Goal: Task Accomplishment & Management: Complete application form

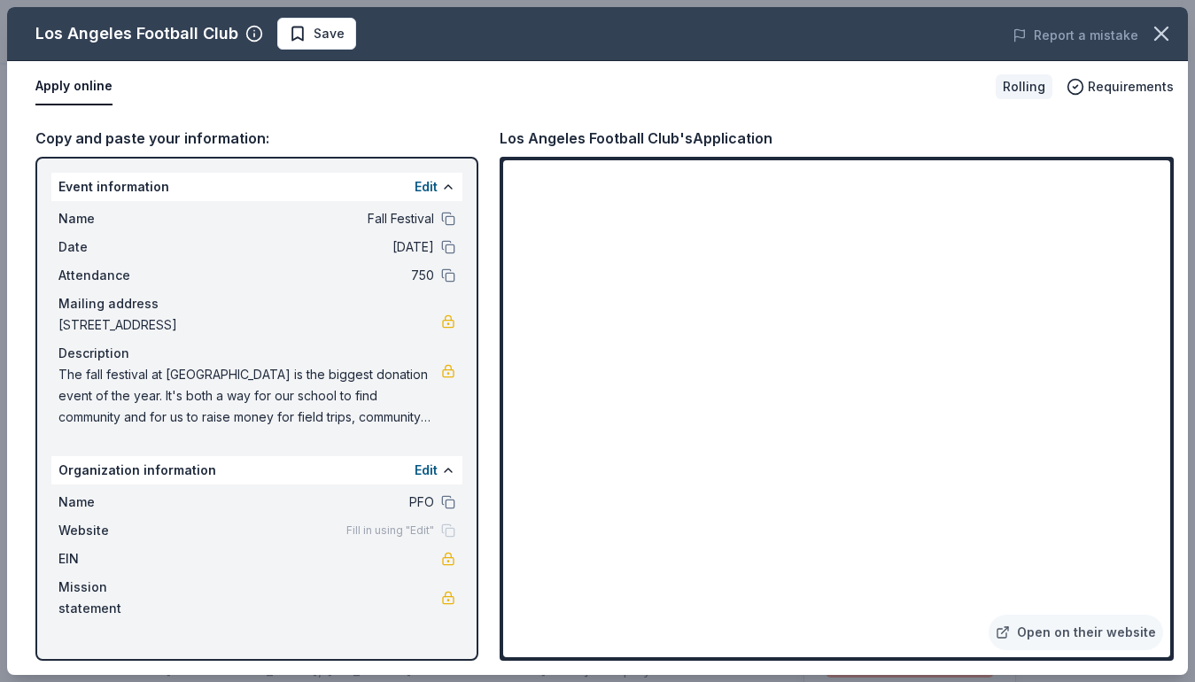
scroll to position [385, 0]
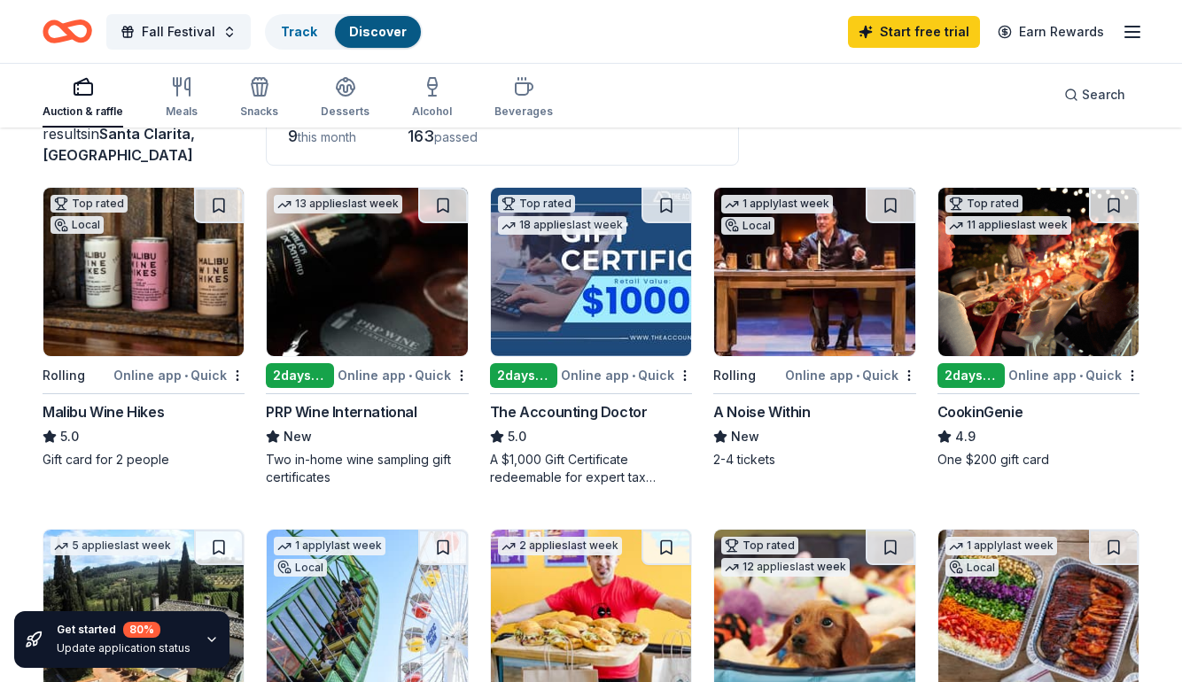
scroll to position [149, 0]
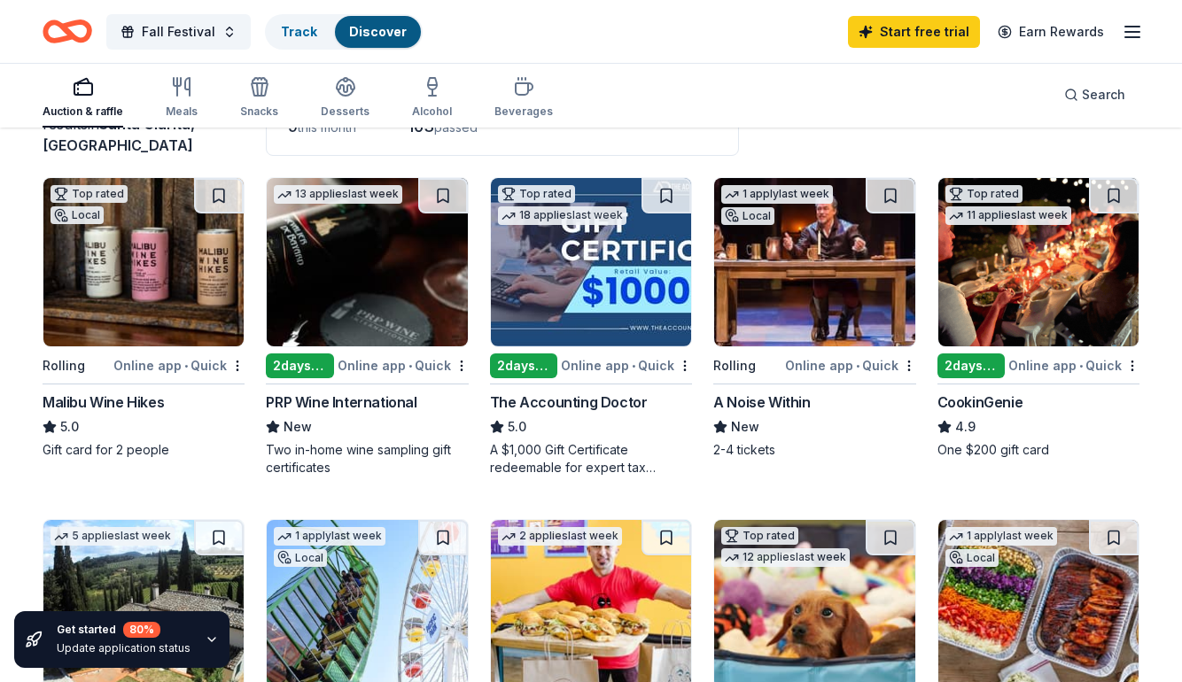
click at [167, 245] on img at bounding box center [143, 262] width 200 height 168
click at [1085, 294] on img at bounding box center [1038, 262] width 200 height 168
click at [594, 291] on img at bounding box center [591, 262] width 200 height 168
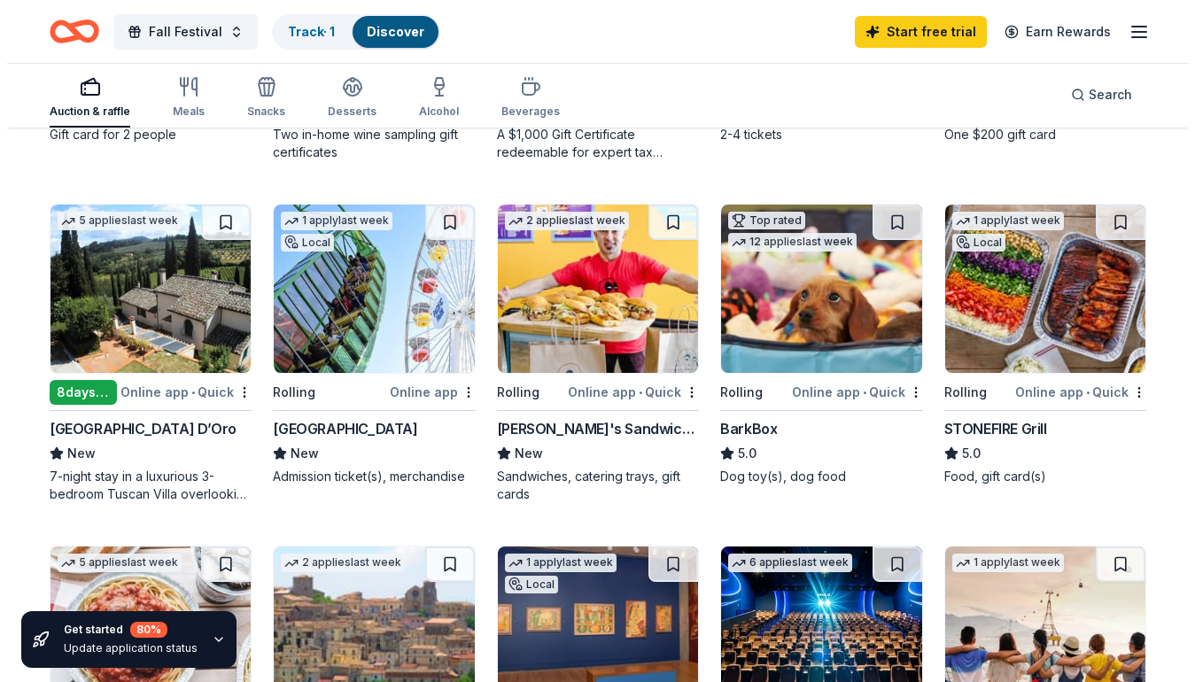
scroll to position [470, 0]
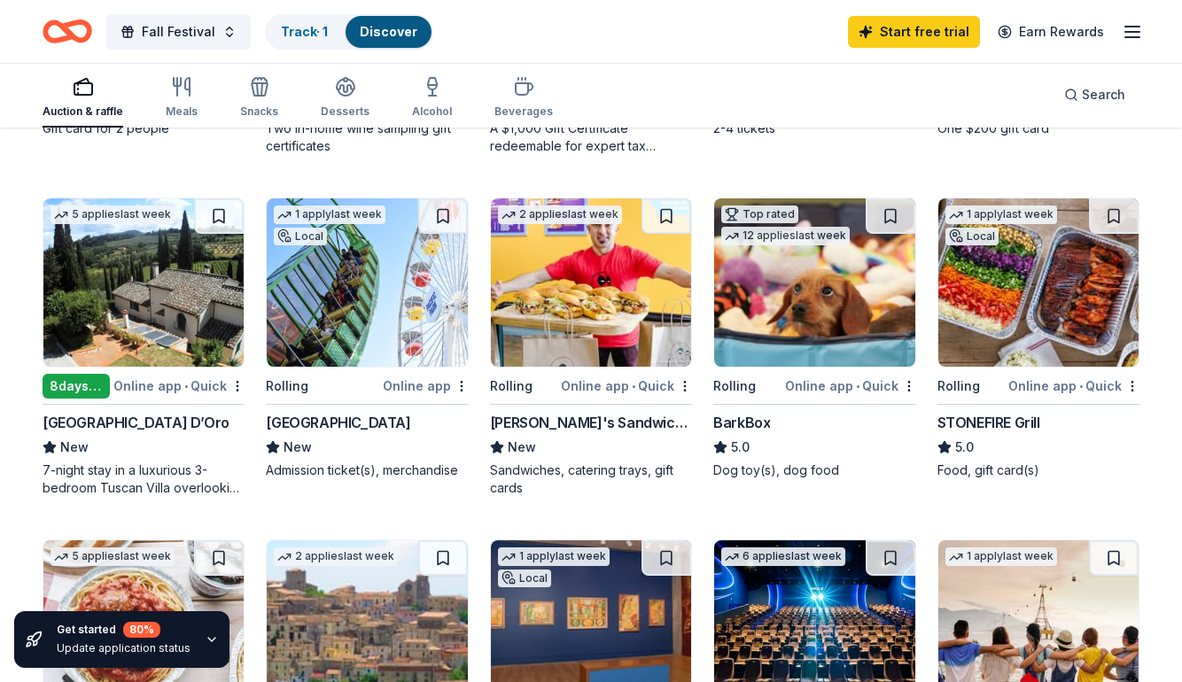
click at [996, 285] on img at bounding box center [1038, 282] width 200 height 168
click at [1142, 38] on icon "button" at bounding box center [1131, 31] width 21 height 21
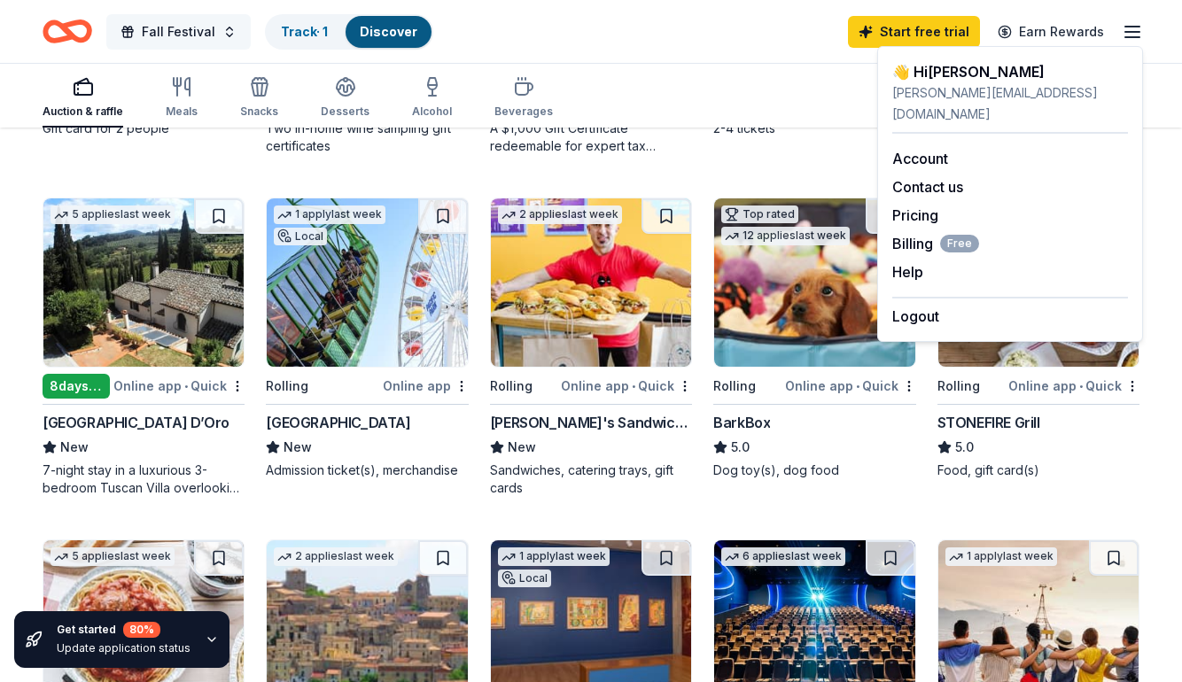
click at [126, 28] on span "button" at bounding box center [127, 32] width 14 height 14
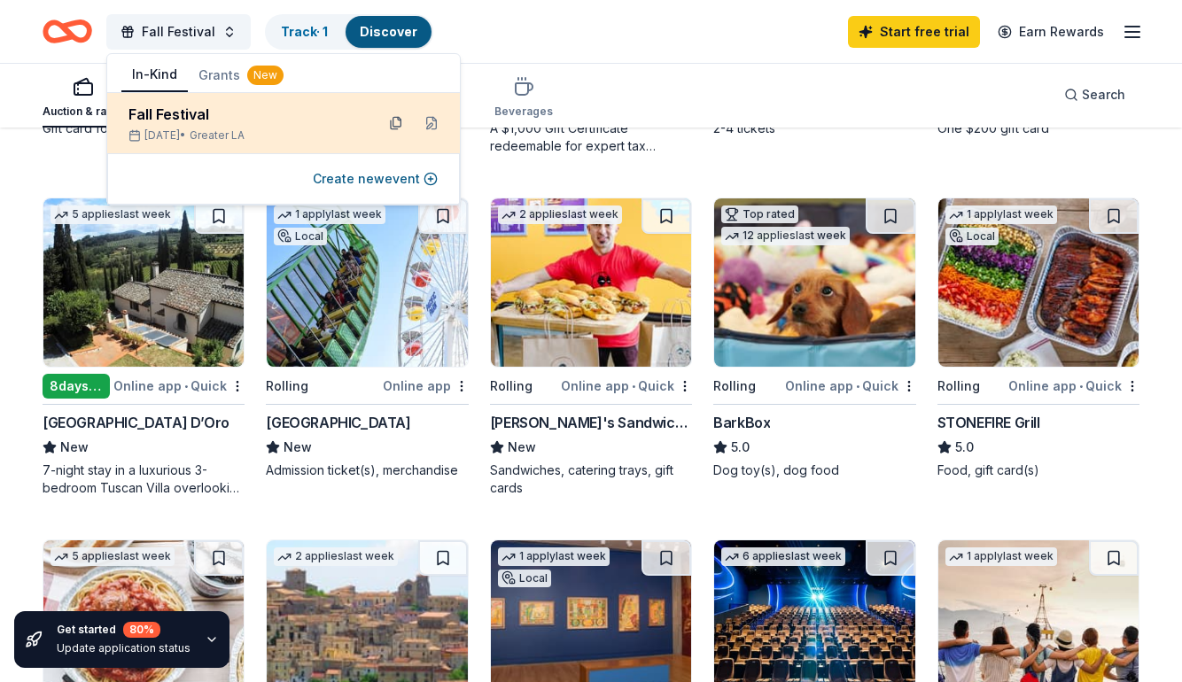
click at [396, 121] on button at bounding box center [396, 123] width 28 height 28
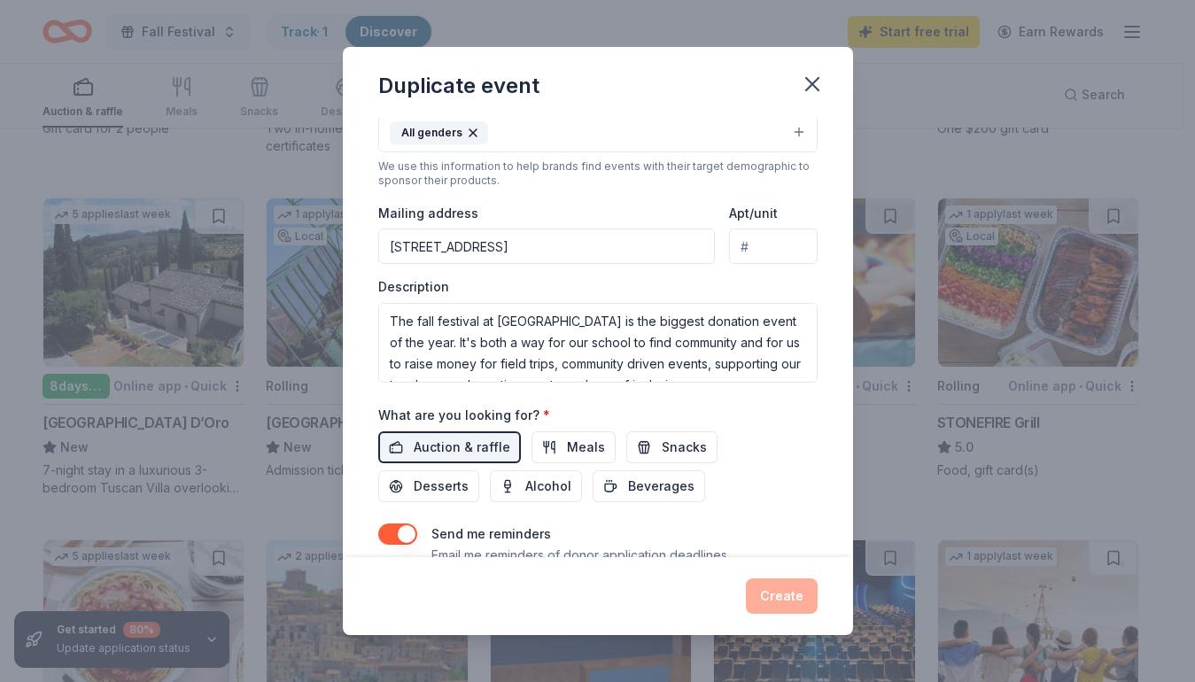
scroll to position [337, 0]
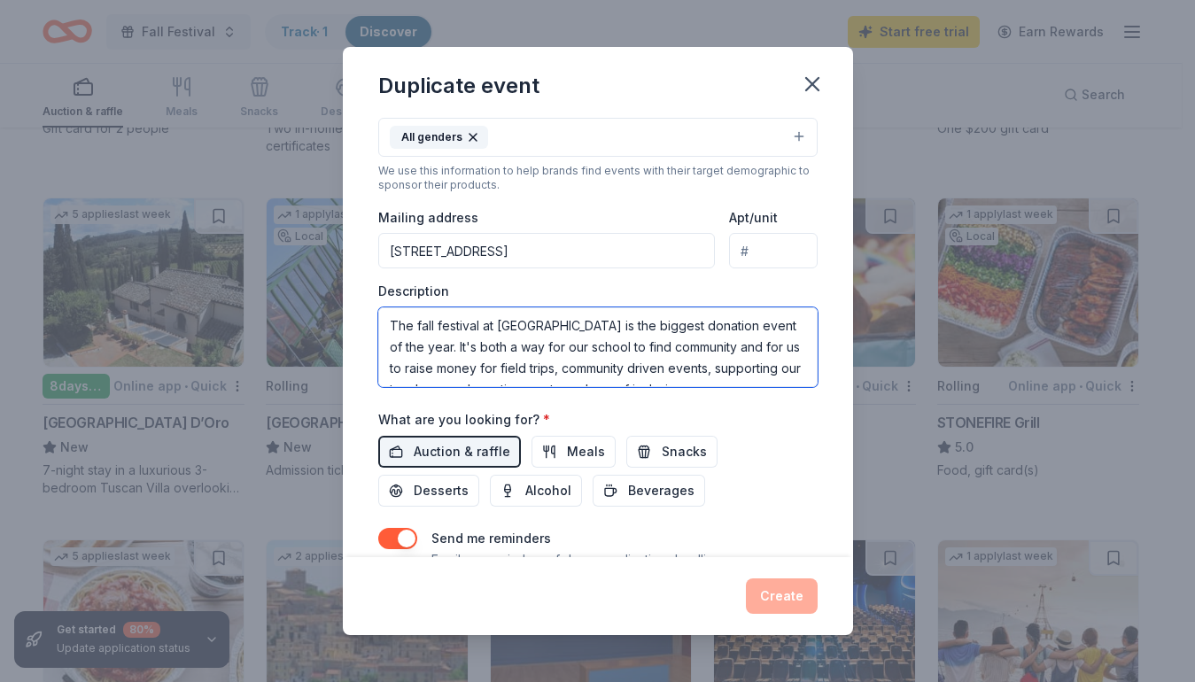
click at [488, 327] on textarea "The fall festival at Highlands Elementary is the biggest donation event of the …" at bounding box center [597, 347] width 439 height 80
paste textarea "Highlands Fall Festival is our premier annual fundraiser and a joyful community…"
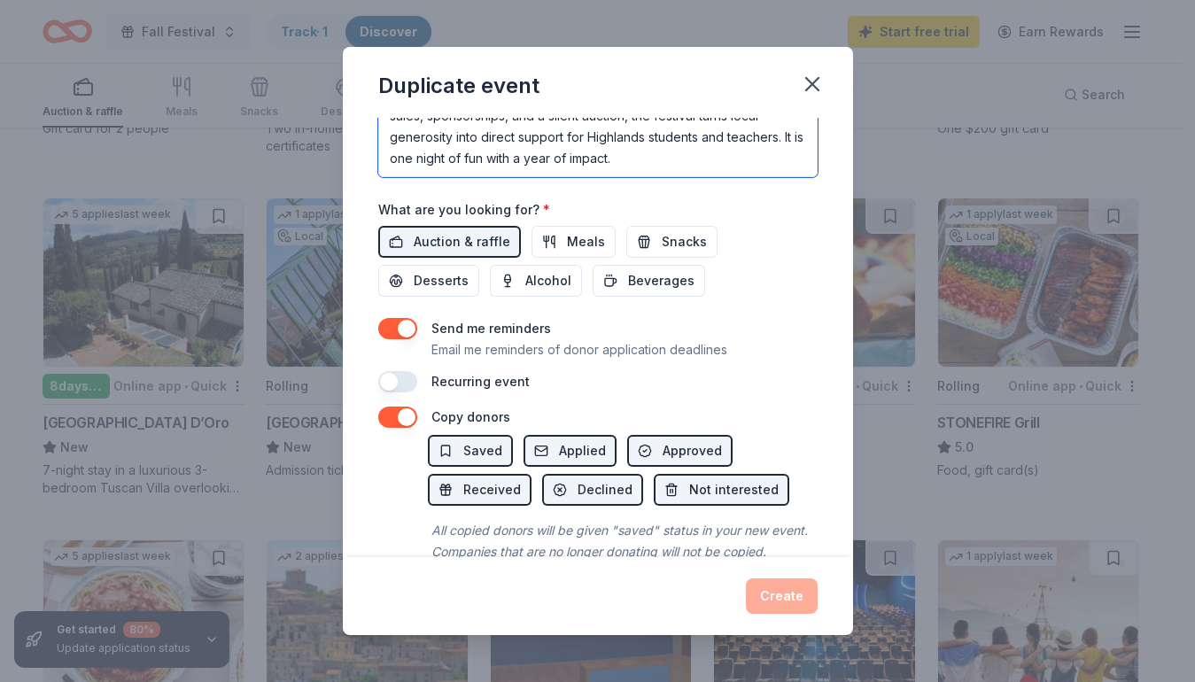
scroll to position [561, 0]
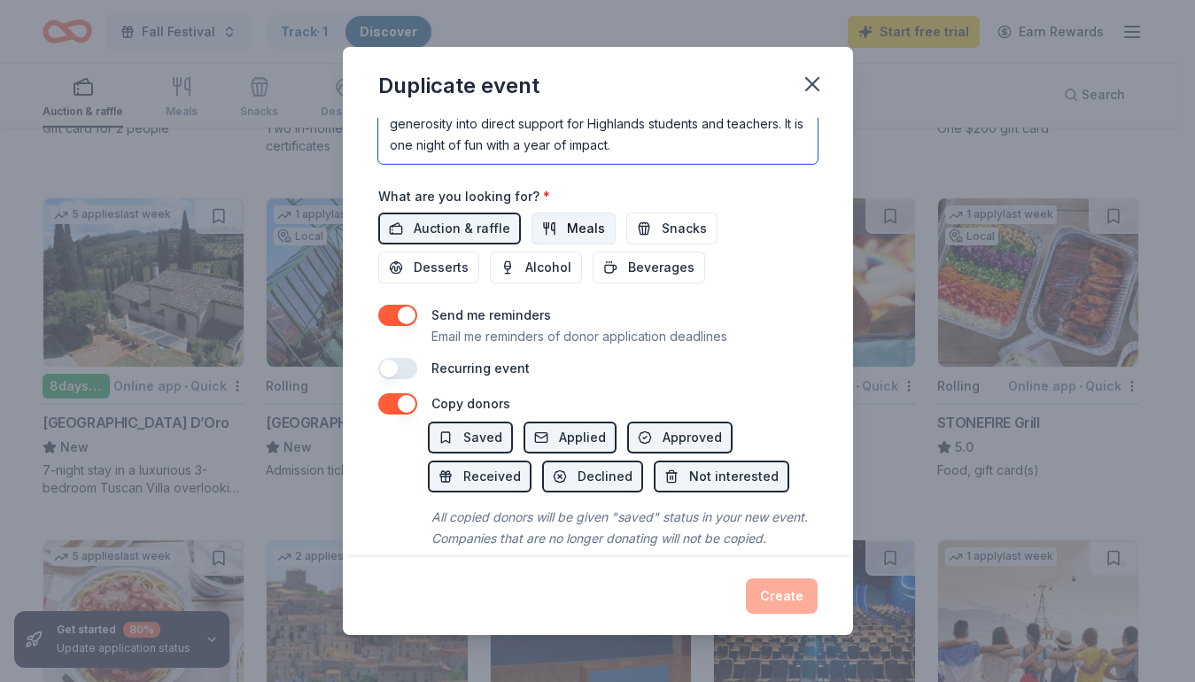
type textarea "The Highlands Fall Festival is our premier annual fundraiser and a joyful commu…"
click at [555, 221] on button "Meals" at bounding box center [573, 229] width 84 height 32
click at [384, 366] on button "button" at bounding box center [397, 368] width 39 height 21
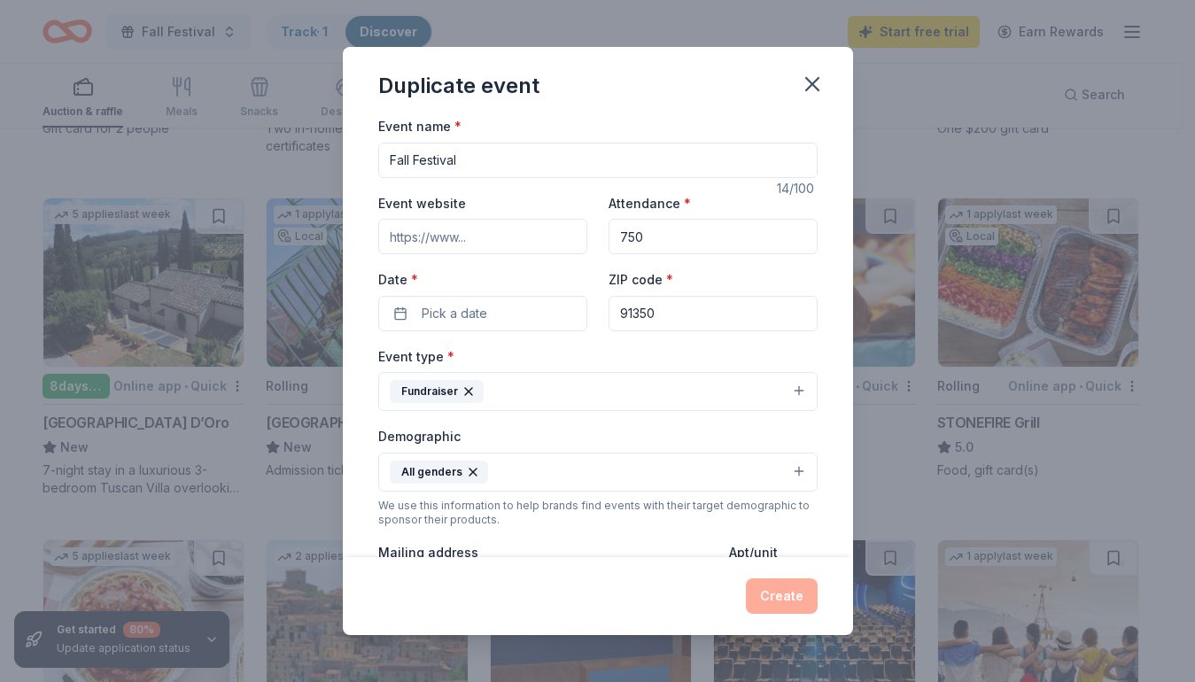
scroll to position [0, 0]
click at [542, 239] on input "Event website" at bounding box center [482, 238] width 209 height 35
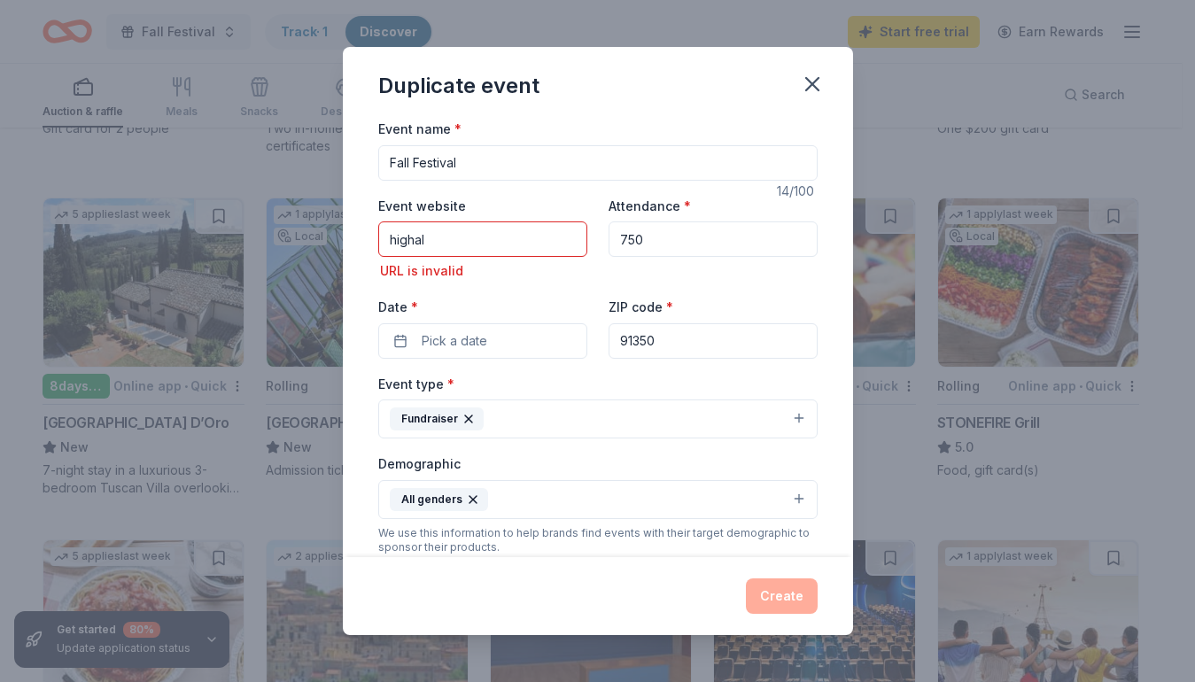
click at [432, 237] on input "highal" at bounding box center [482, 238] width 209 height 35
paste input "ttps://highlands.saugususd.org/"
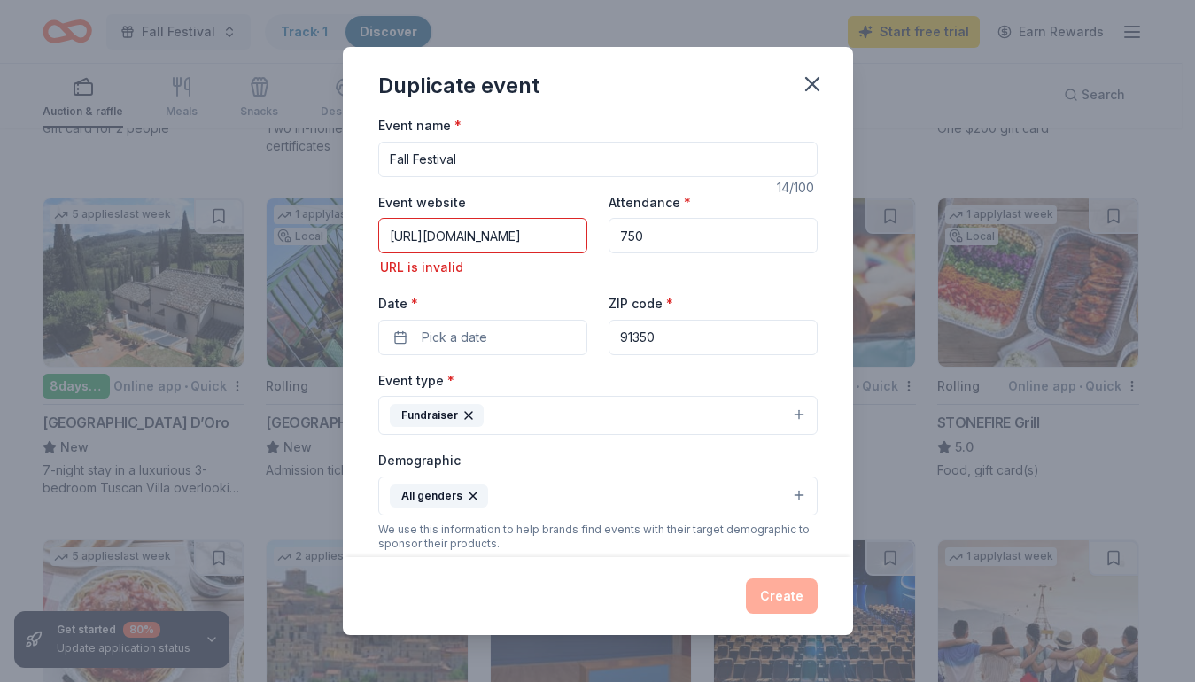
type input "https://highlands.saugususd.org/"
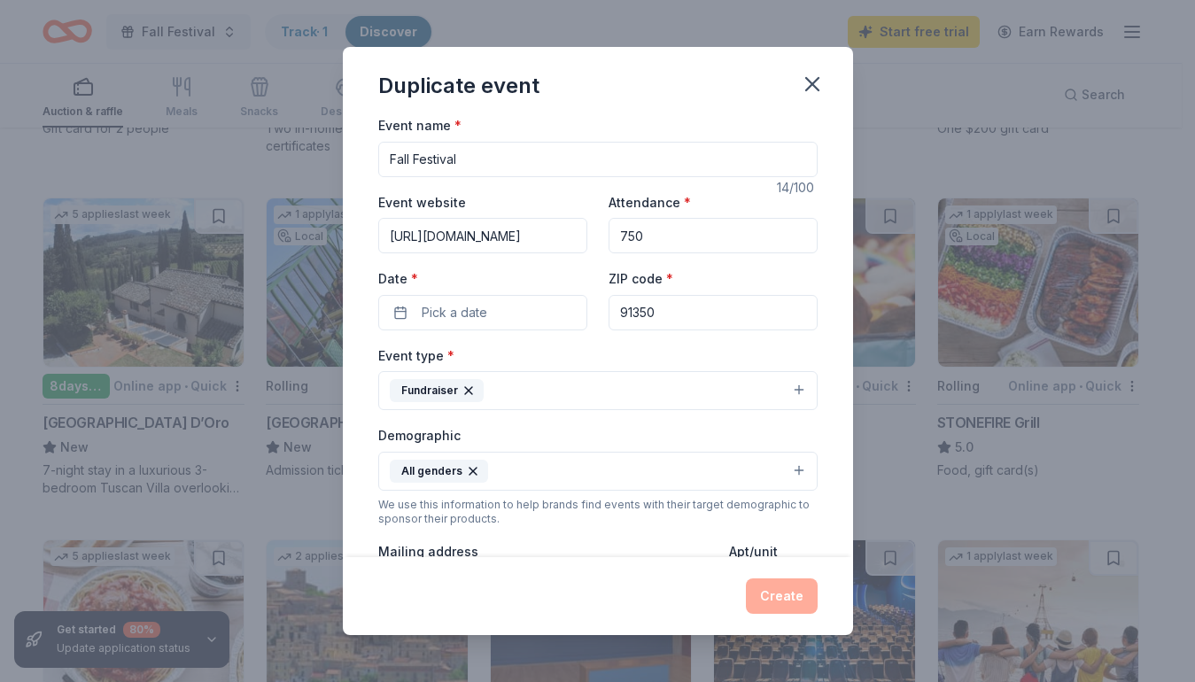
click at [678, 238] on input "750" at bounding box center [712, 235] width 209 height 35
type input "750"
click at [511, 317] on button "Pick a date" at bounding box center [482, 312] width 209 height 35
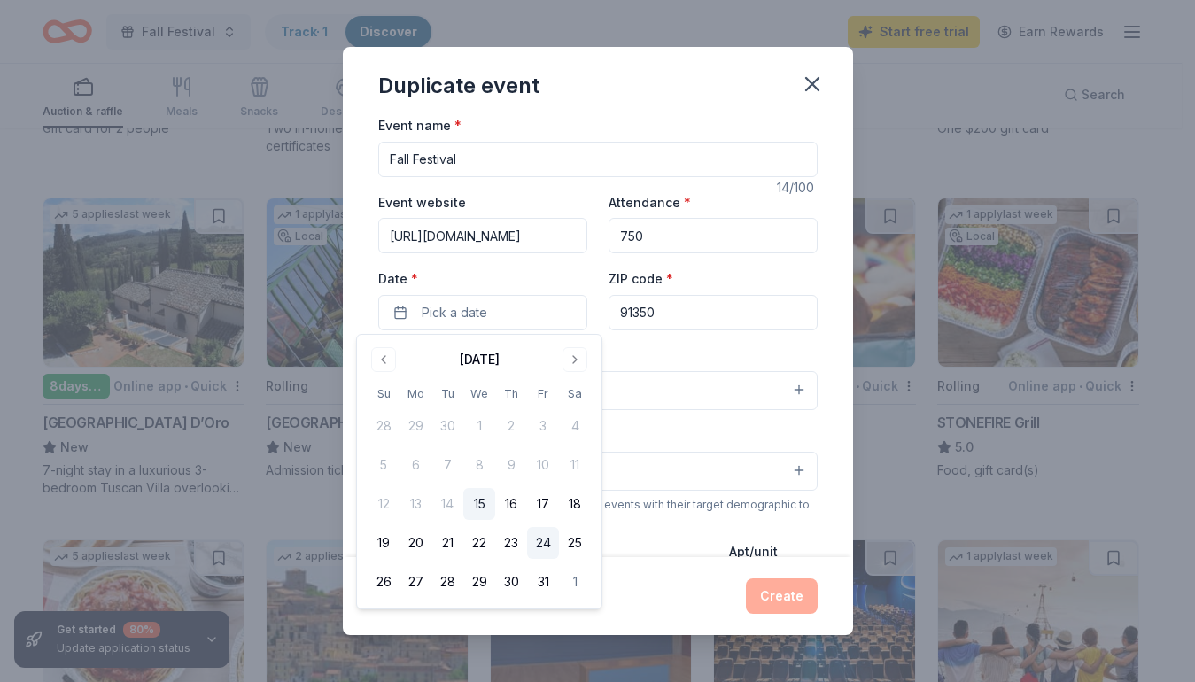
click at [538, 541] on button "24" at bounding box center [543, 543] width 32 height 32
click at [745, 358] on div "Event type * Fundraiser" at bounding box center [597, 378] width 439 height 66
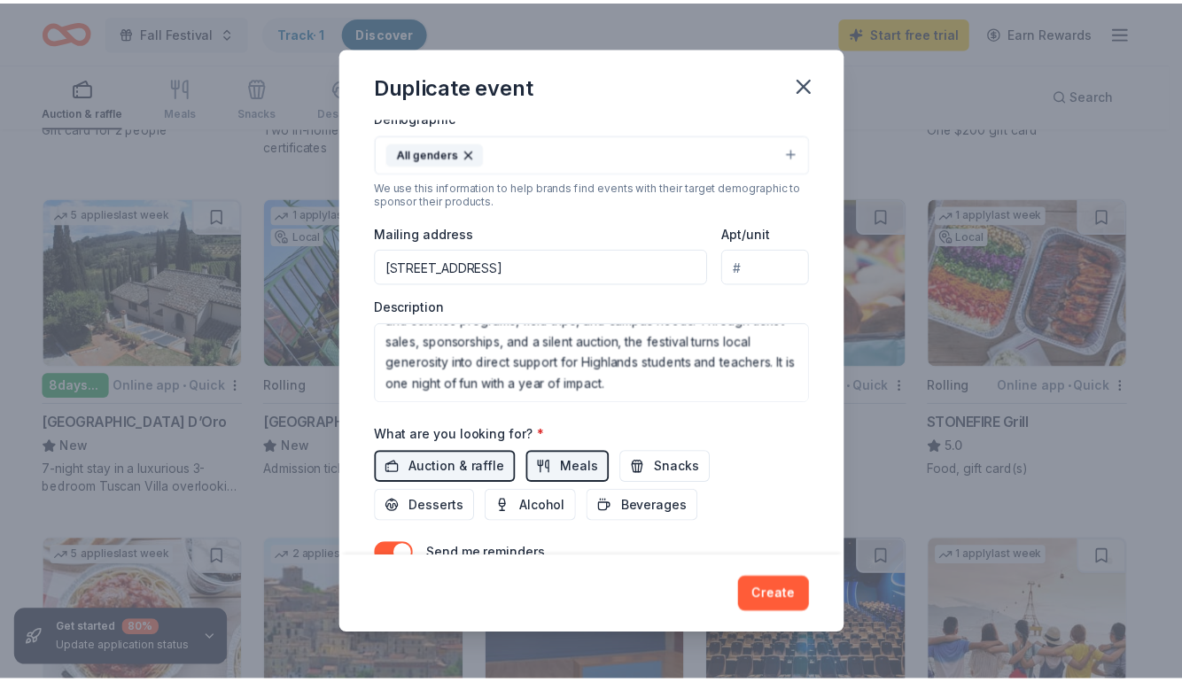
scroll to position [106, 0]
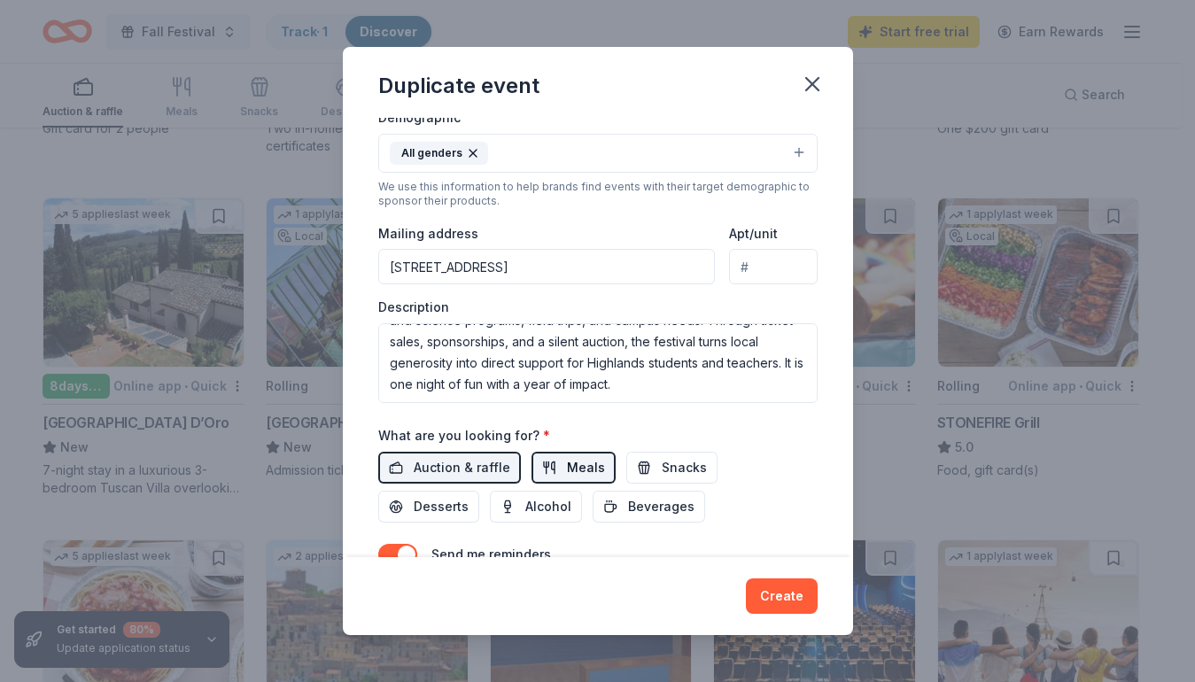
click at [545, 468] on button "Meals" at bounding box center [573, 468] width 84 height 32
click at [785, 593] on button "Create" at bounding box center [782, 595] width 72 height 35
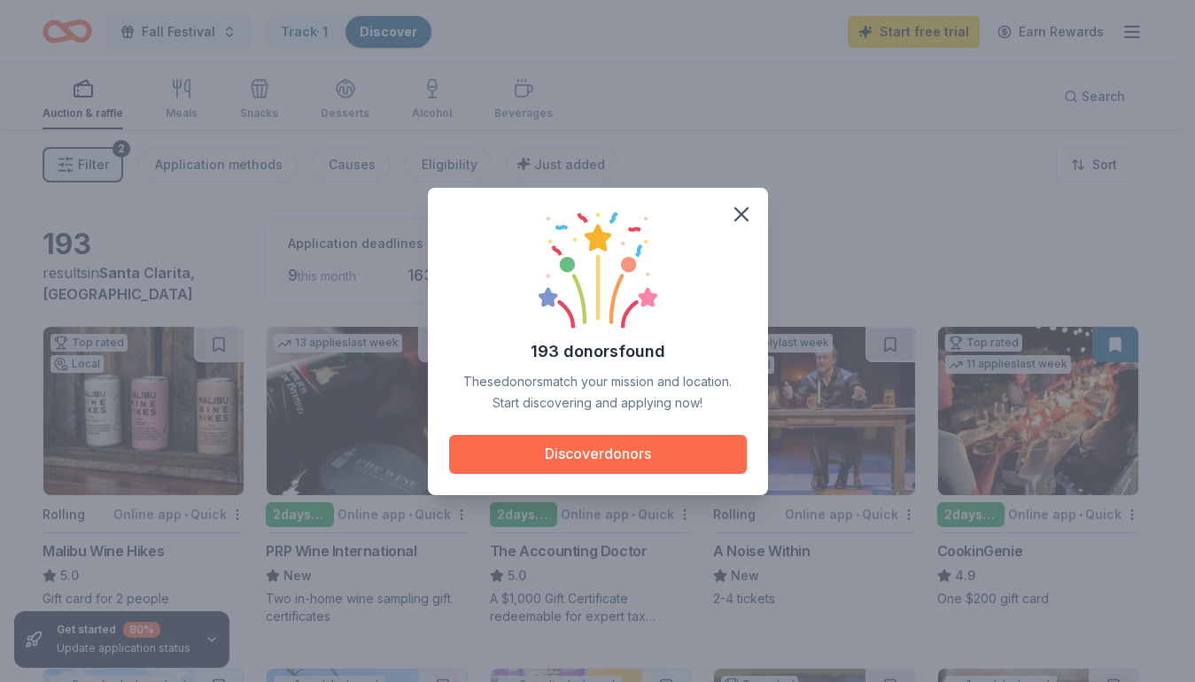
click at [670, 461] on button "Discover donors" at bounding box center [598, 454] width 298 height 39
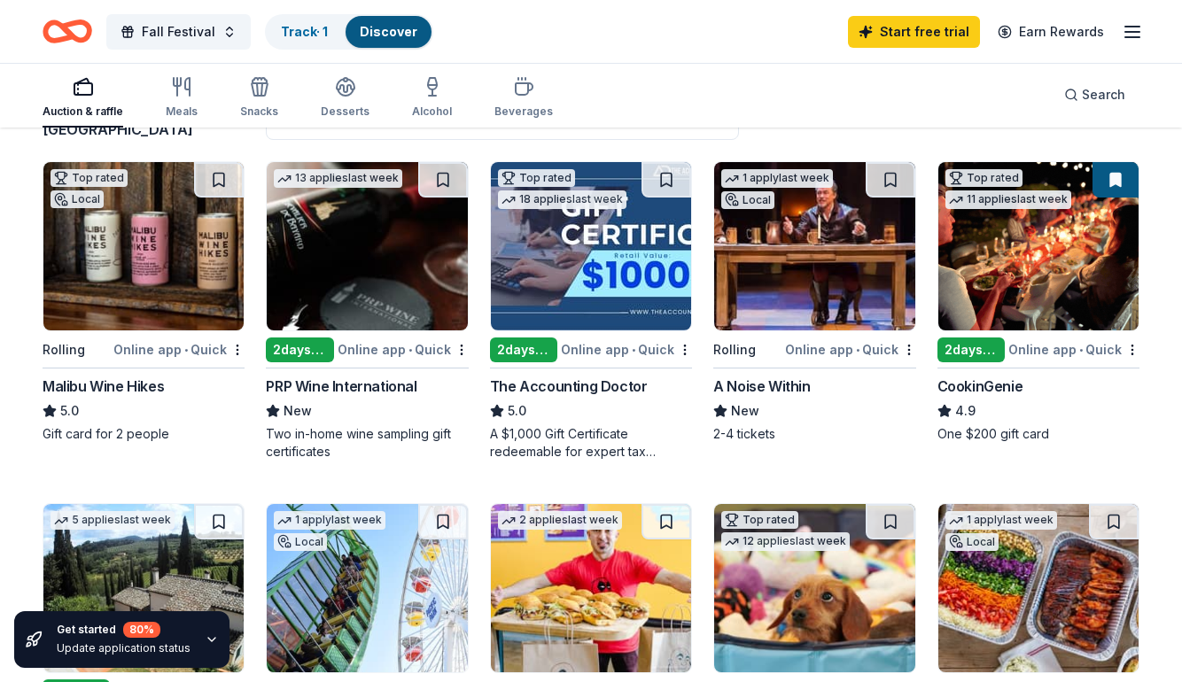
scroll to position [190, 0]
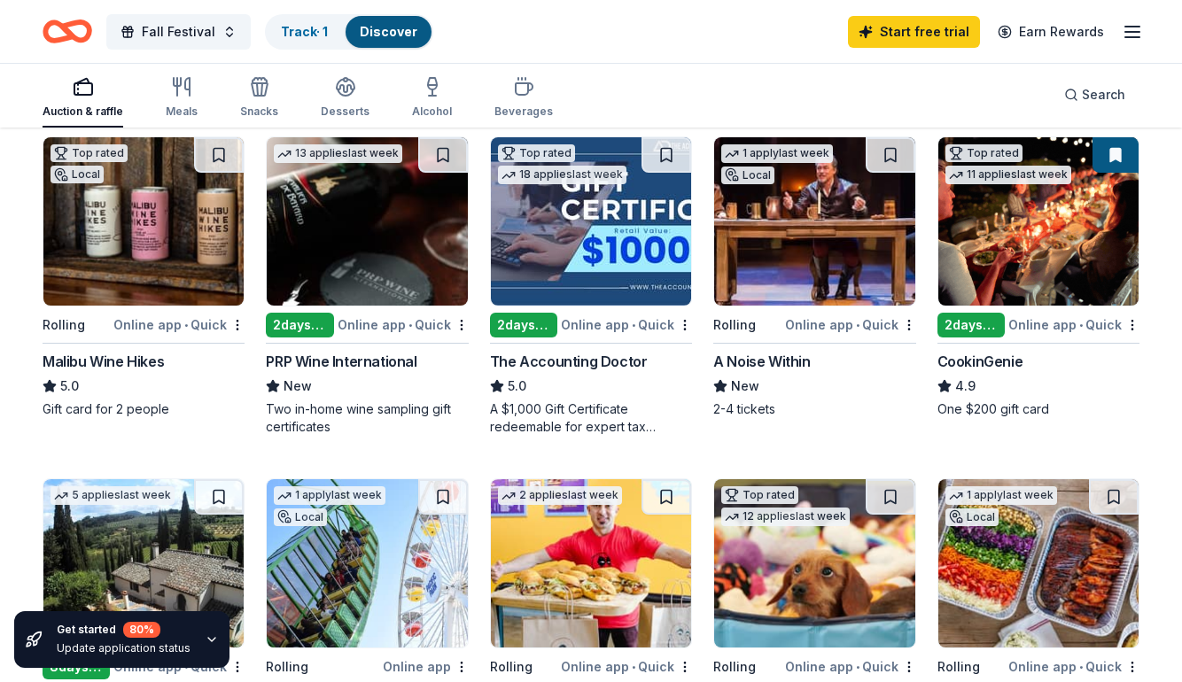
click at [856, 272] on img at bounding box center [814, 221] width 200 height 168
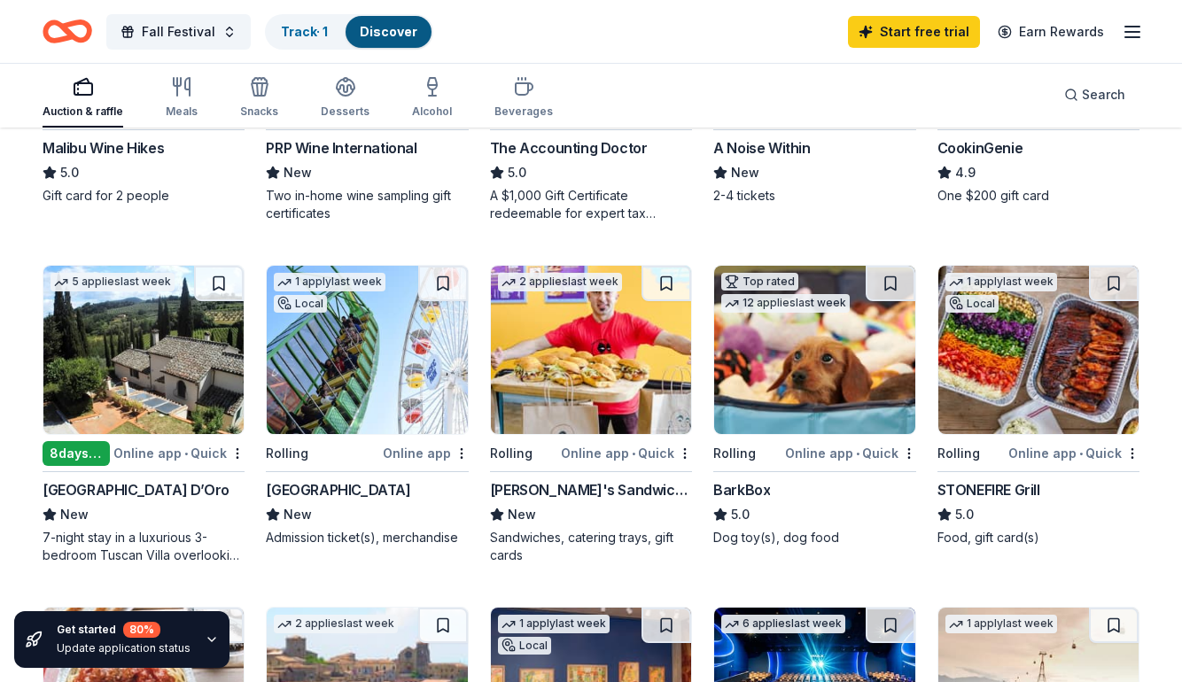
scroll to position [410, 0]
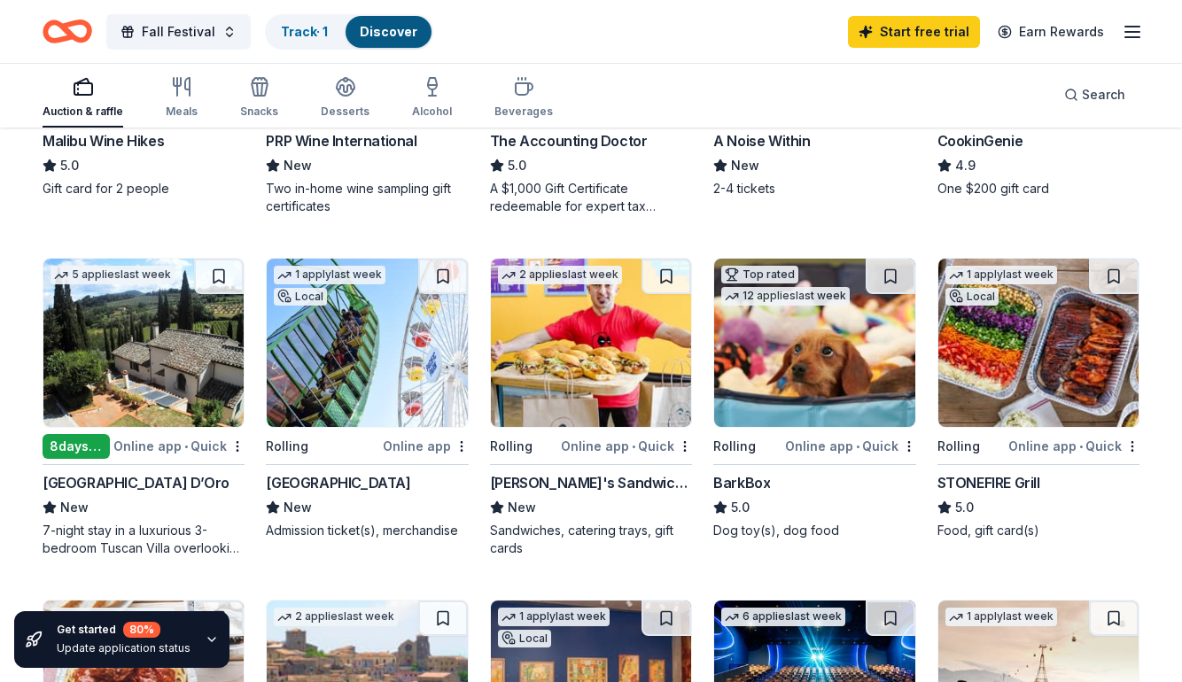
click at [187, 394] on img at bounding box center [143, 343] width 200 height 168
click at [908, 33] on link "Start free trial" at bounding box center [914, 32] width 132 height 32
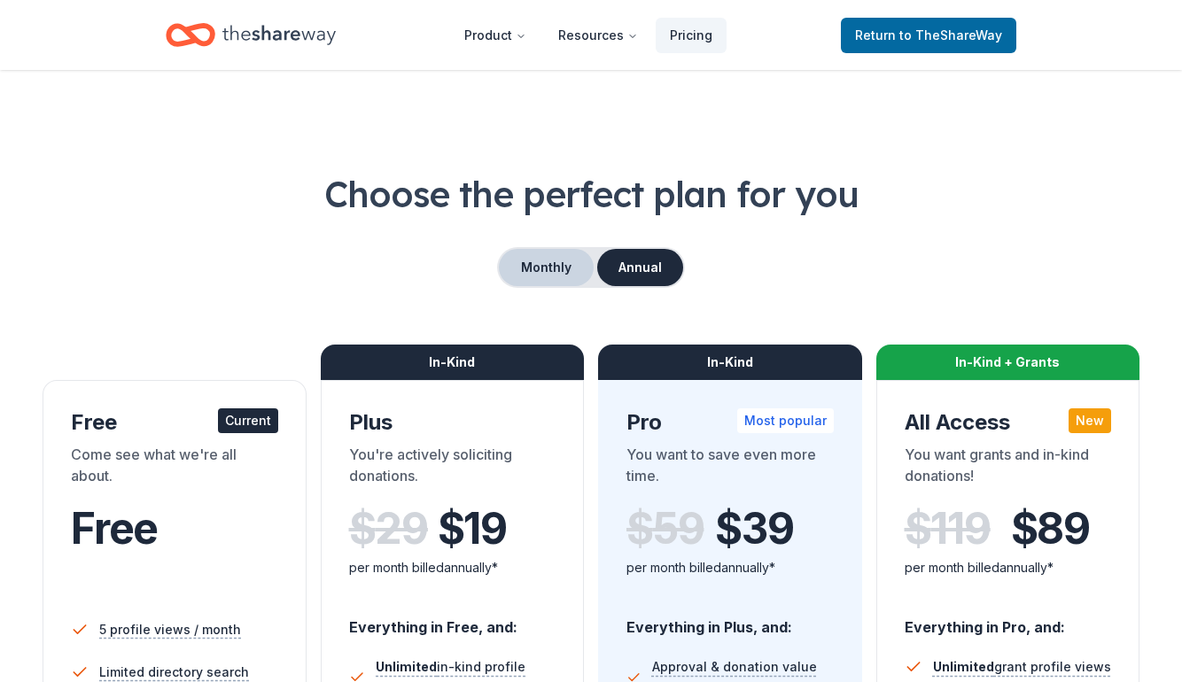
click at [525, 271] on button "Monthly" at bounding box center [546, 267] width 95 height 37
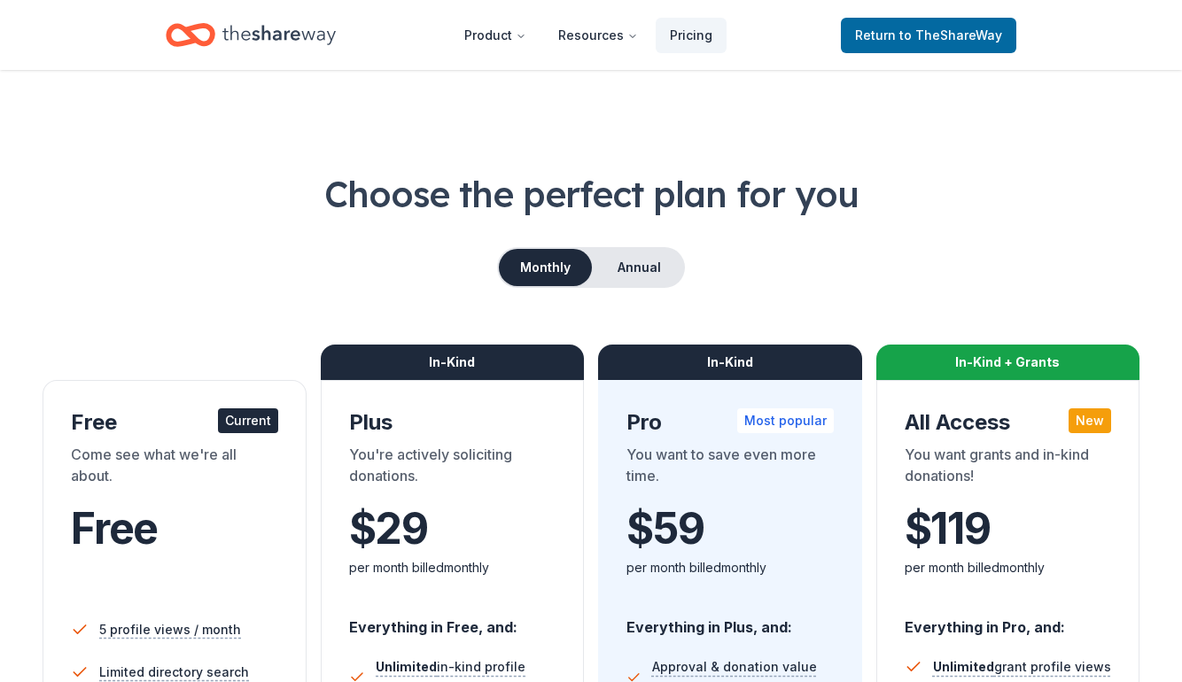
click at [525, 516] on div "$ 29 $" at bounding box center [452, 529] width 207 height 50
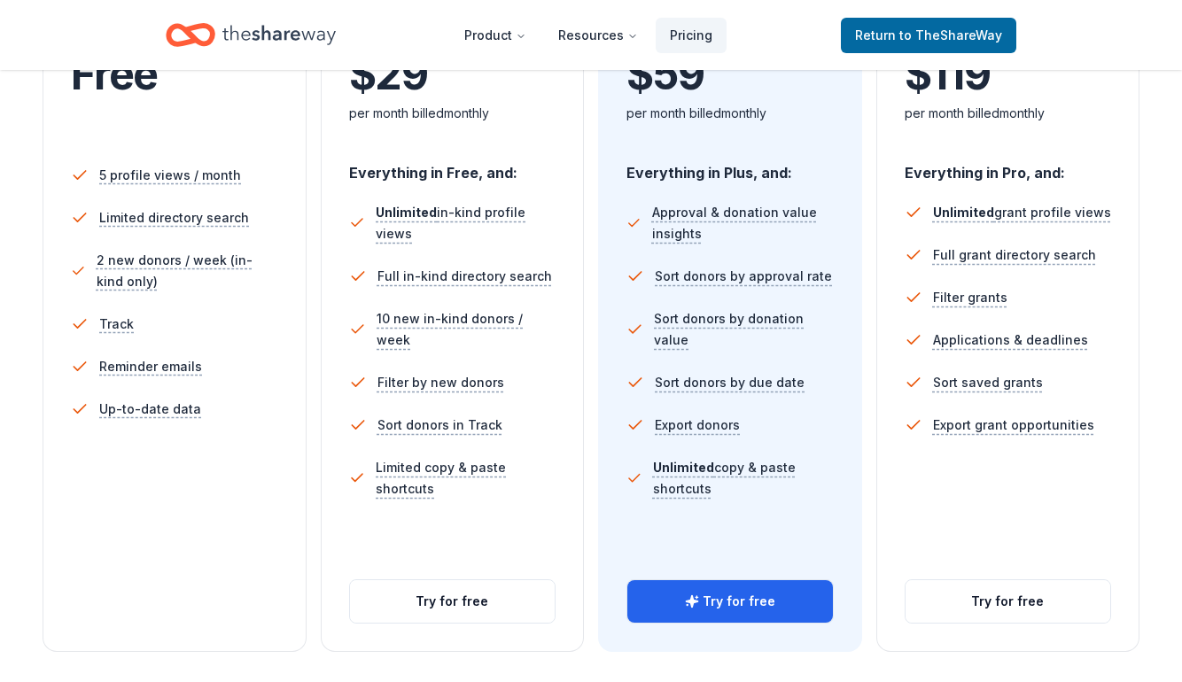
scroll to position [497, 0]
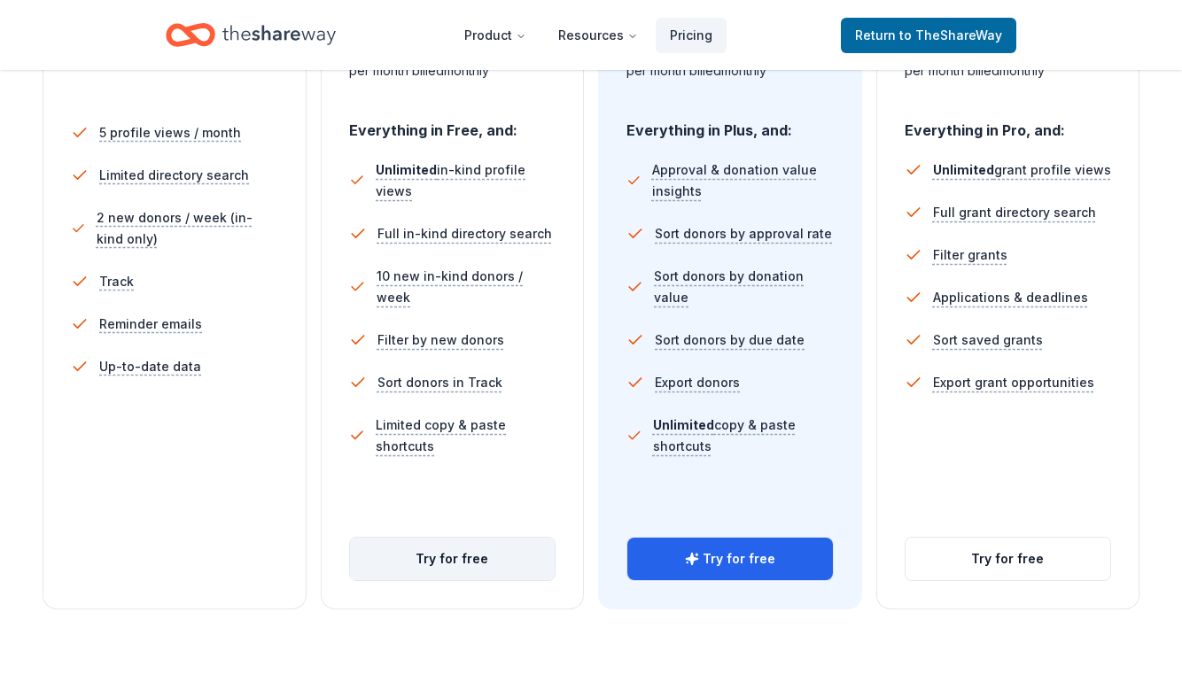
click at [483, 554] on button "Try for free" at bounding box center [452, 559] width 205 height 43
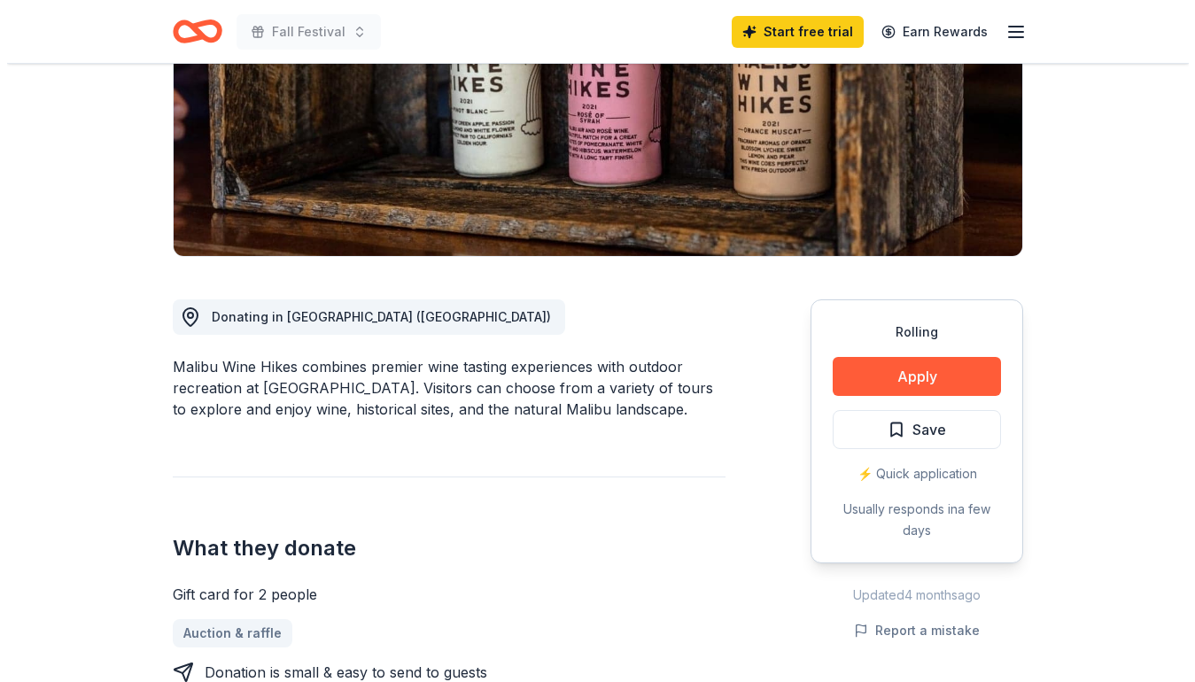
scroll to position [327, 0]
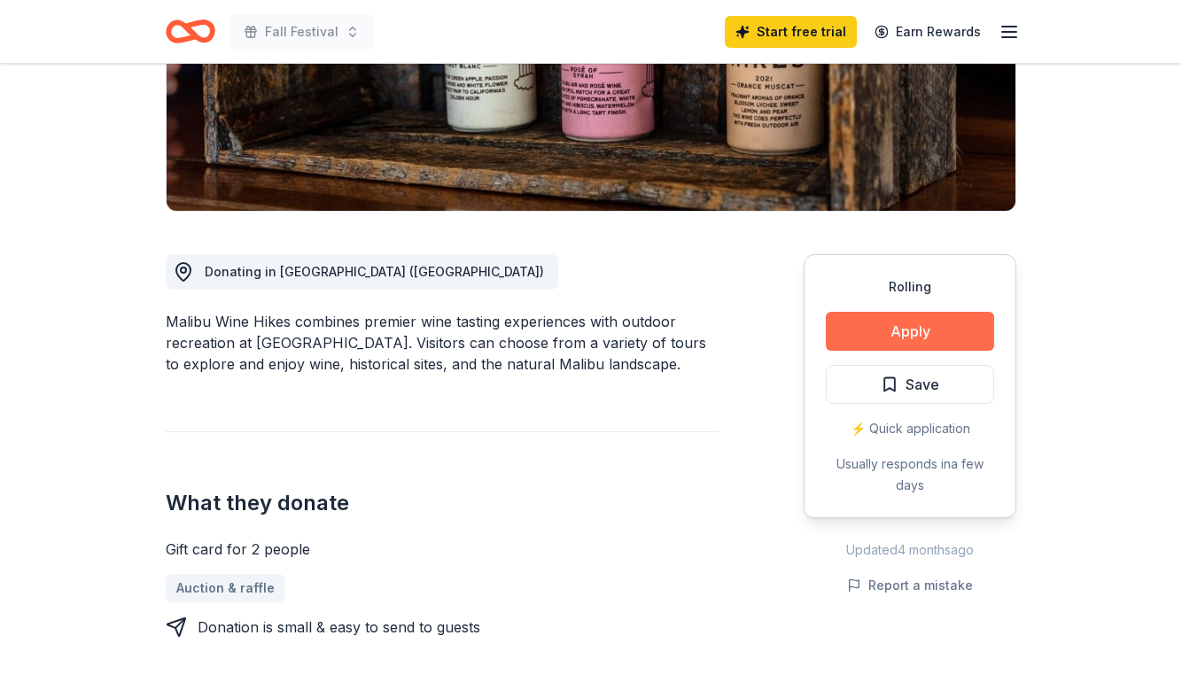
click at [953, 338] on button "Apply" at bounding box center [909, 331] width 168 height 39
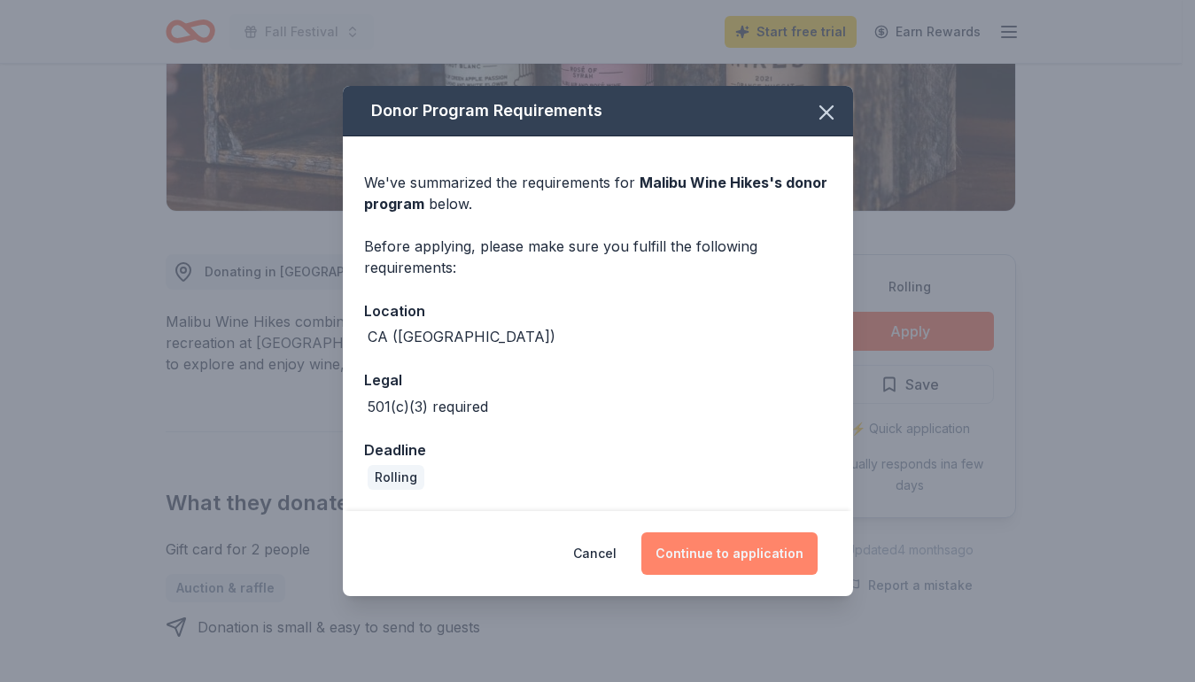
click at [742, 565] on button "Continue to application" at bounding box center [729, 553] width 176 height 43
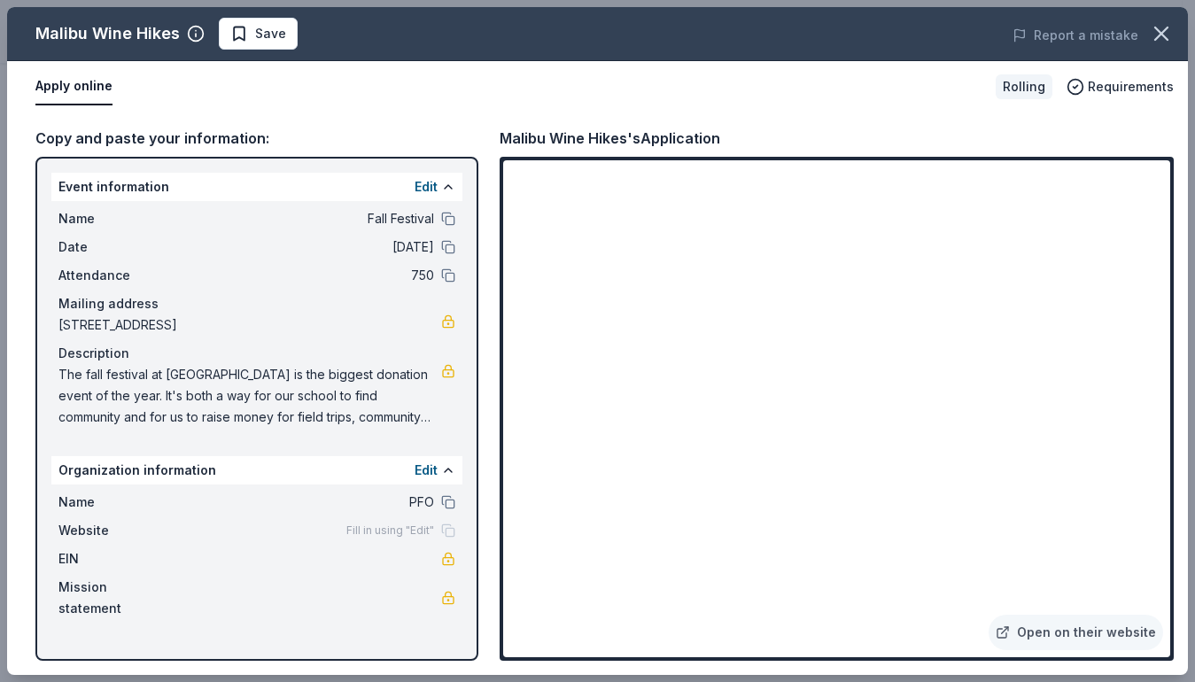
click at [402, 533] on span "Fill in using "Edit"" at bounding box center [390, 530] width 88 height 14
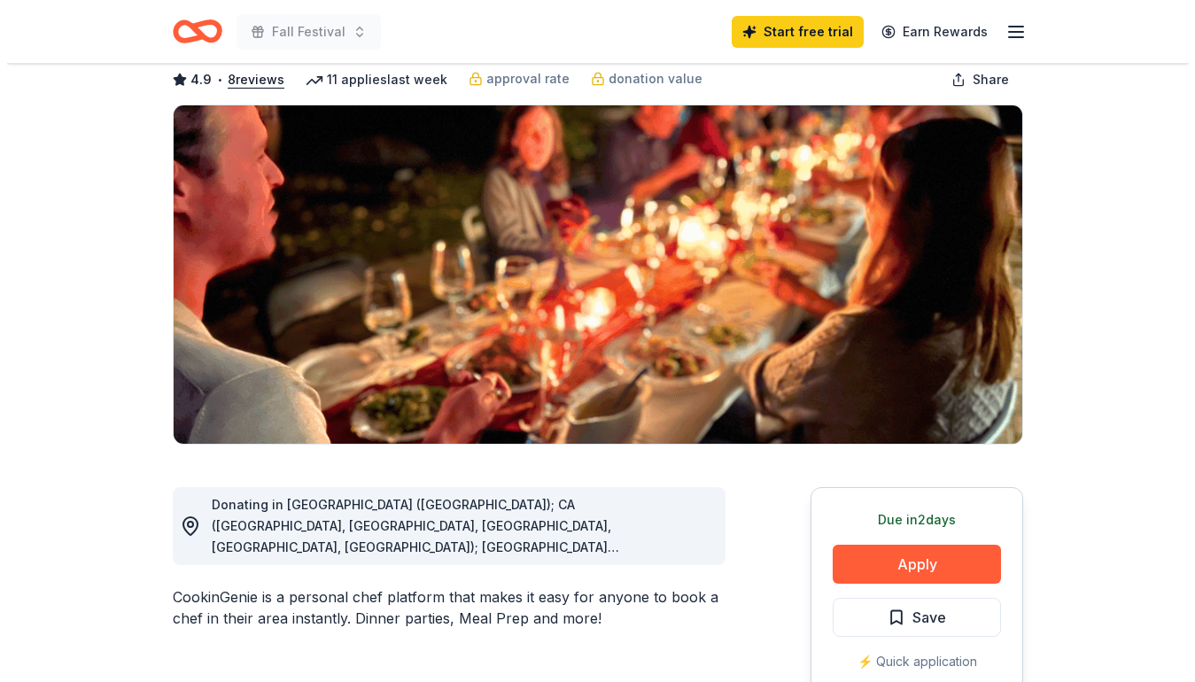
scroll to position [97, 0]
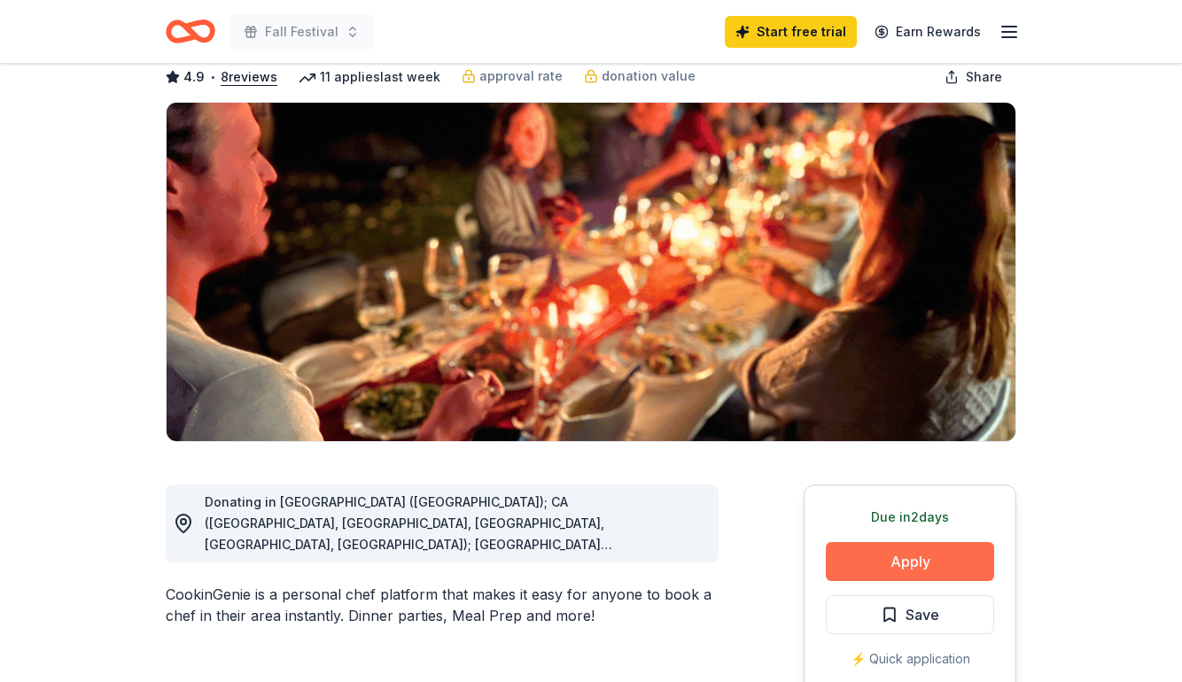
click at [915, 559] on button "Apply" at bounding box center [909, 561] width 168 height 39
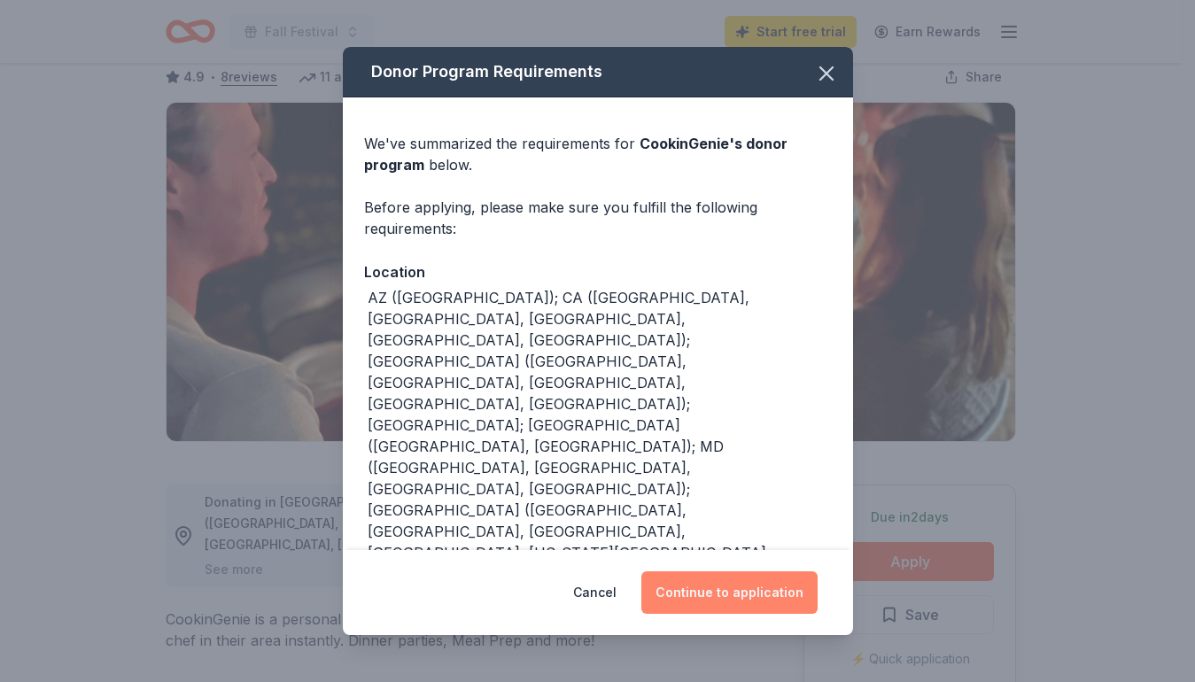
click at [712, 588] on button "Continue to application" at bounding box center [729, 592] width 176 height 43
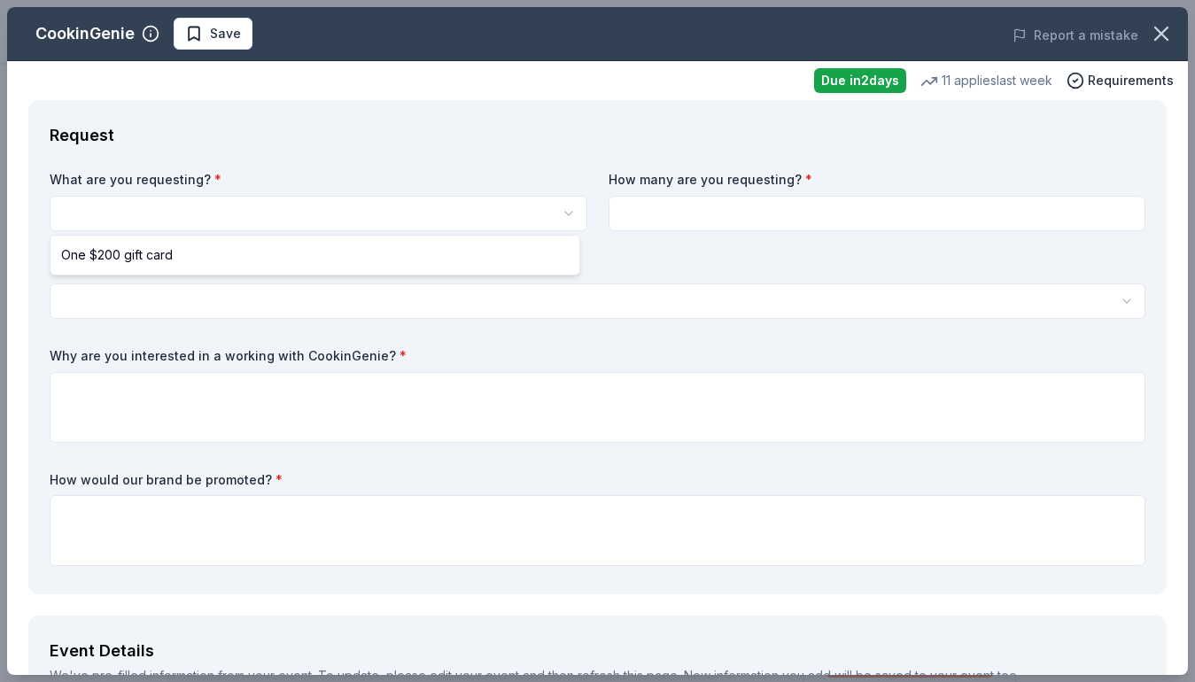
click at [172, 212] on html "Fall Festival Start free trial Earn Rewards Due in 2 days Share CookinGenie 4.9…" at bounding box center [597, 341] width 1195 height 682
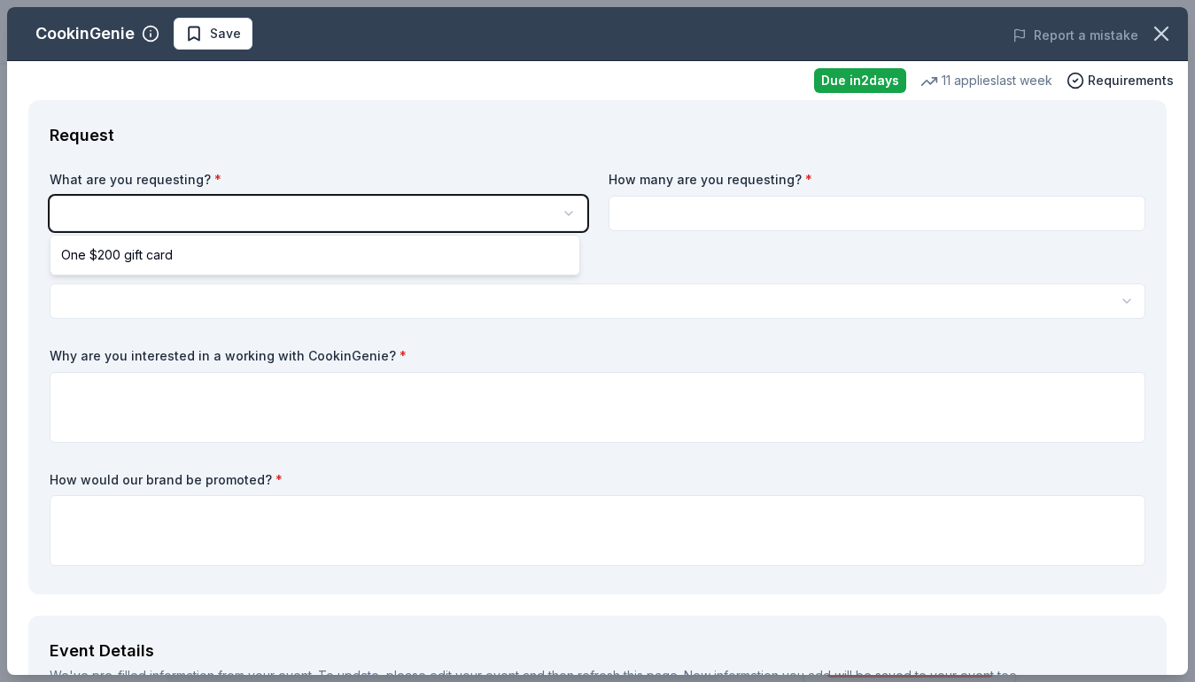
scroll to position [0, 0]
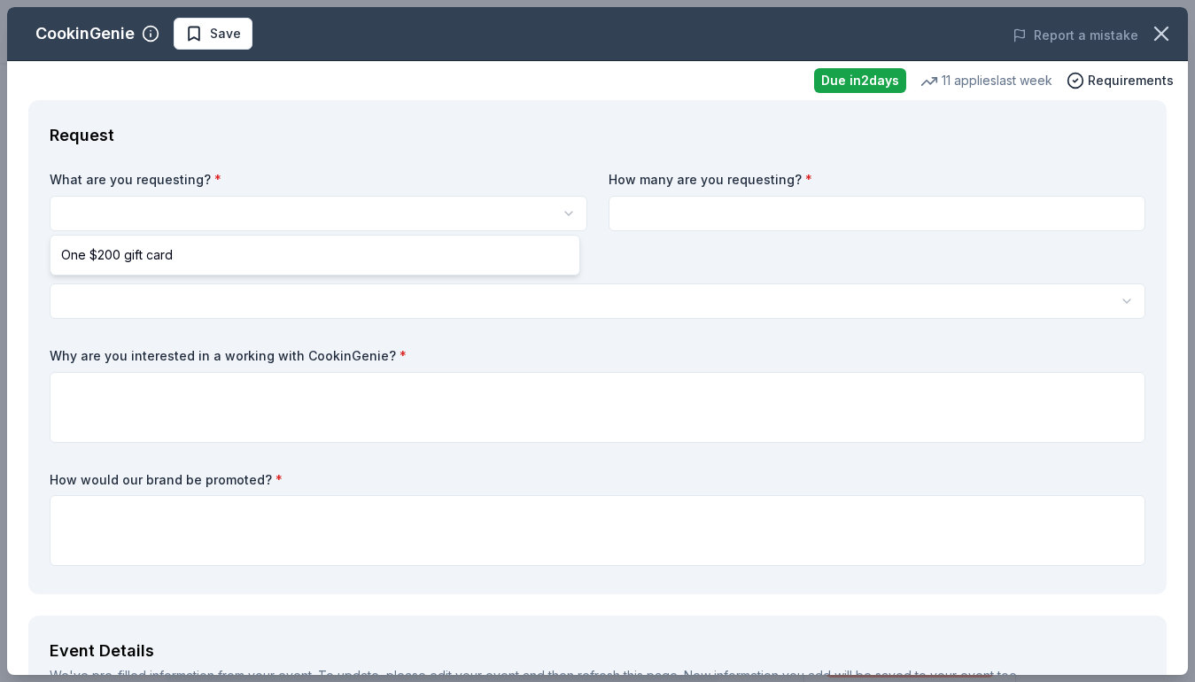
click at [173, 211] on html "Fall Festival Start free trial Earn Rewards Due in 2 days Share CookinGenie 4.9…" at bounding box center [597, 341] width 1195 height 682
select select "One $200 gift card"
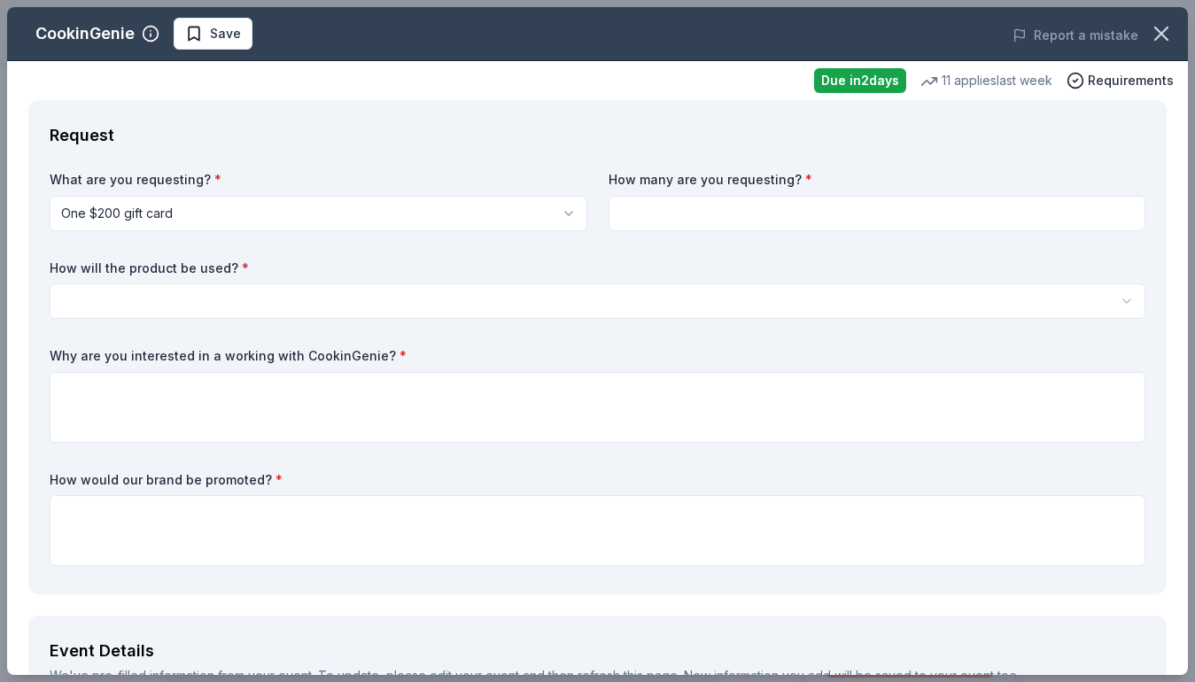
click at [668, 204] on input at bounding box center [877, 213] width 538 height 35
type input "2"
click at [244, 303] on html "Fall Festival Start free trial Earn Rewards Due in 2 days Share CookinGenie 4.9…" at bounding box center [597, 341] width 1195 height 682
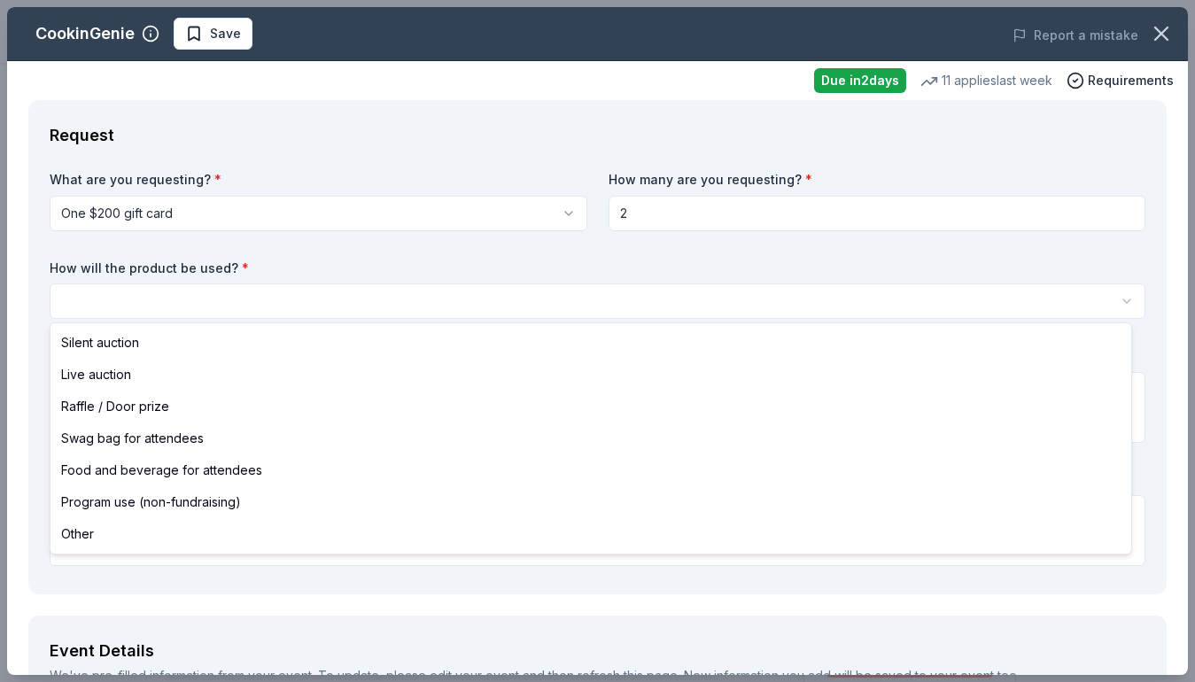
select select "other"
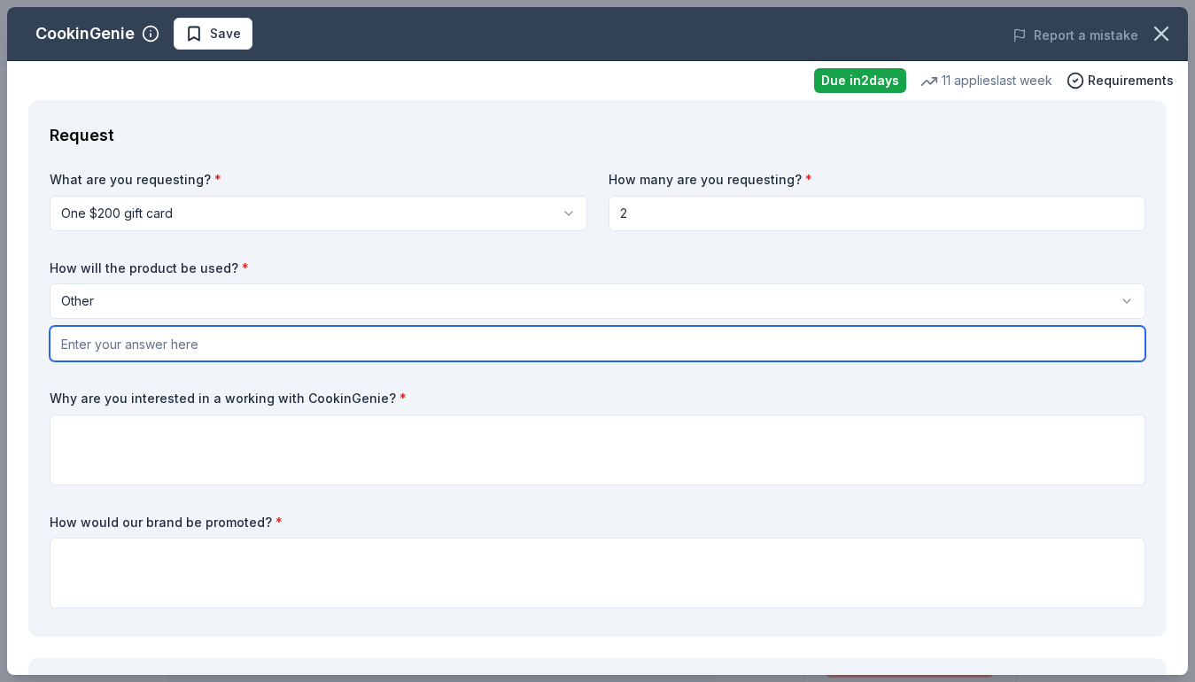
click at [141, 347] on input "text" at bounding box center [598, 343] width 1096 height 35
type input "s"
type input "Silent Auction"
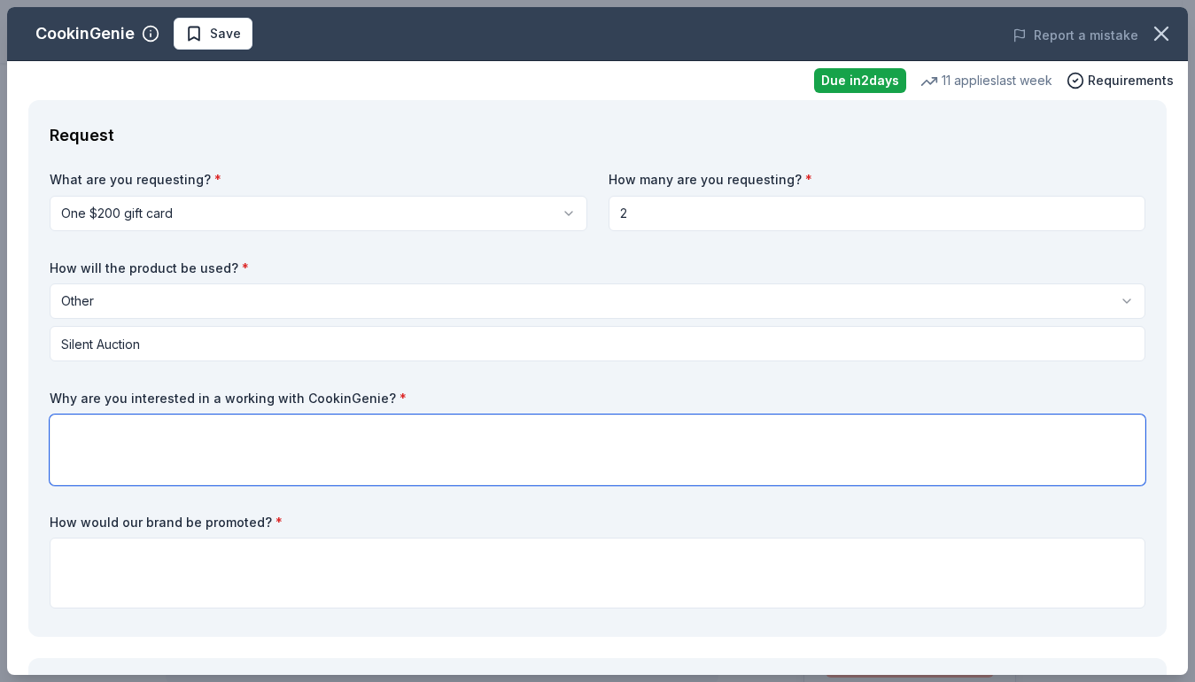
click at [365, 442] on textarea at bounding box center [598, 450] width 1096 height 71
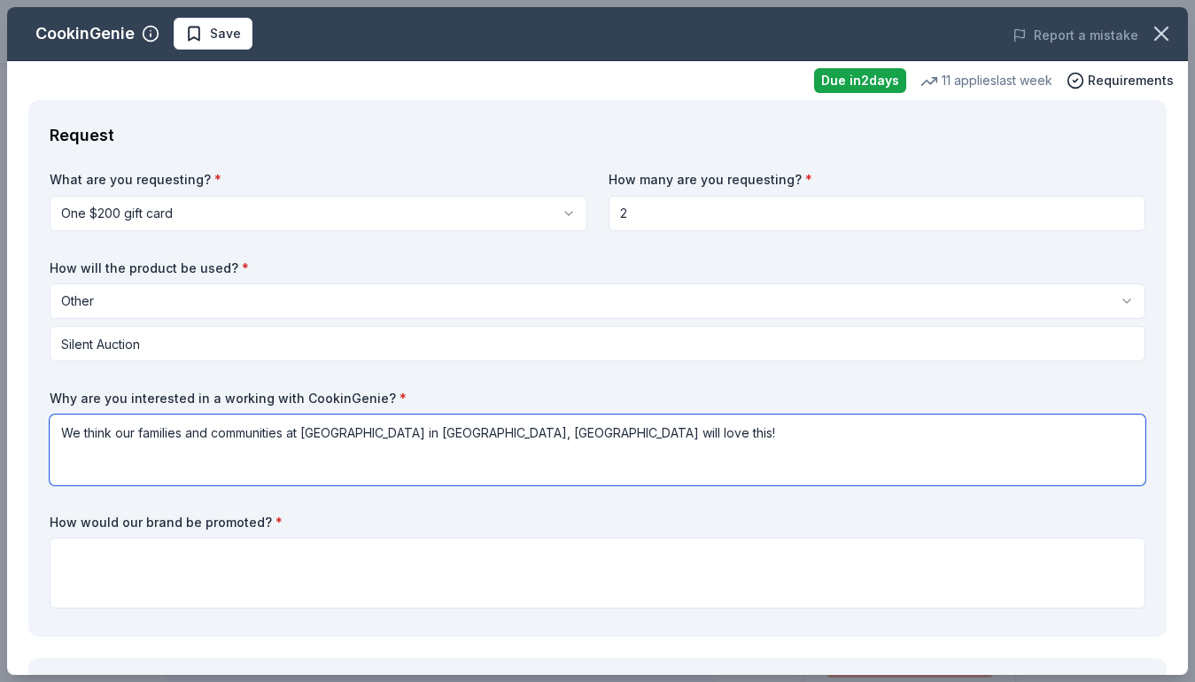
type textarea "We think our families and communities at Highlands Elementary in Santa Clarita,…"
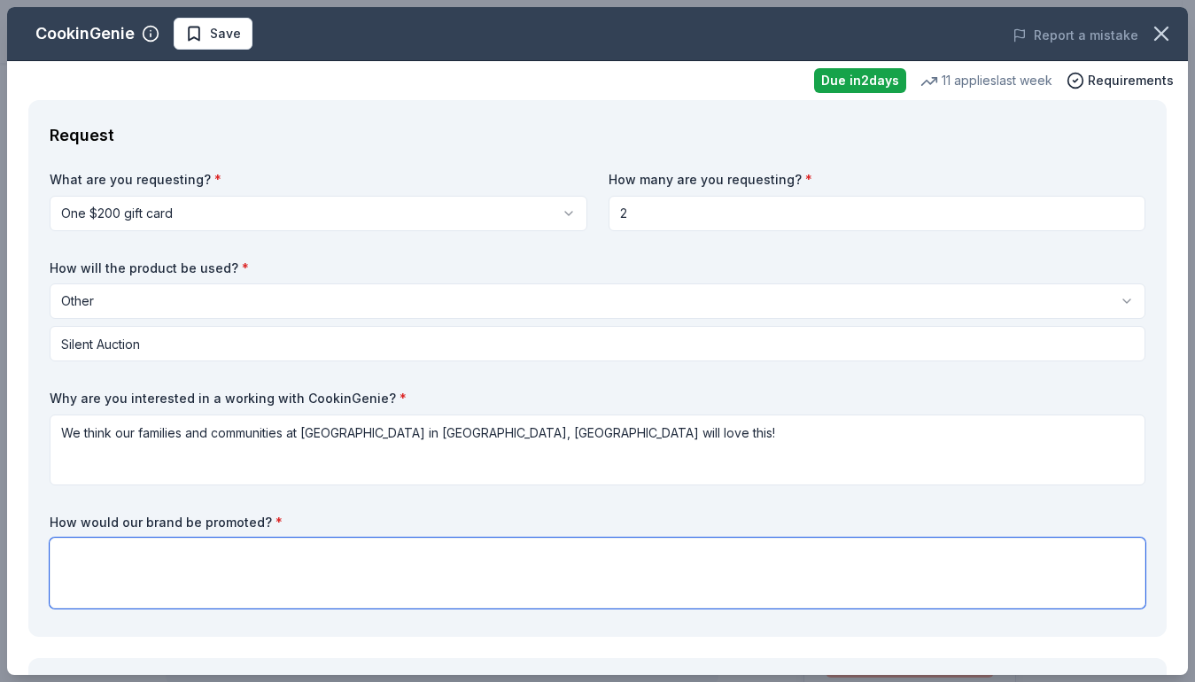
click at [163, 576] on textarea at bounding box center [598, 573] width 1096 height 71
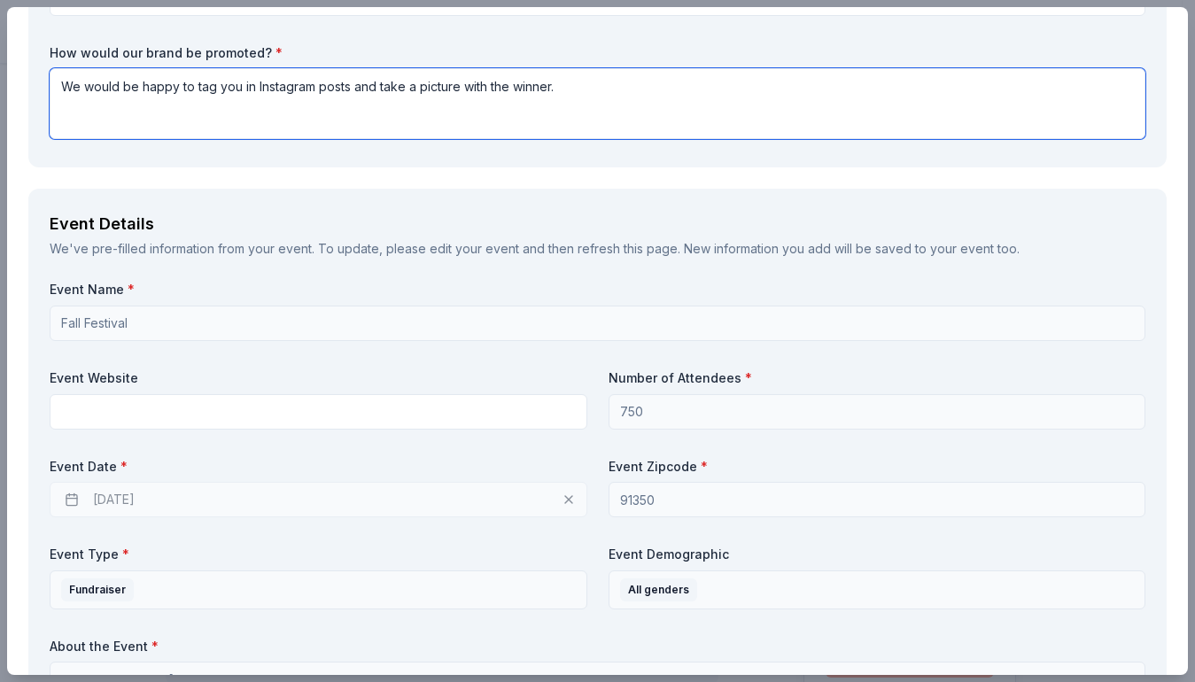
scroll to position [470, 0]
type textarea "We would be happy to tag you in Instagram posts and take a picture with the win…"
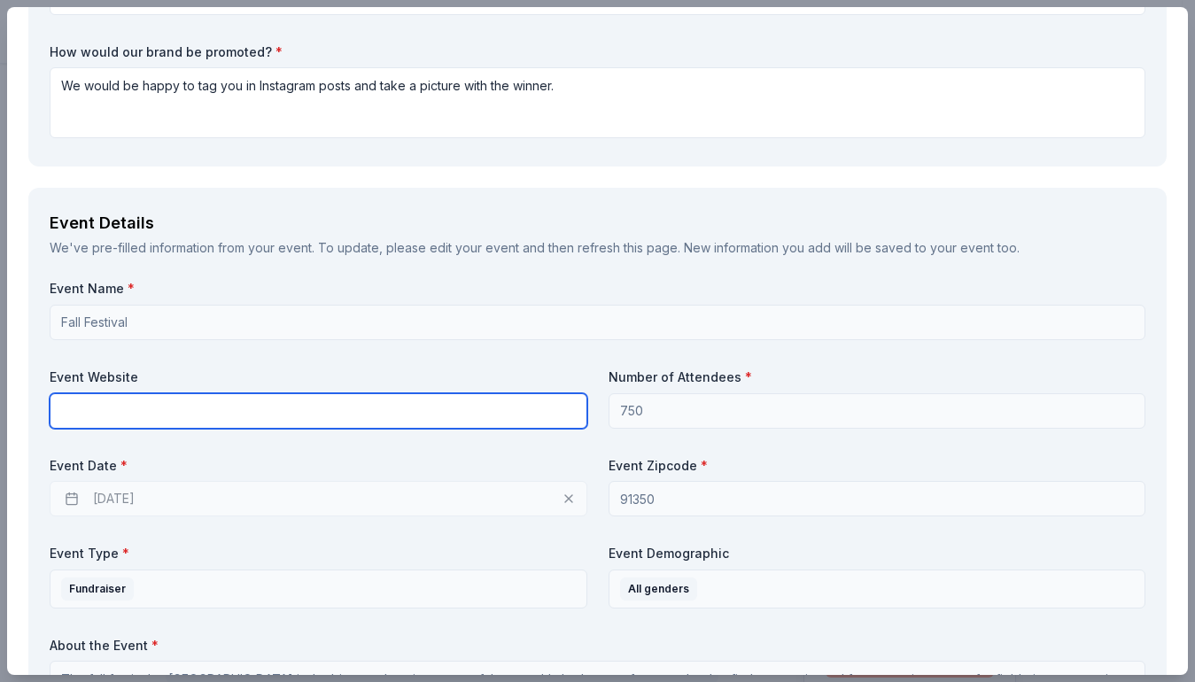
click at [180, 419] on input "text" at bounding box center [319, 410] width 538 height 35
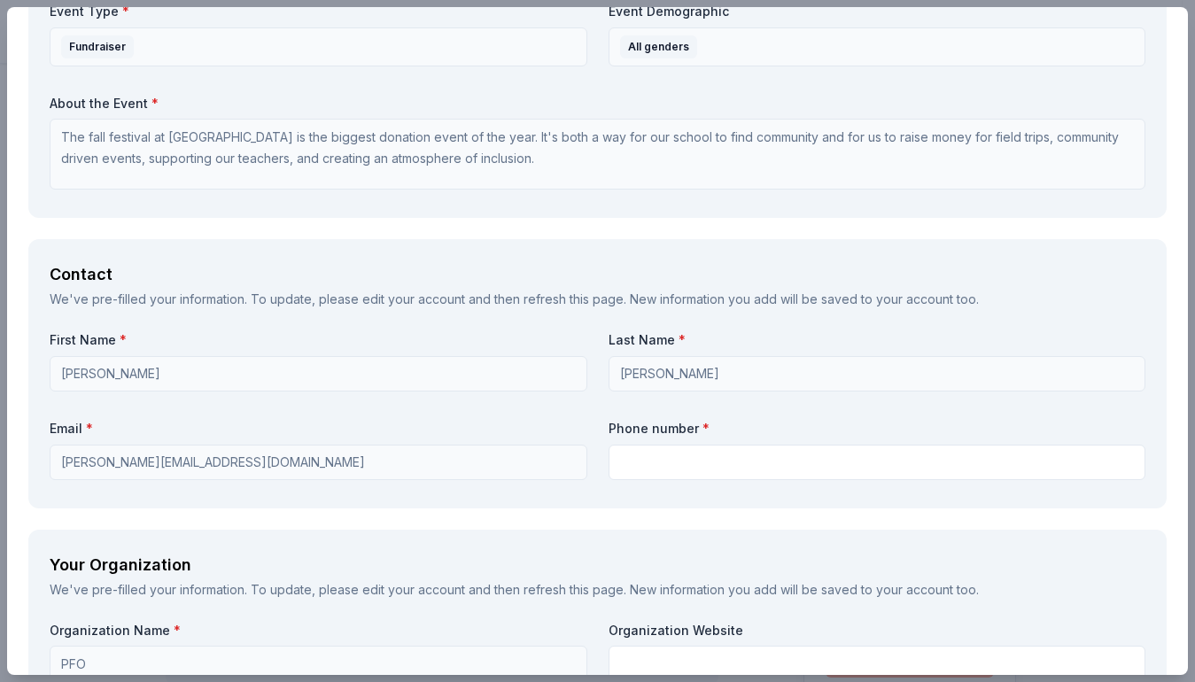
scroll to position [1030, 0]
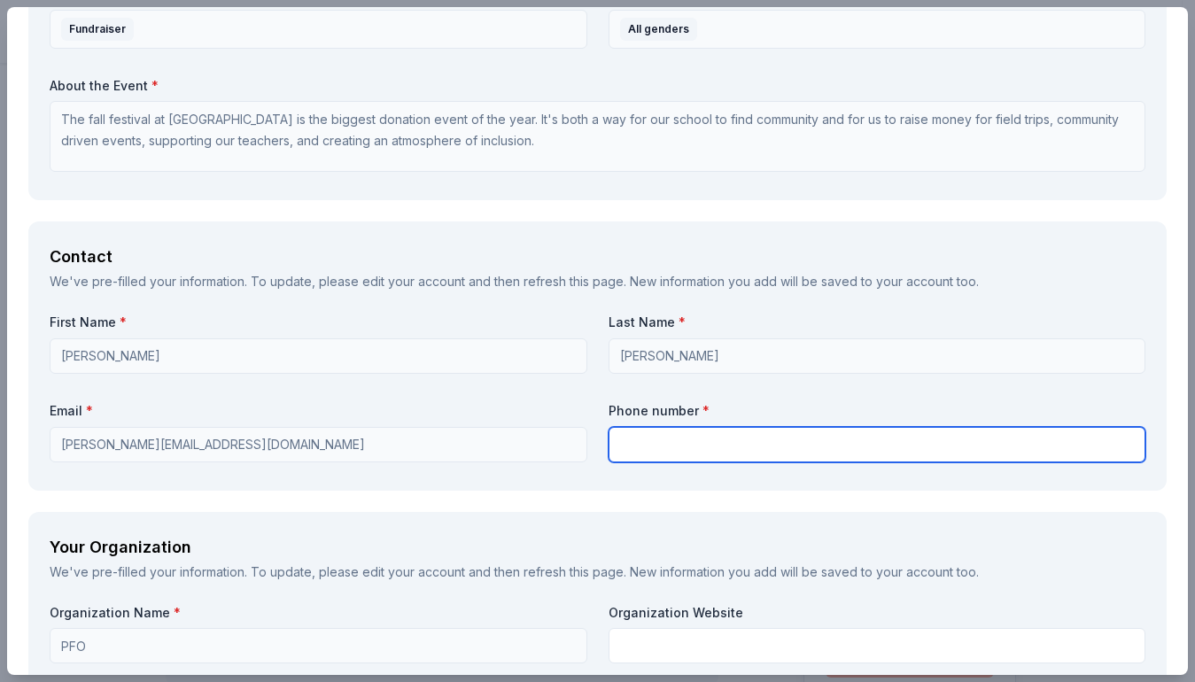
click at [701, 440] on input "text" at bounding box center [877, 444] width 538 height 35
type input "3108508696"
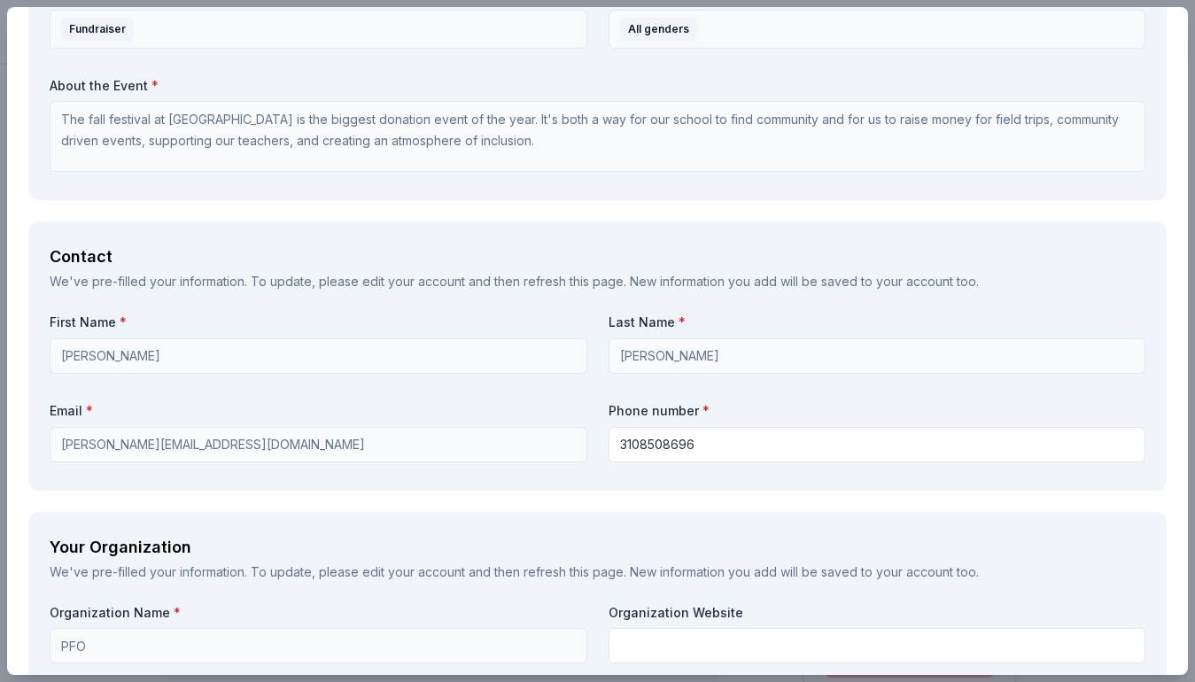
click at [429, 504] on div "Request What are you requesting? * One $200 gift card One $200 gift card How ma…" at bounding box center [597, 352] width 1181 height 2564
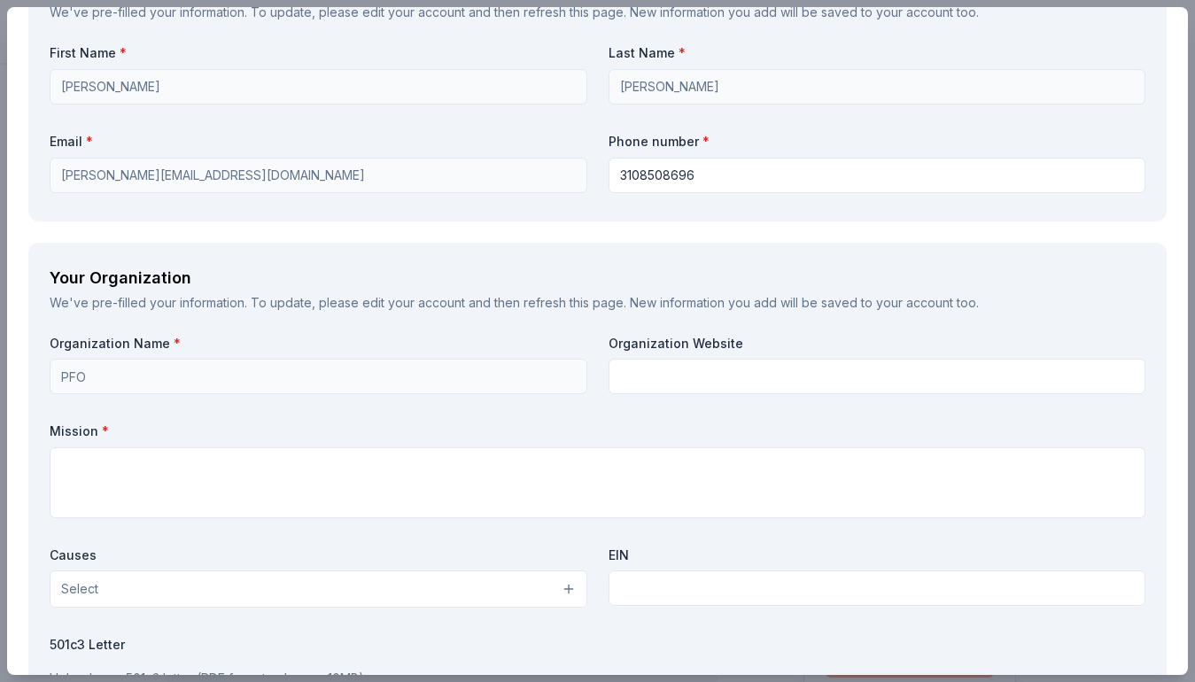
scroll to position [1321, 0]
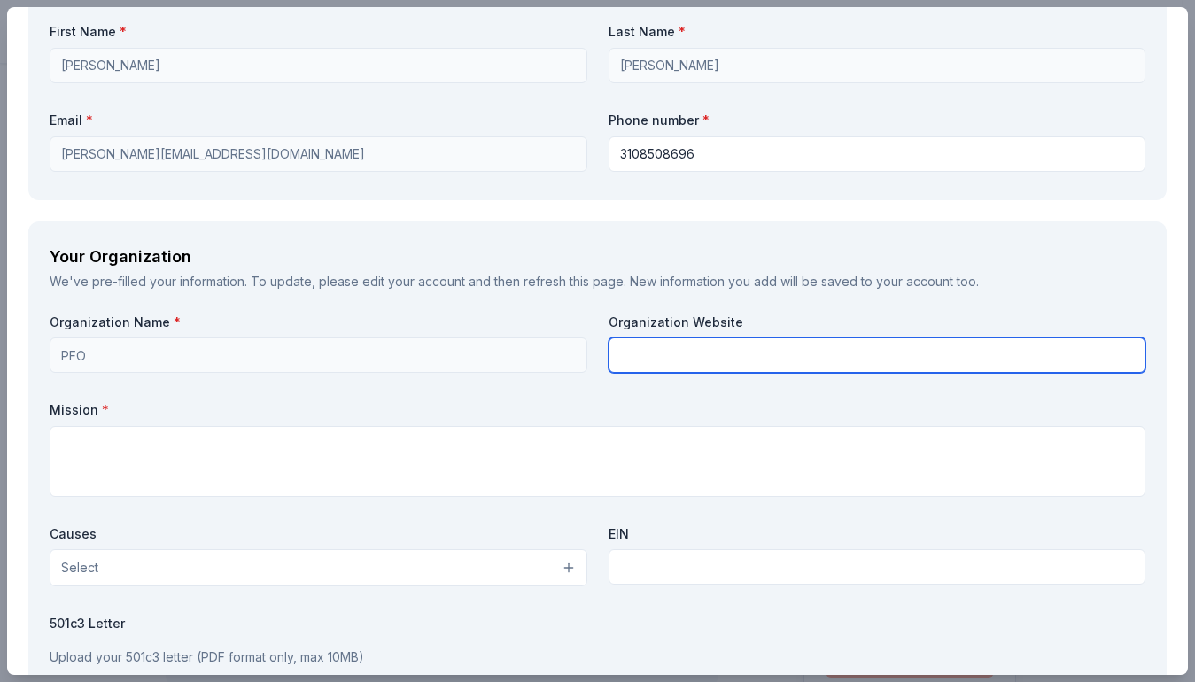
click at [678, 355] on input "text" at bounding box center [877, 354] width 538 height 35
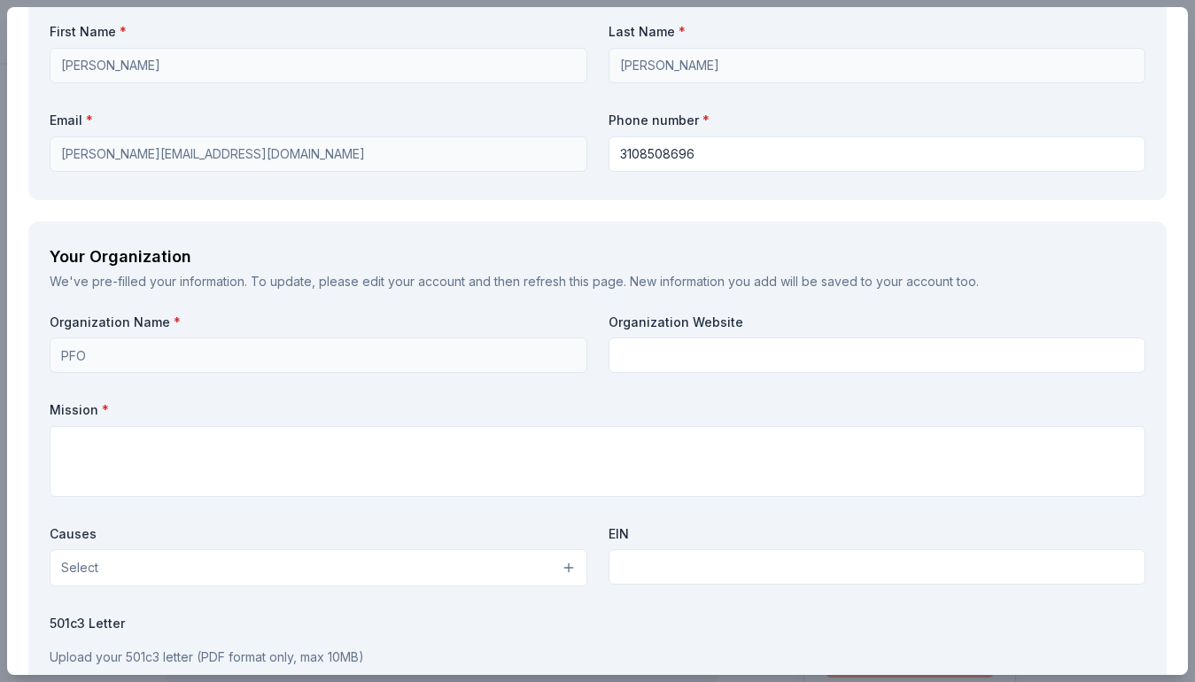
click at [480, 408] on label "Mission *" at bounding box center [598, 410] width 1096 height 18
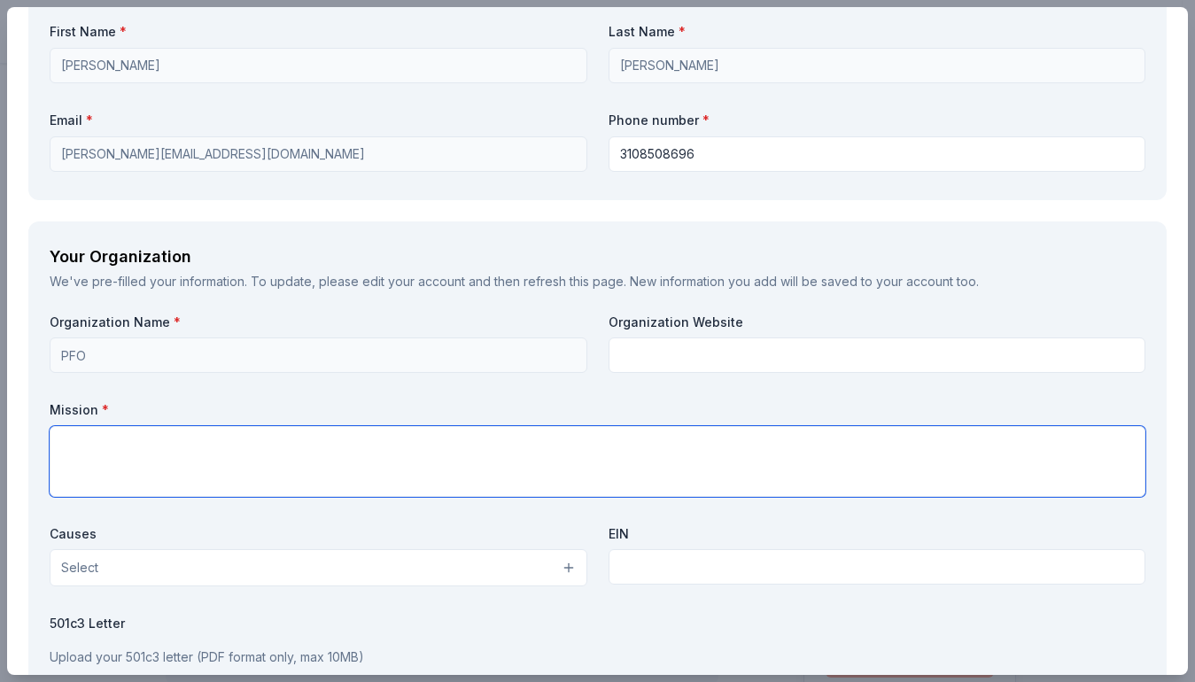
click at [286, 447] on textarea at bounding box center [598, 461] width 1096 height 71
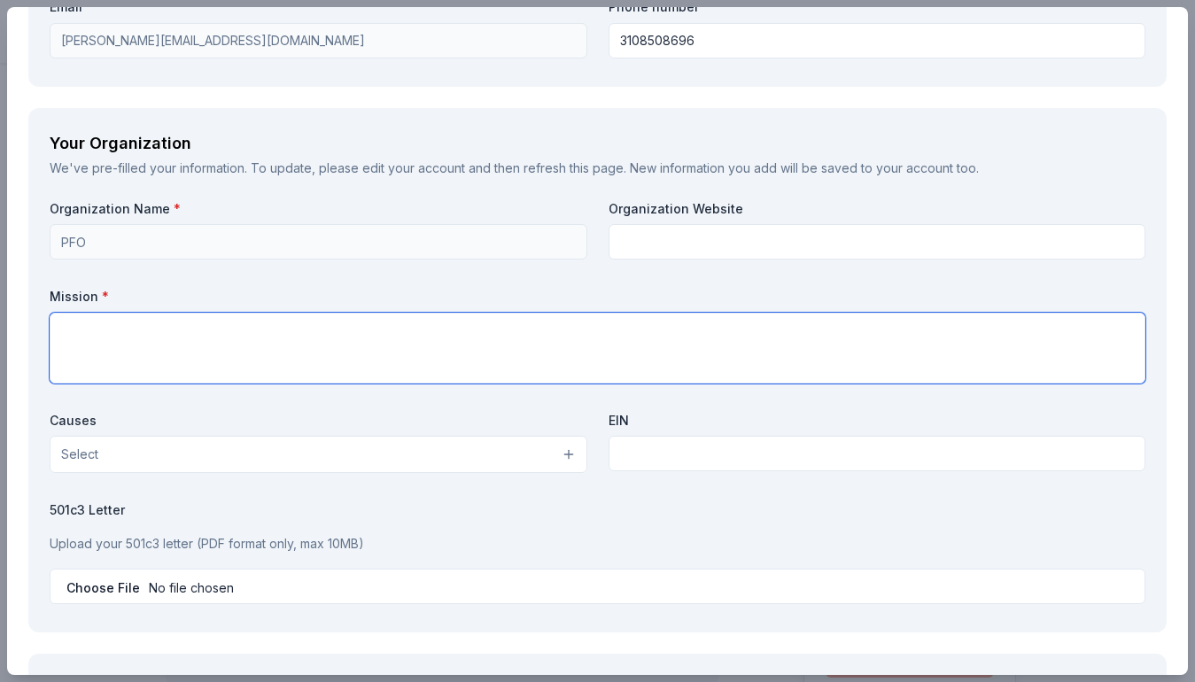
scroll to position [1449, 0]
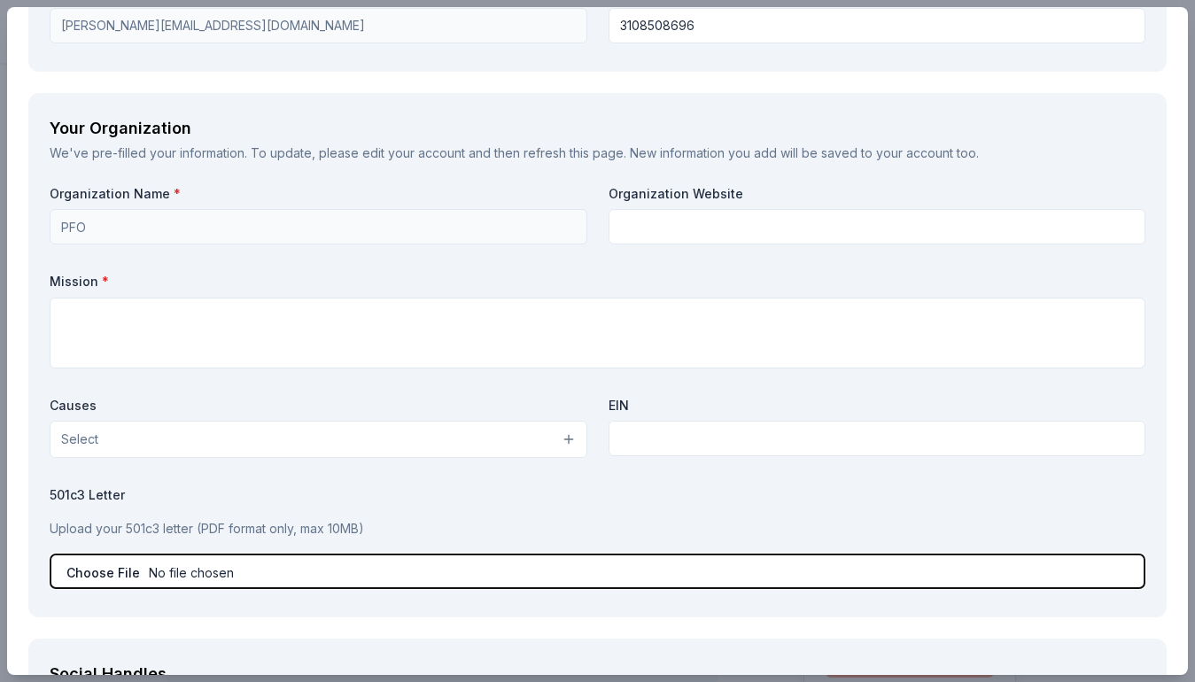
click at [198, 570] on input "file" at bounding box center [598, 571] width 1096 height 35
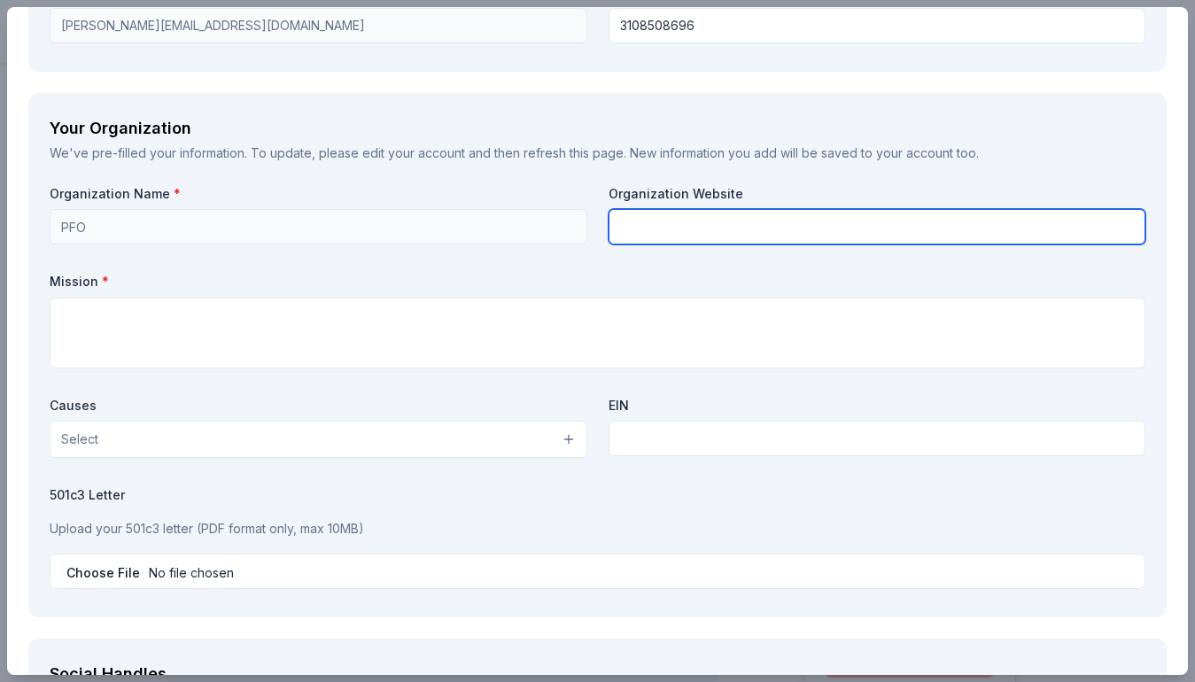
click at [674, 221] on input "text" at bounding box center [877, 226] width 538 height 35
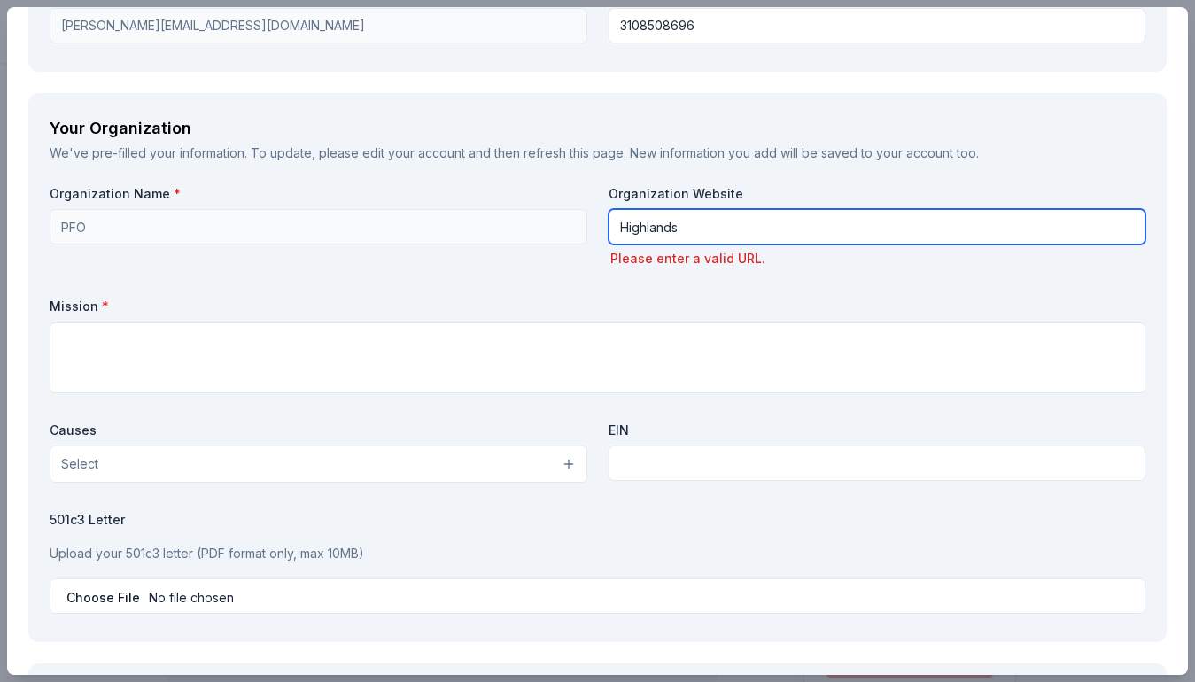
click at [531, 230] on div "Organization Name * PFO Organization Website Highlands Please enter a valid URL…" at bounding box center [598, 403] width 1096 height 436
paste input "https://highlands.saugususd.org/"
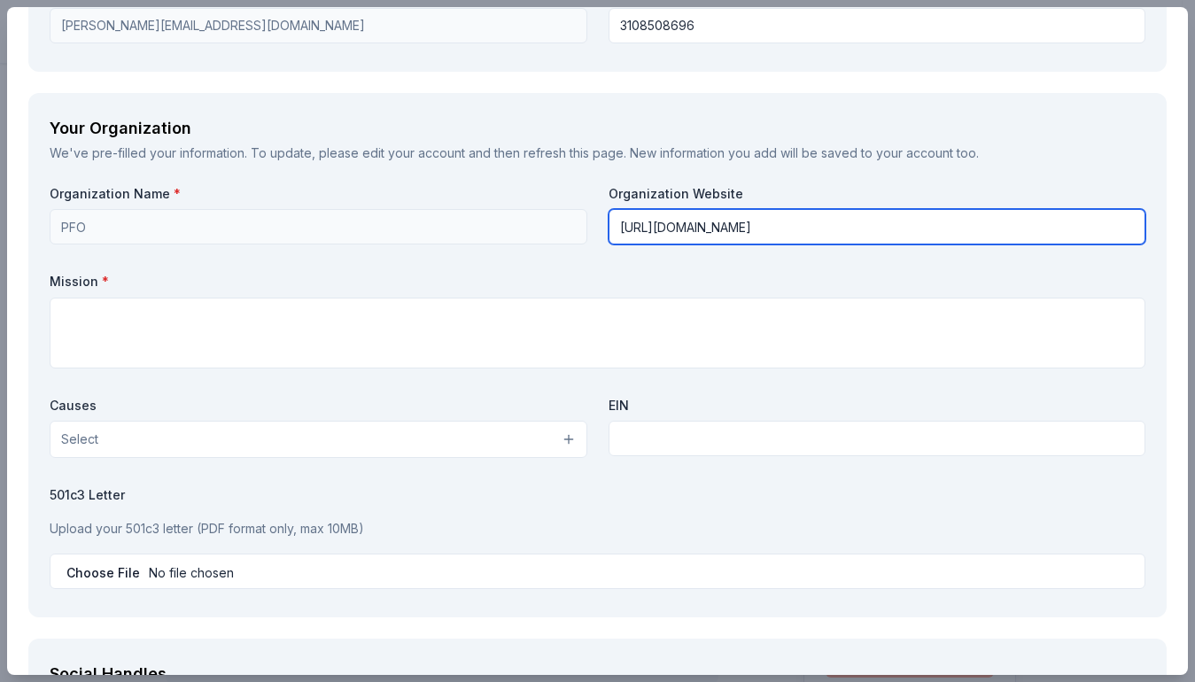
type input "https://highlands.saugususd.org/"
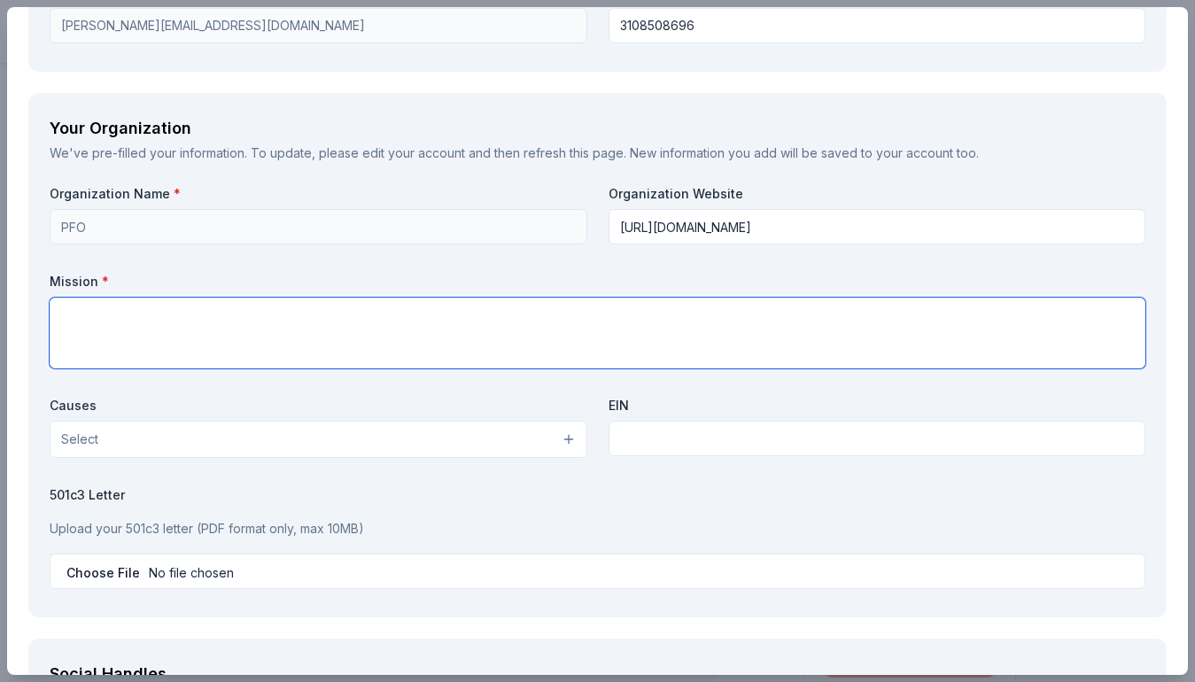
click at [246, 326] on textarea at bounding box center [598, 333] width 1096 height 71
paste textarea "The Highlands Parent-Faculty Organization brings families, educators, and commu…"
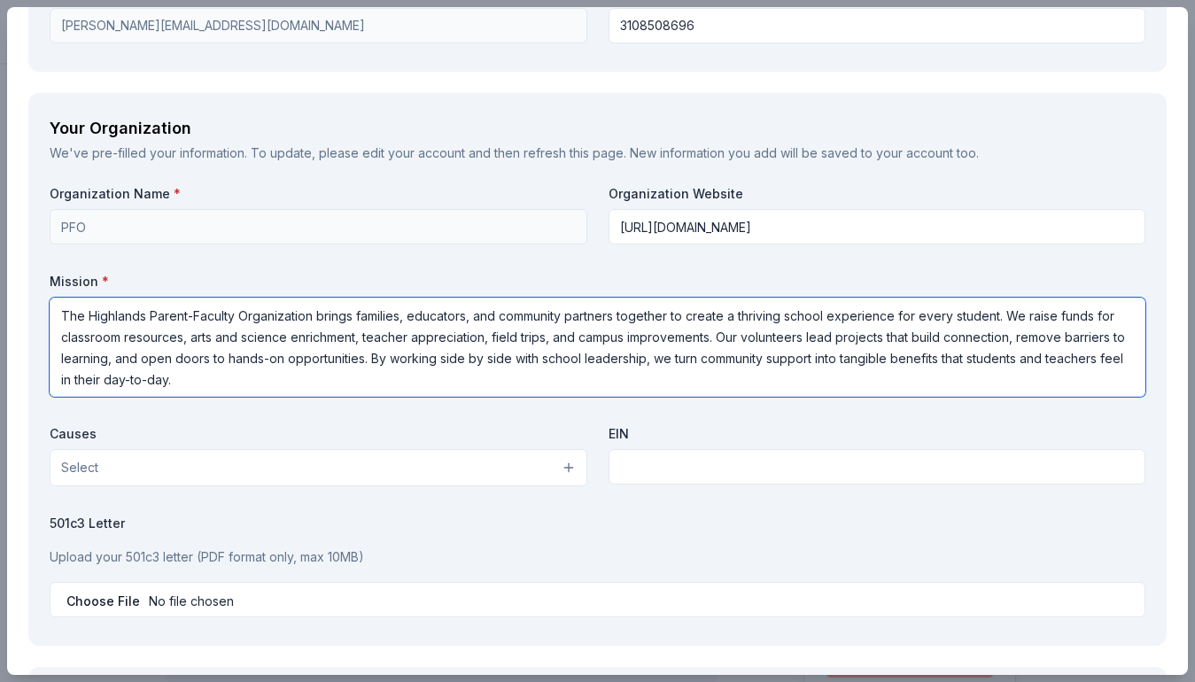
type textarea "The Highlands Parent-Faculty Organization brings families, educators, and commu…"
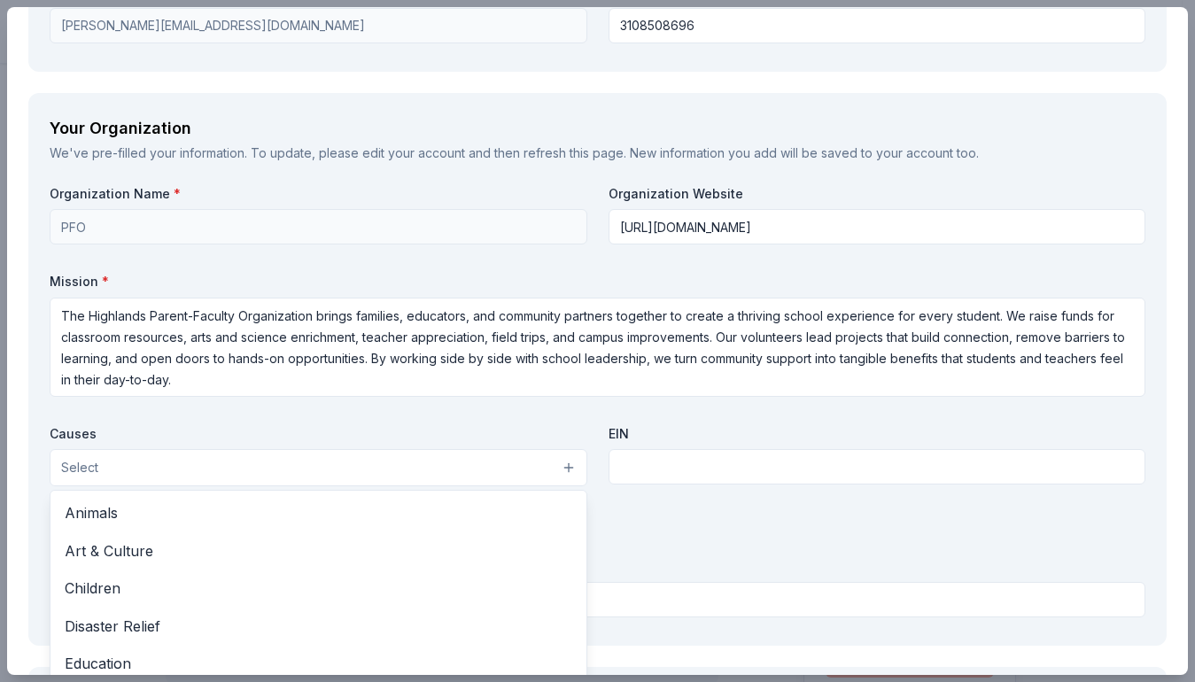
click at [264, 467] on button "Select" at bounding box center [319, 467] width 538 height 37
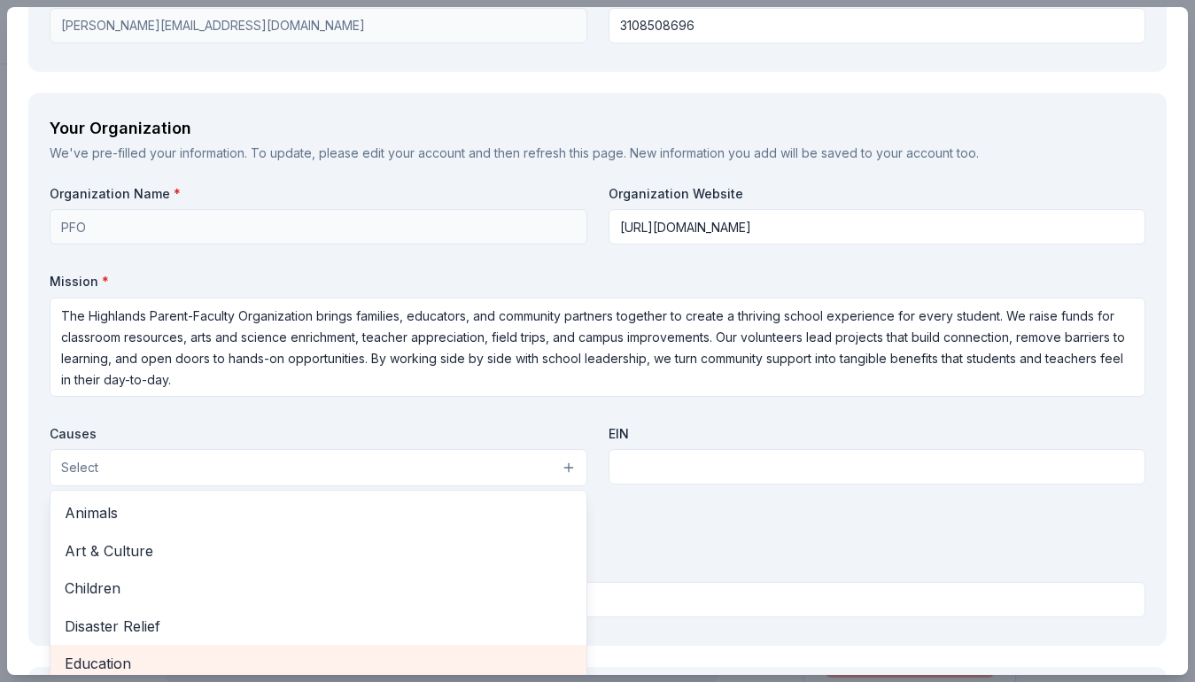
scroll to position [1458, 0]
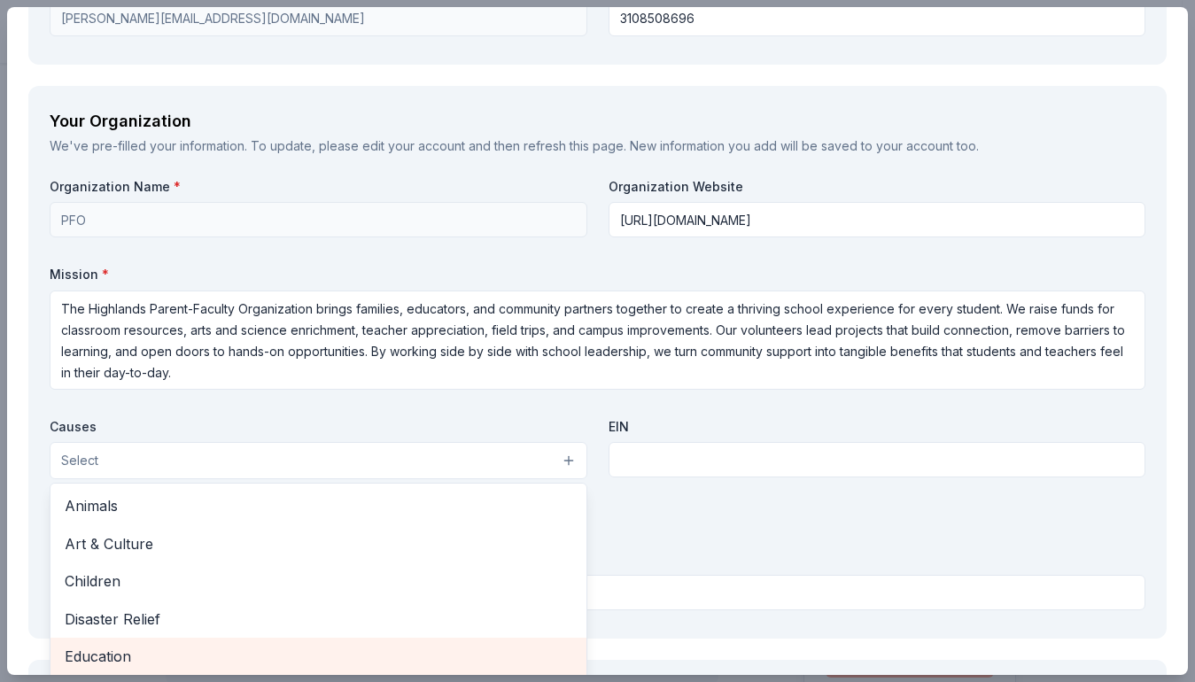
click at [163, 652] on span "Education" at bounding box center [319, 656] width 508 height 23
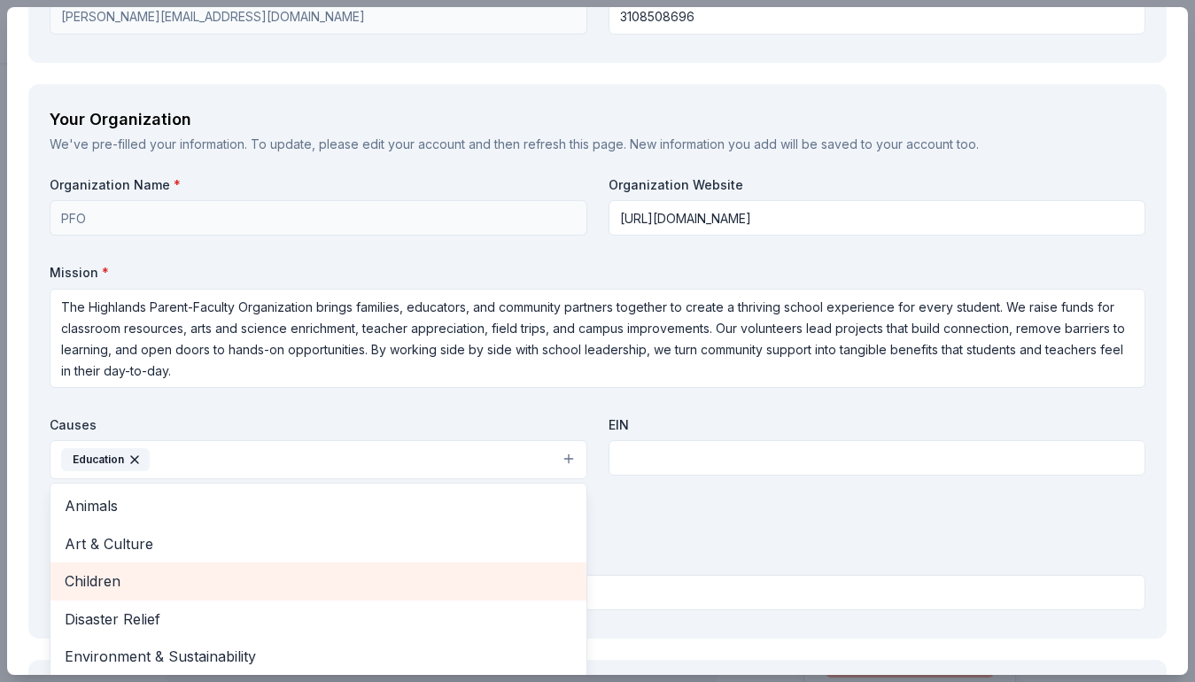
click at [203, 575] on span "Children" at bounding box center [319, 581] width 508 height 23
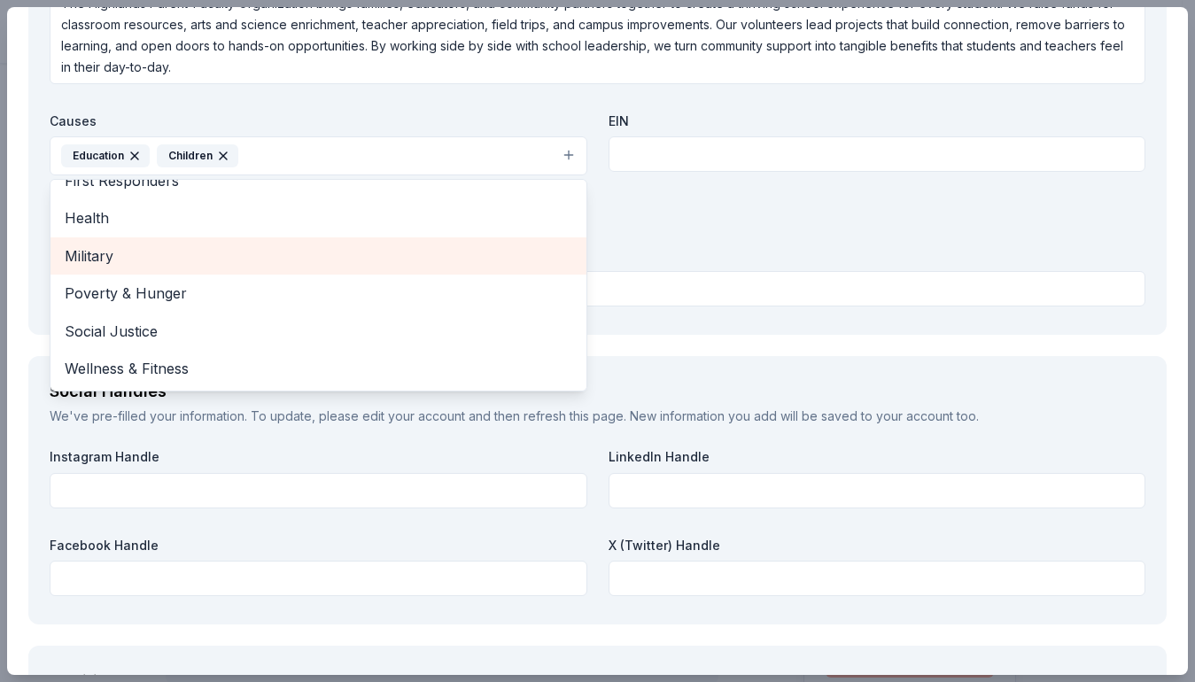
scroll to position [1774, 0]
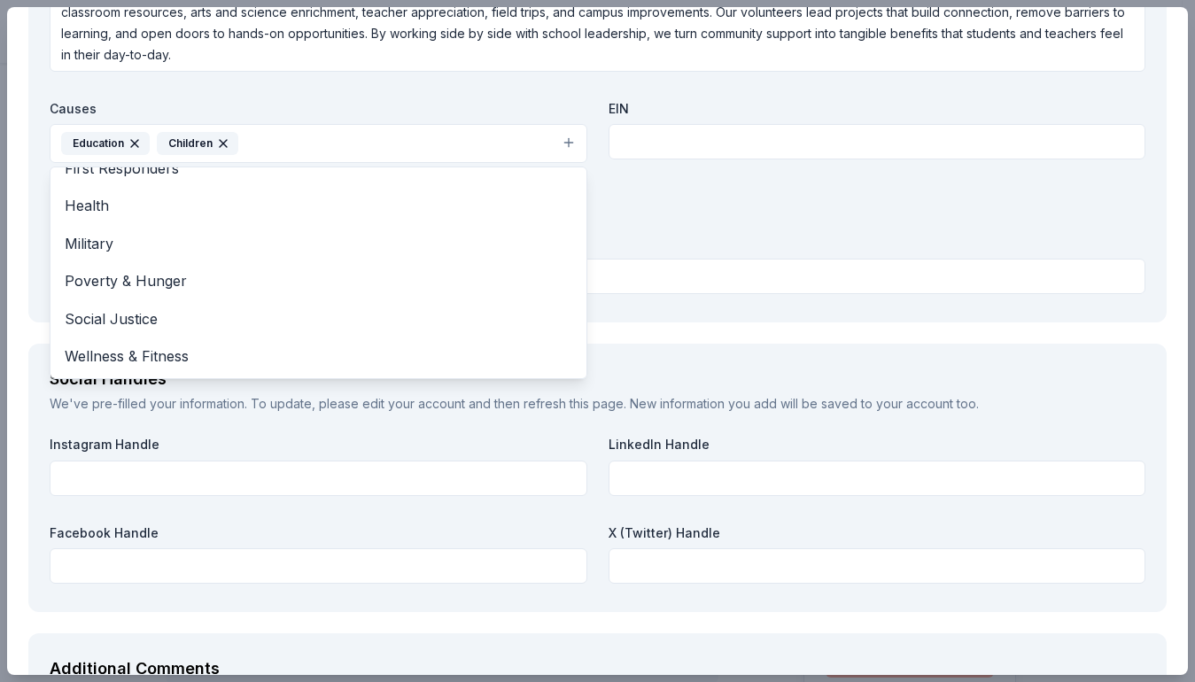
click at [679, 138] on div "Organization Name * PFO Organization Website https://highlands.saugususd.org/ M…" at bounding box center [598, 80] width 1096 height 441
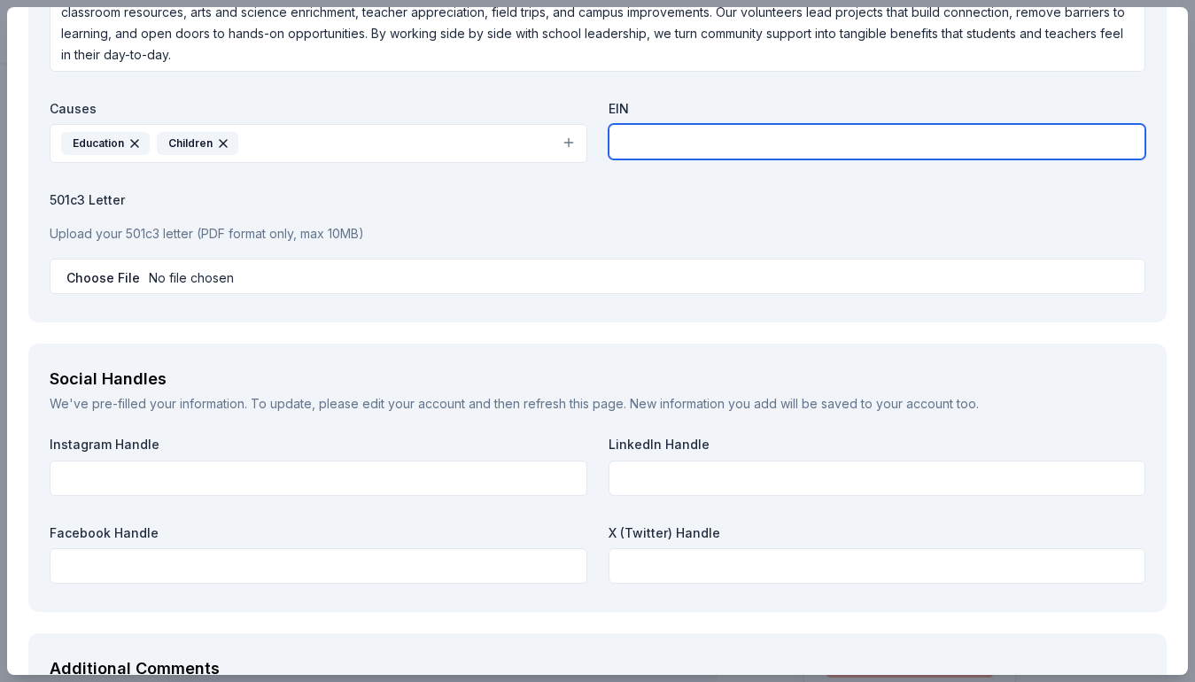
click at [654, 148] on input "text" at bounding box center [877, 141] width 538 height 35
type input "95-3699075"
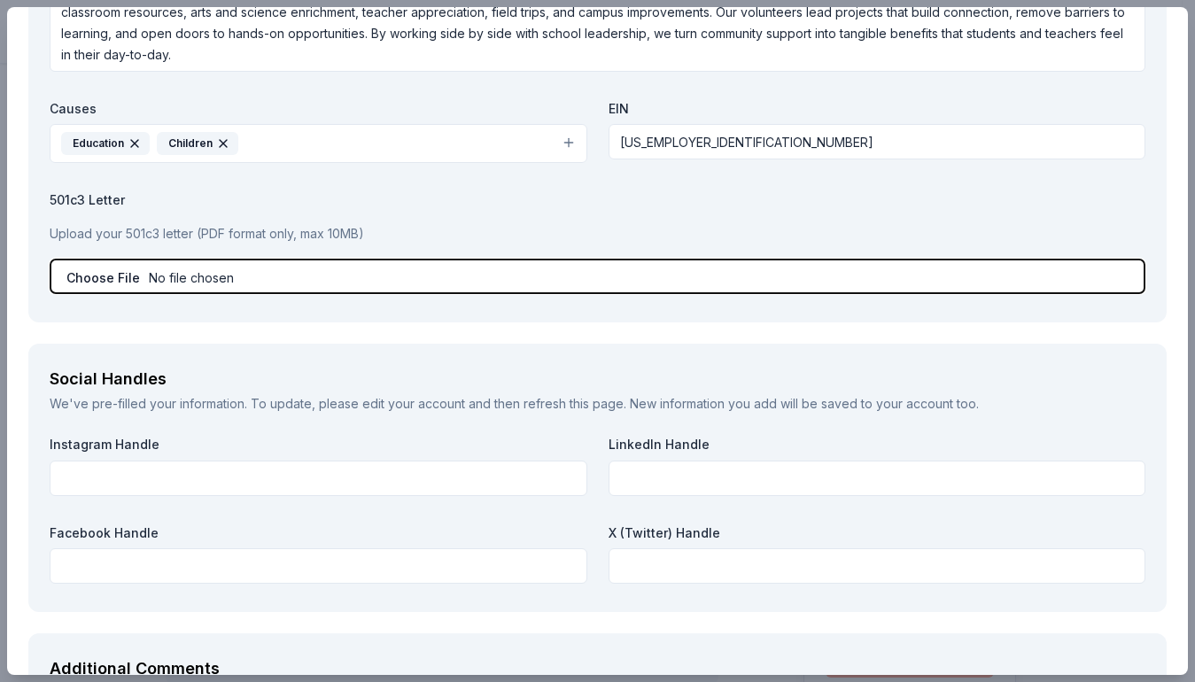
click at [150, 269] on input "file" at bounding box center [598, 276] width 1096 height 35
type input "C:\fakepath\Highlands PFO 501c3 status .pdf"
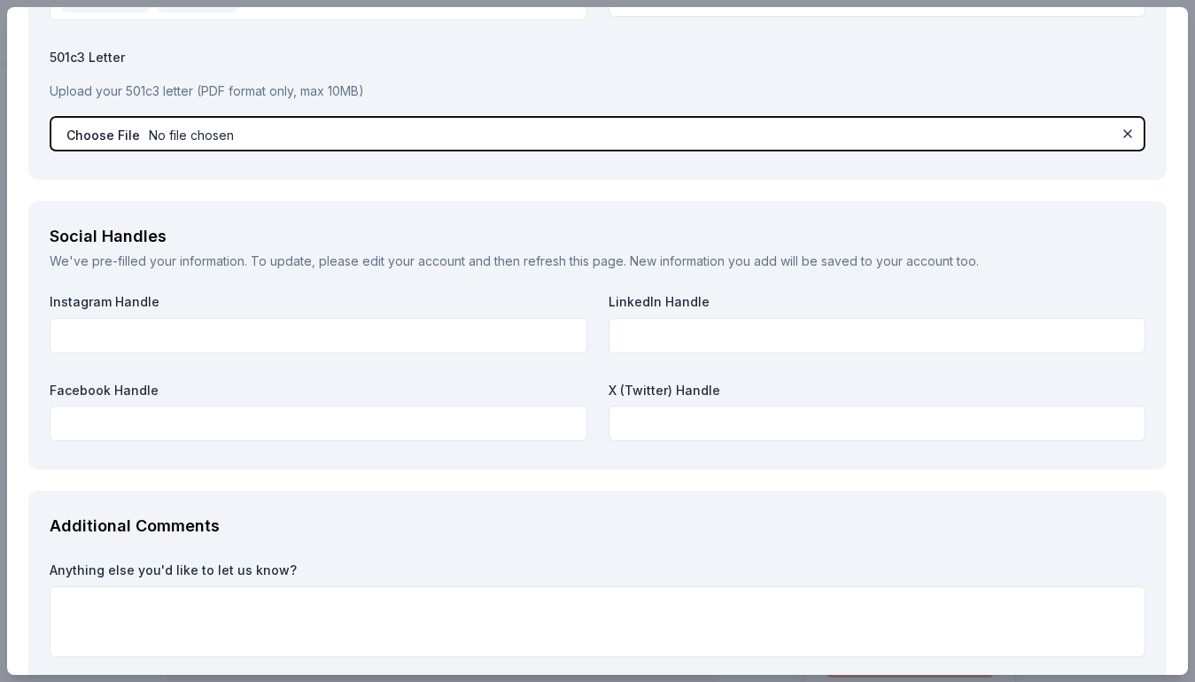
scroll to position [1922, 0]
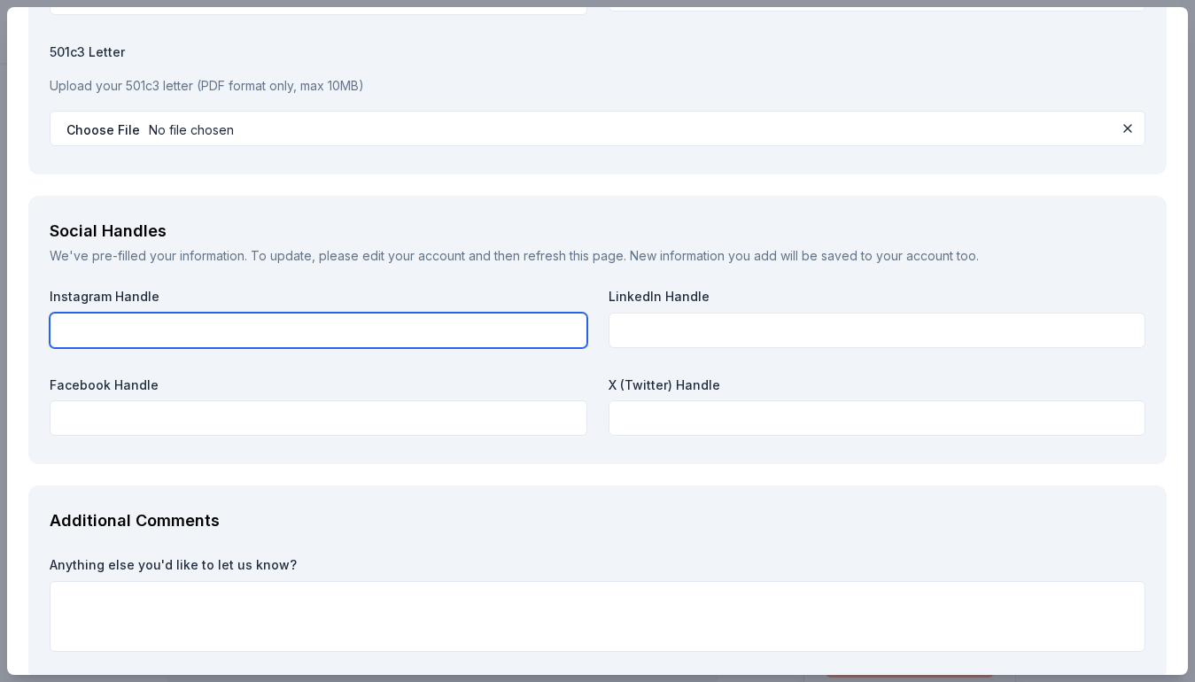
click at [288, 332] on input "text" at bounding box center [319, 330] width 538 height 35
paste input "https://www.instagram.com/highlandshawkspfo"
type input "https://www.instagram.com/highlandshawkspfo"
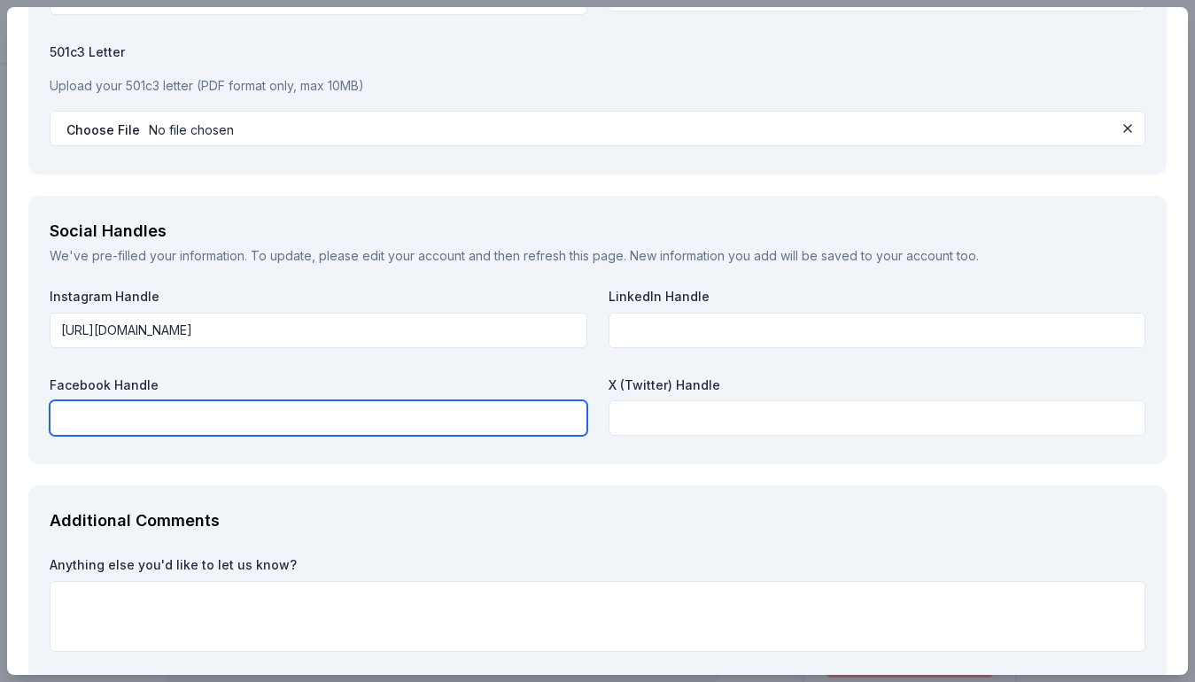
click at [458, 411] on input "text" at bounding box center [319, 417] width 538 height 35
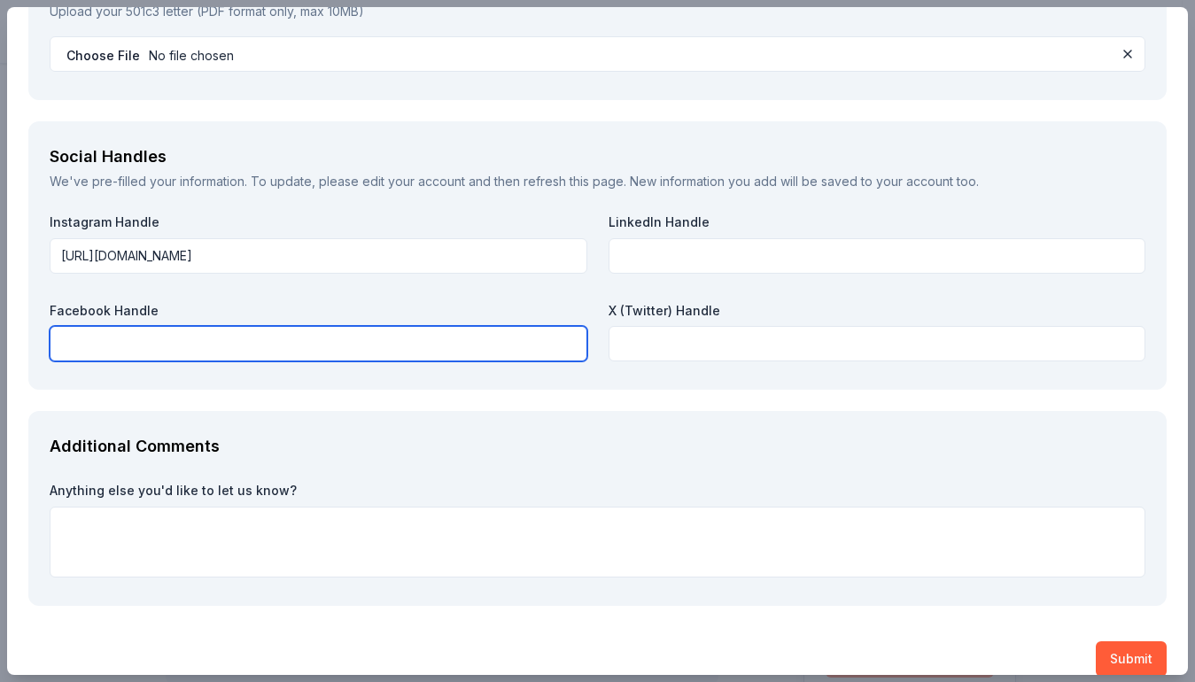
scroll to position [2019, 0]
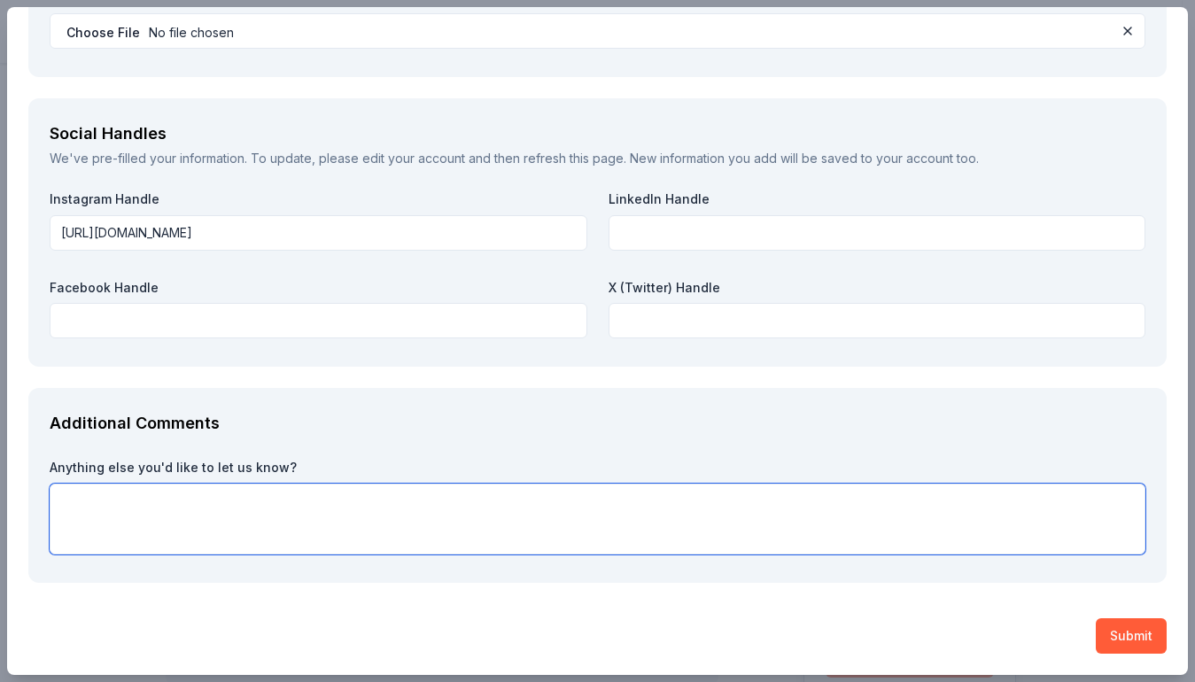
click at [324, 512] on textarea at bounding box center [598, 519] width 1096 height 71
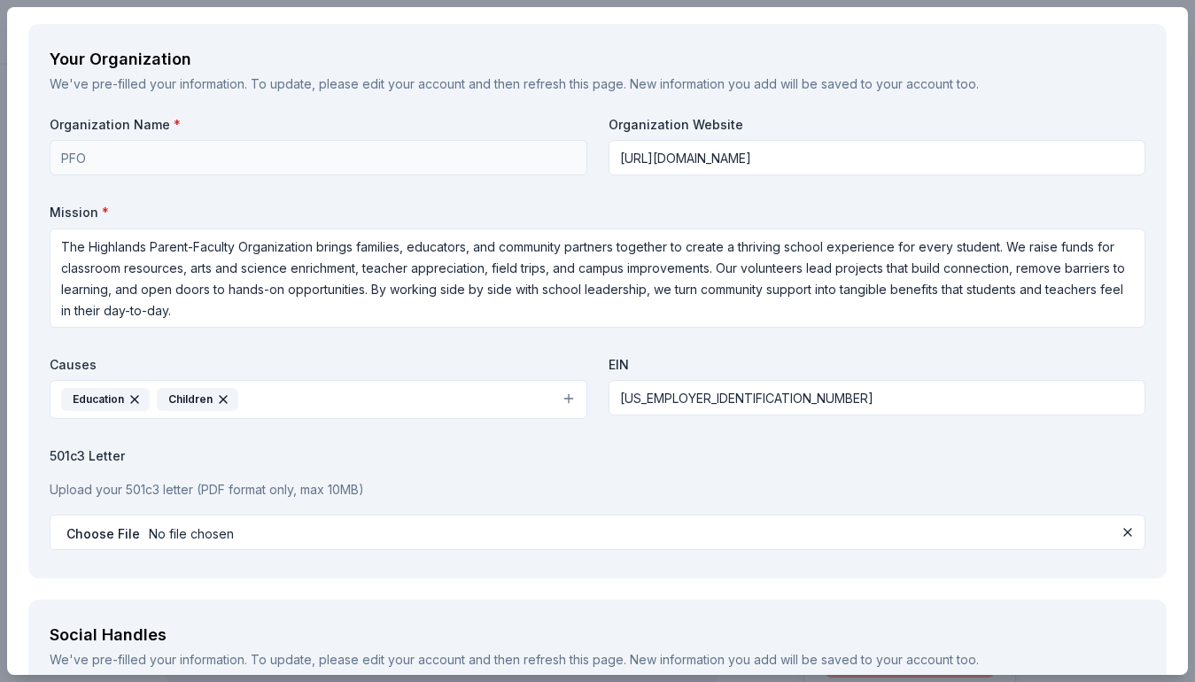
scroll to position [1987, 0]
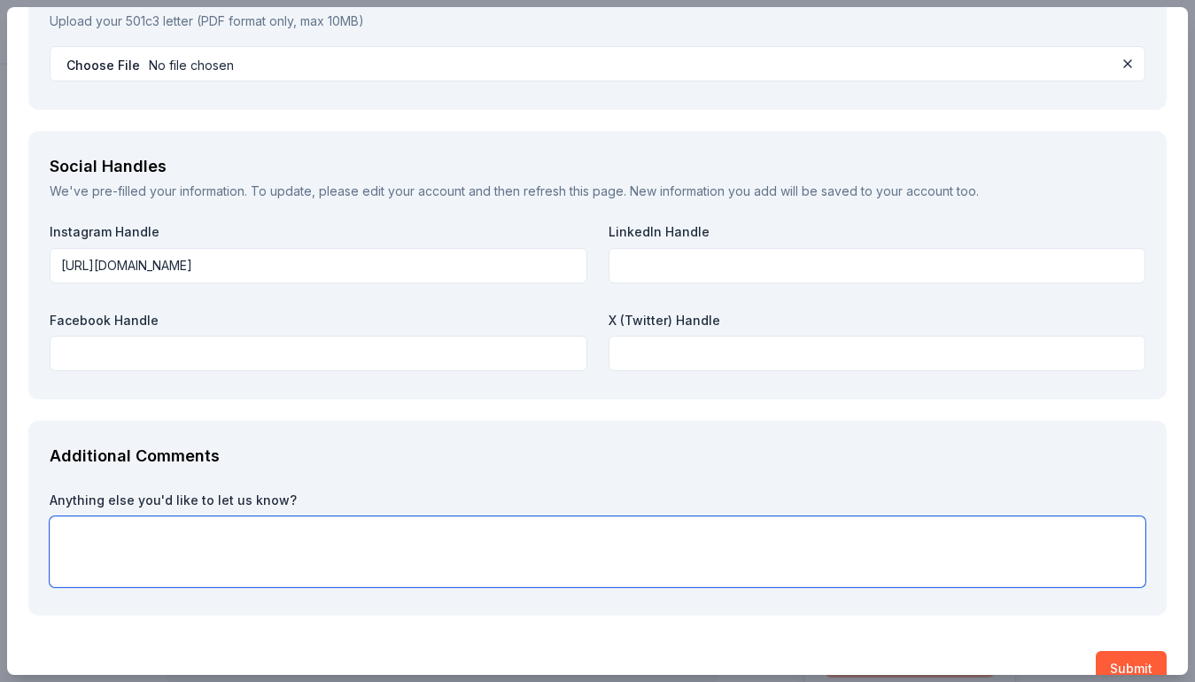
click at [274, 537] on textarea at bounding box center [598, 551] width 1096 height 71
paste textarea "The Highlands Fall Festival is our premier annual fundraiser and a joyful commu…"
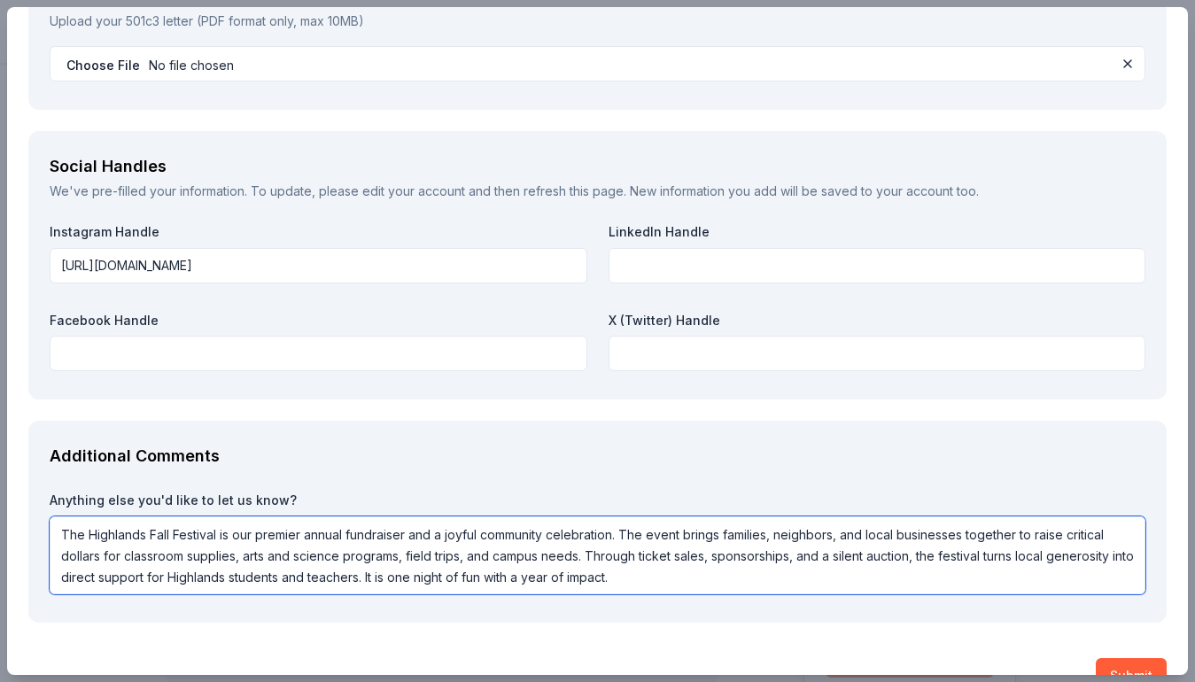
scroll to position [2, 0]
type textarea "The Highlands Fall Festival is our premier annual fundraiser and a joyful commu…"
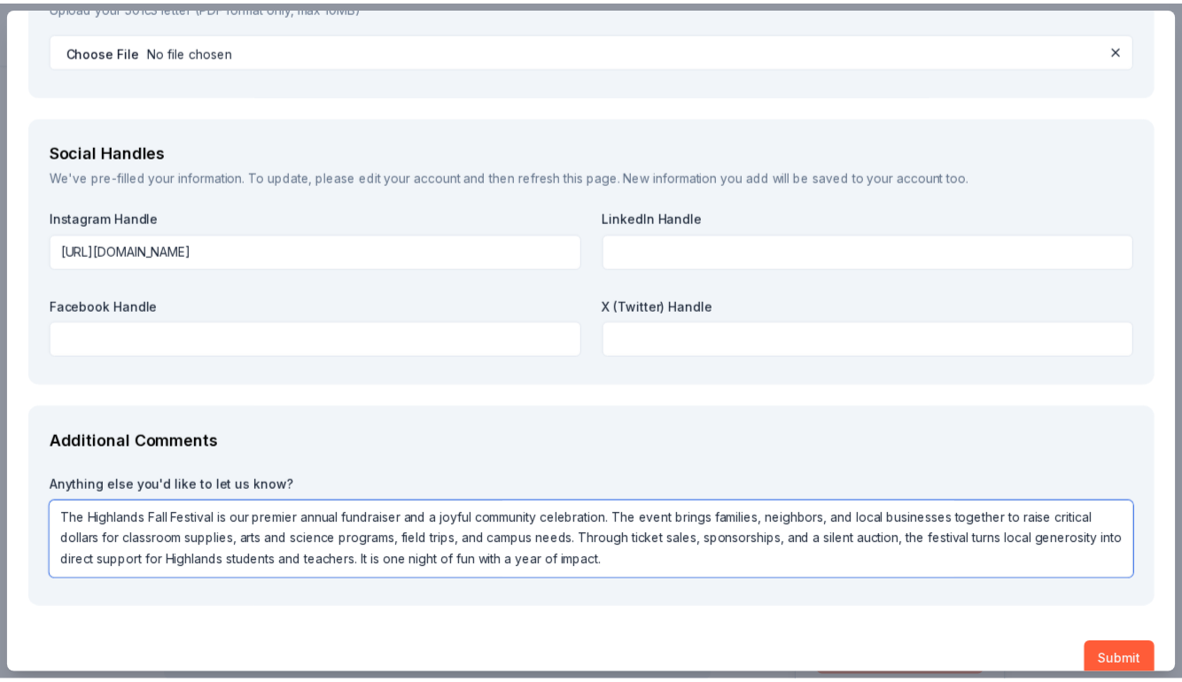
scroll to position [2027, 0]
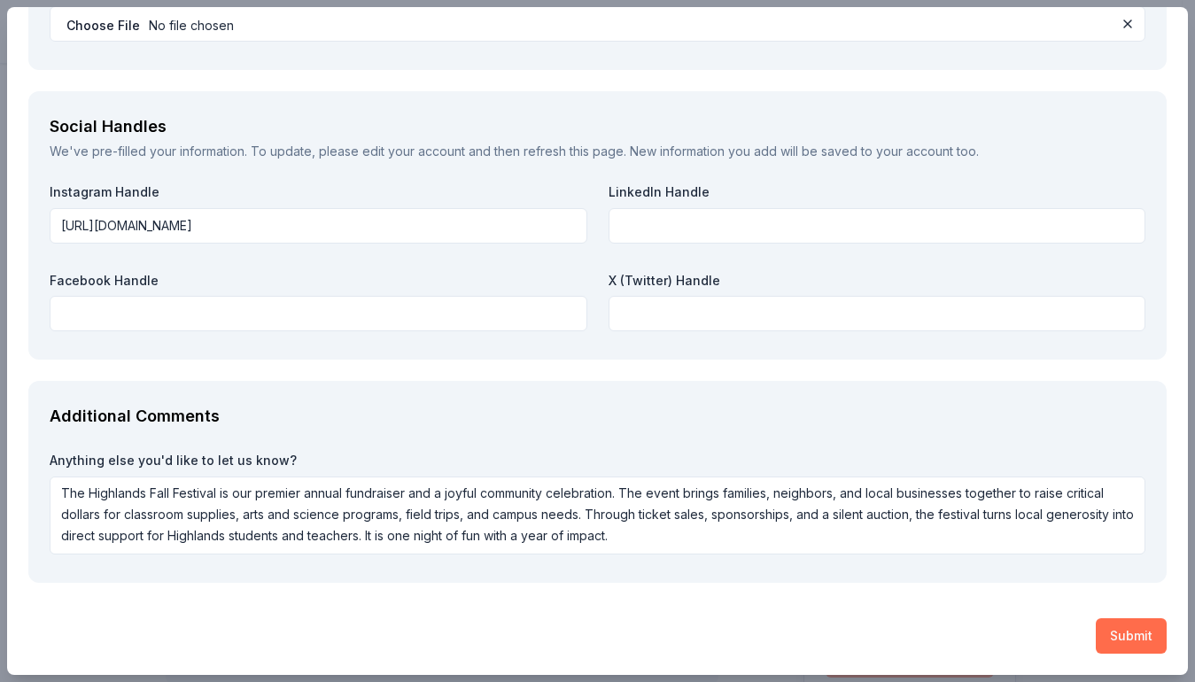
click at [1100, 637] on button "Submit" at bounding box center [1131, 635] width 71 height 35
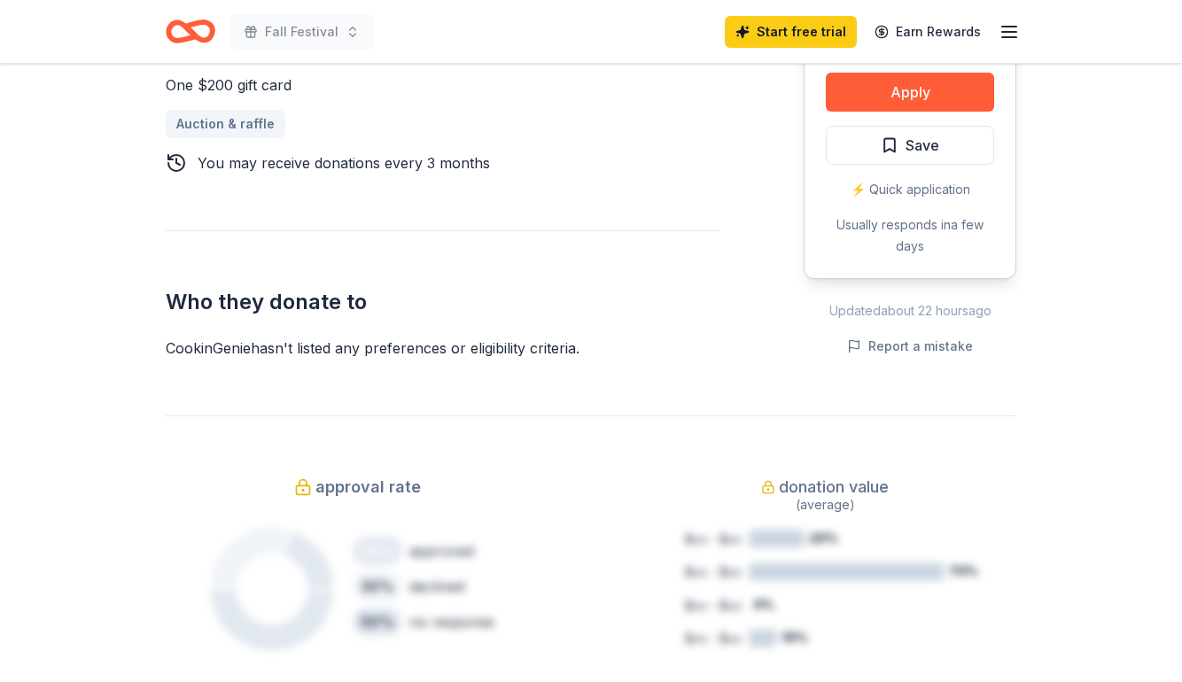
scroll to position [857, 0]
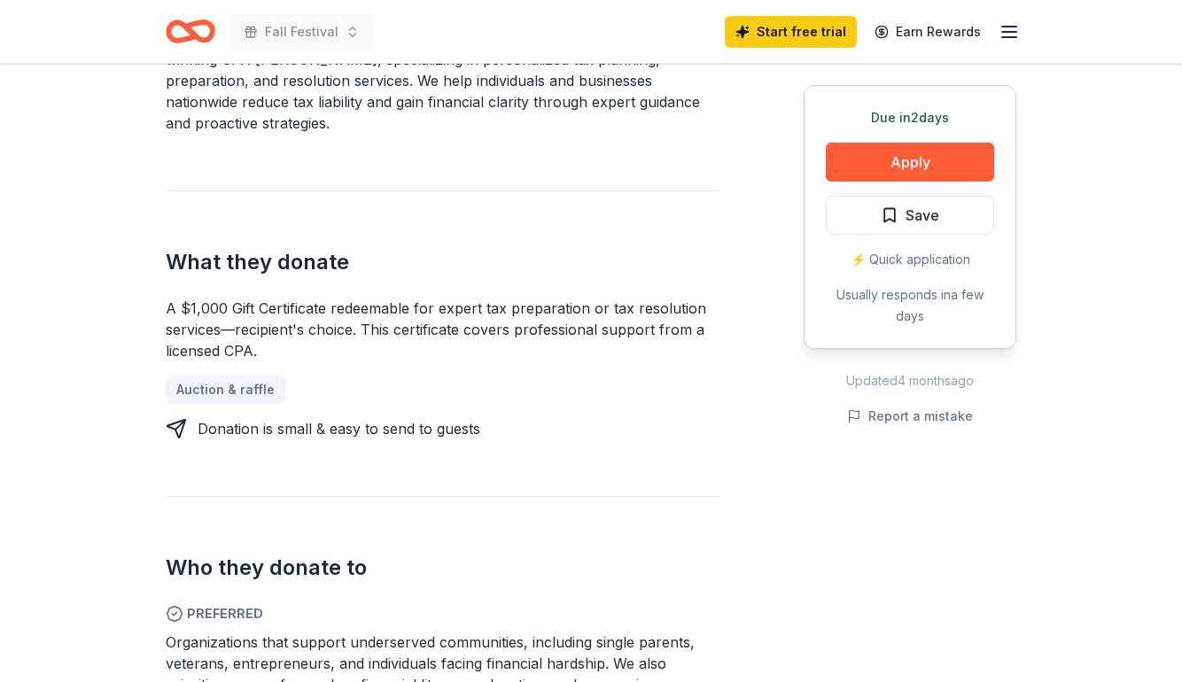
scroll to position [614, 0]
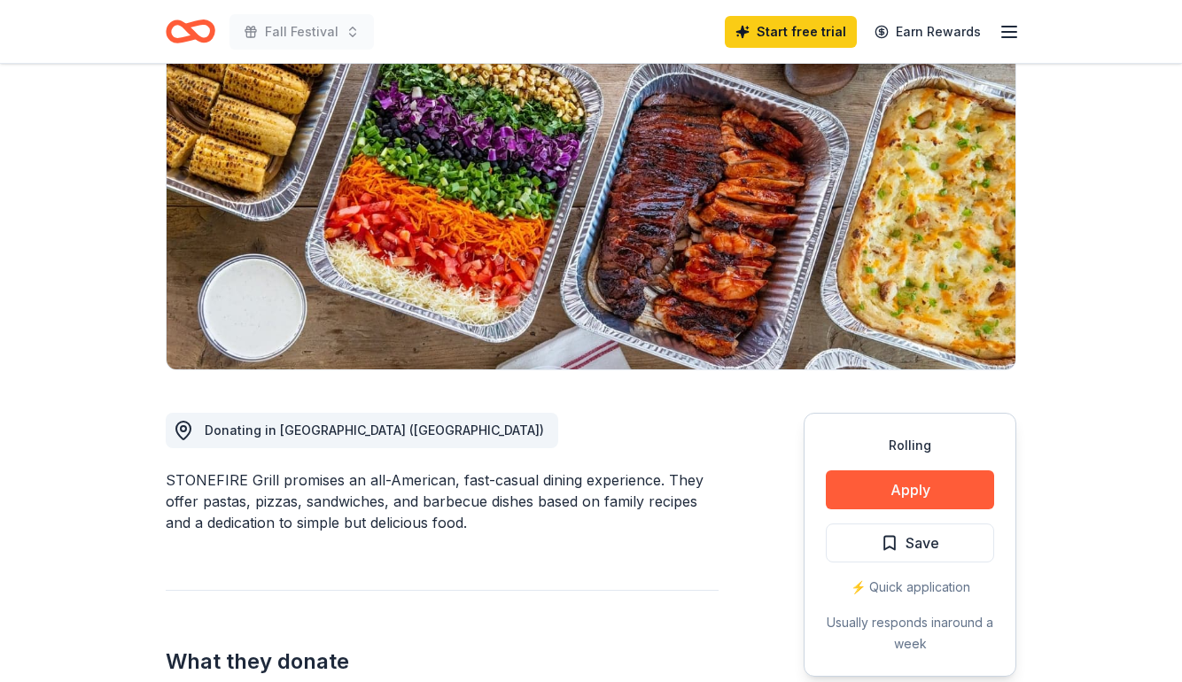
scroll to position [539, 0]
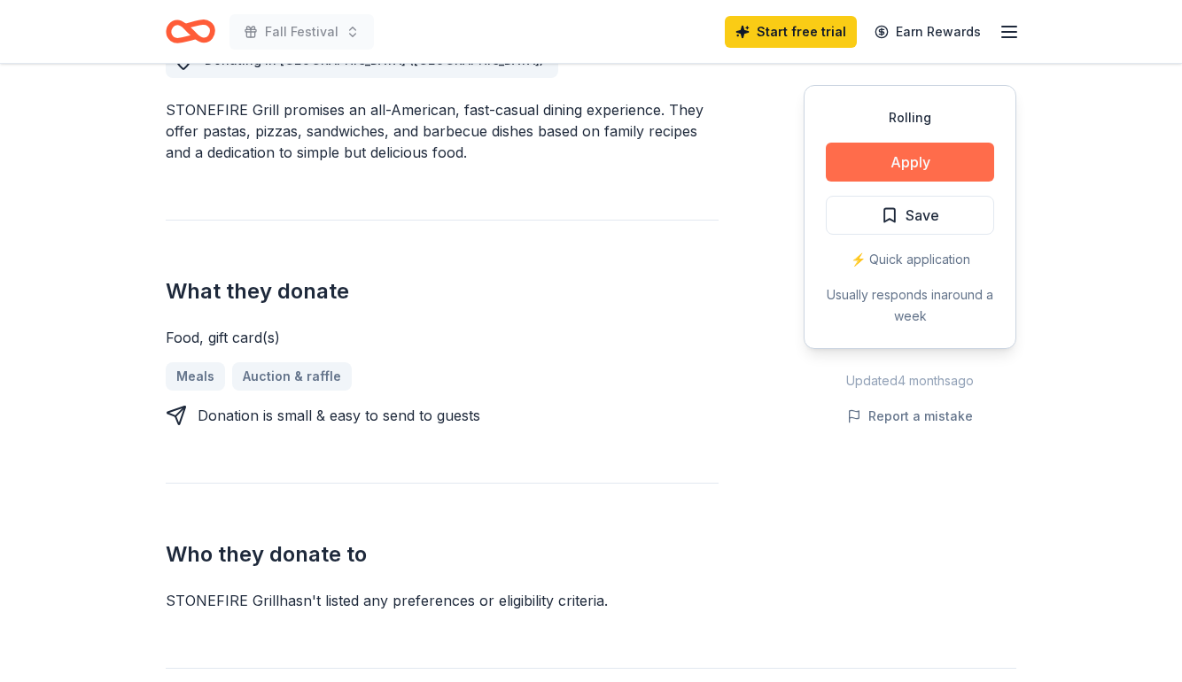
click at [860, 167] on button "Apply" at bounding box center [909, 162] width 168 height 39
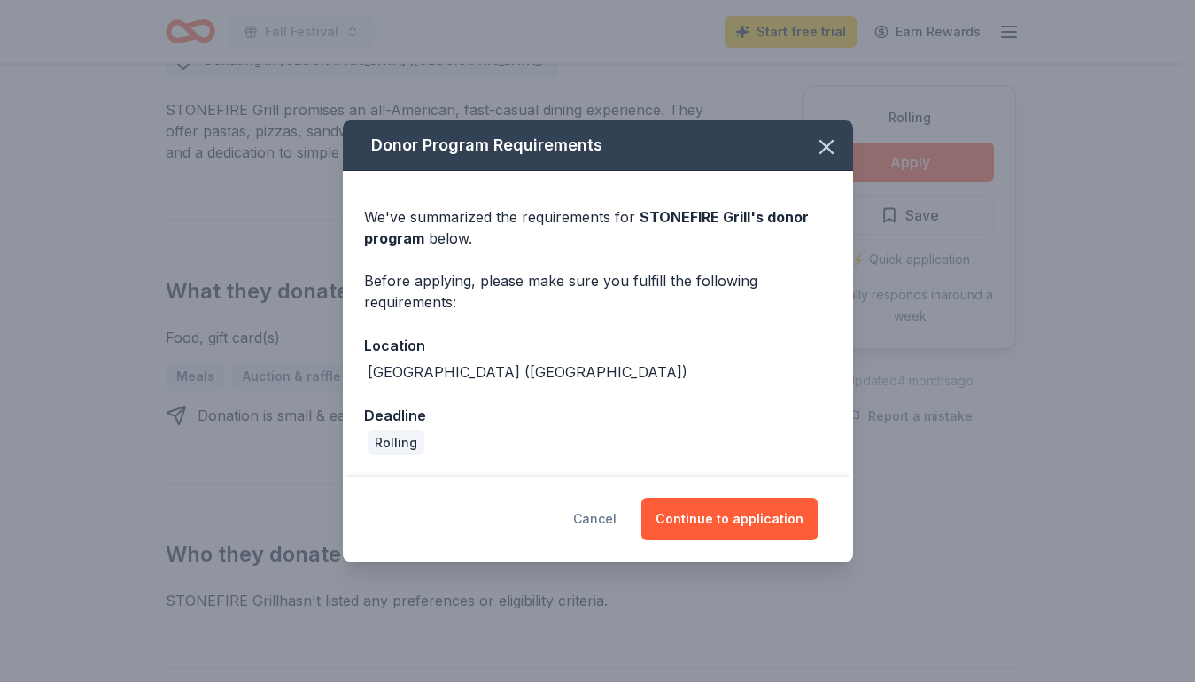
click at [601, 512] on button "Cancel" at bounding box center [594, 519] width 43 height 43
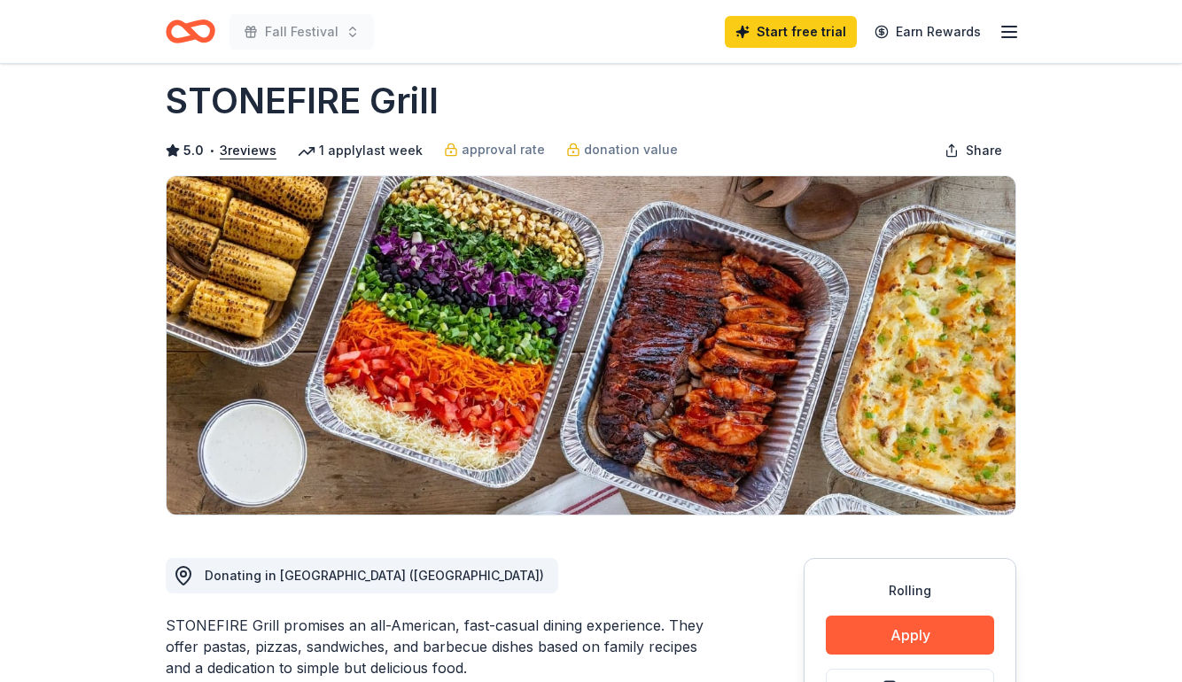
scroll to position [0, 0]
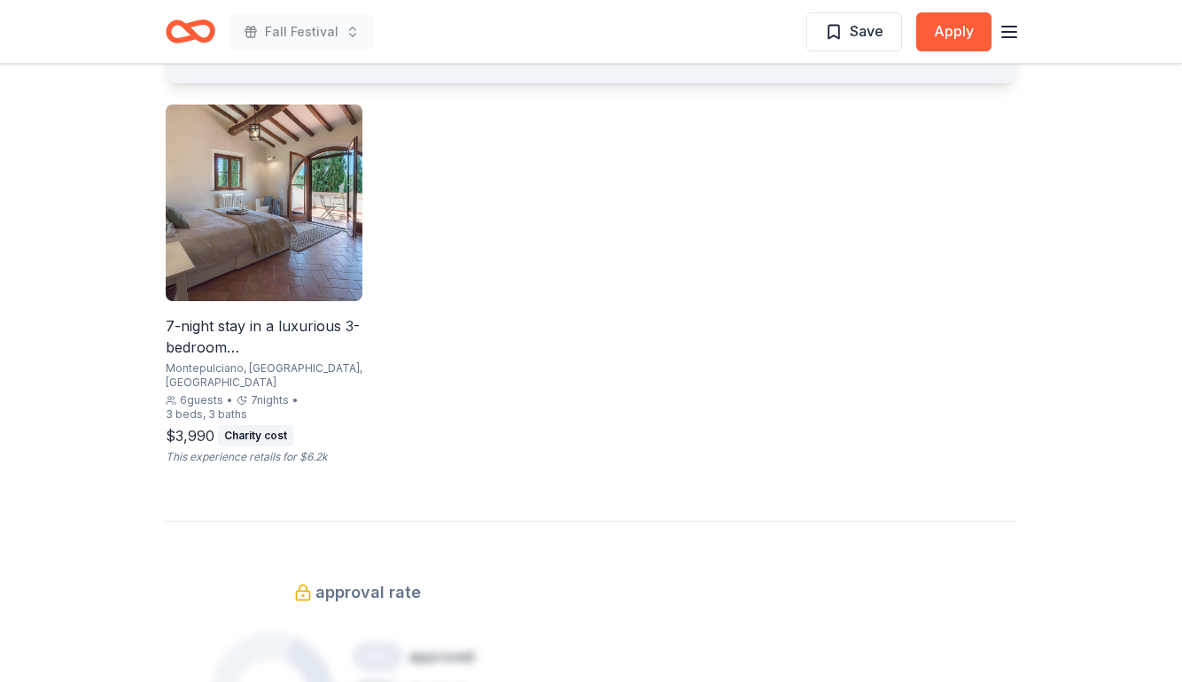
scroll to position [1149, 0]
click at [201, 339] on div "7-night stay in a luxurious 3-bedroom Tuscan Villa" at bounding box center [264, 335] width 197 height 43
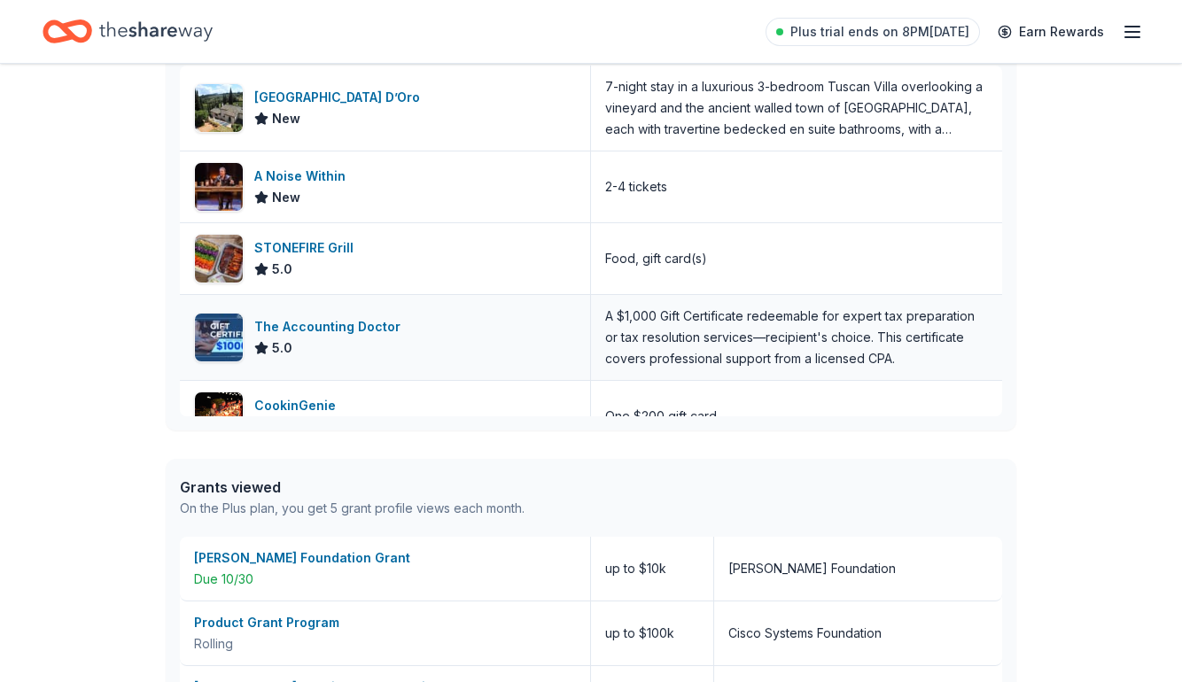
scroll to position [166, 0]
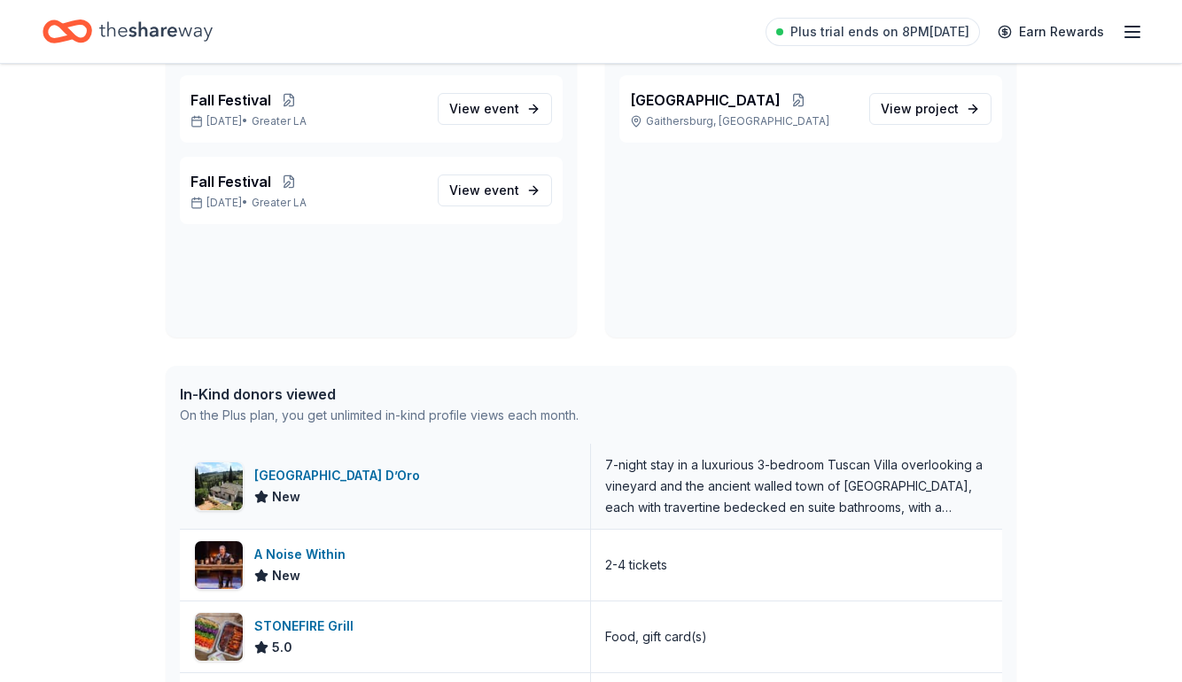
click at [407, 478] on div "[GEOGRAPHIC_DATA] D’Oro New" at bounding box center [385, 486] width 411 height 85
click at [275, 616] on div "STONEFIRE Grill" at bounding box center [307, 626] width 106 height 21
click at [172, 29] on icon "Home" at bounding box center [155, 31] width 113 height 36
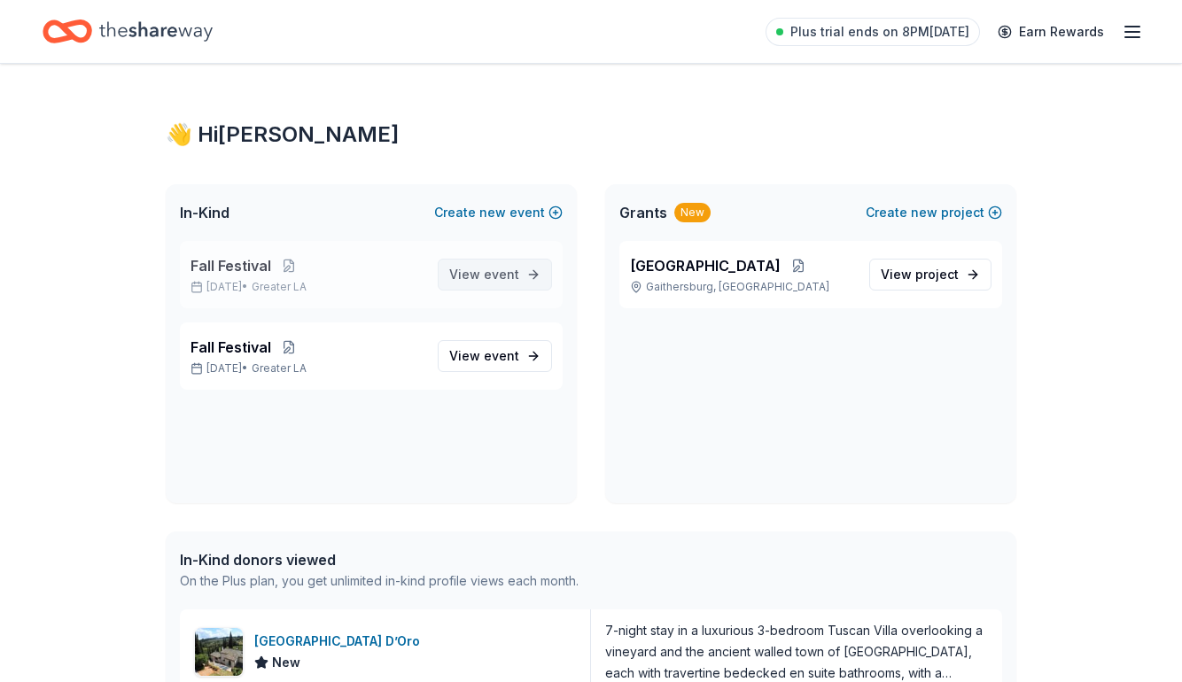
click at [502, 273] on span "event" at bounding box center [501, 274] width 35 height 15
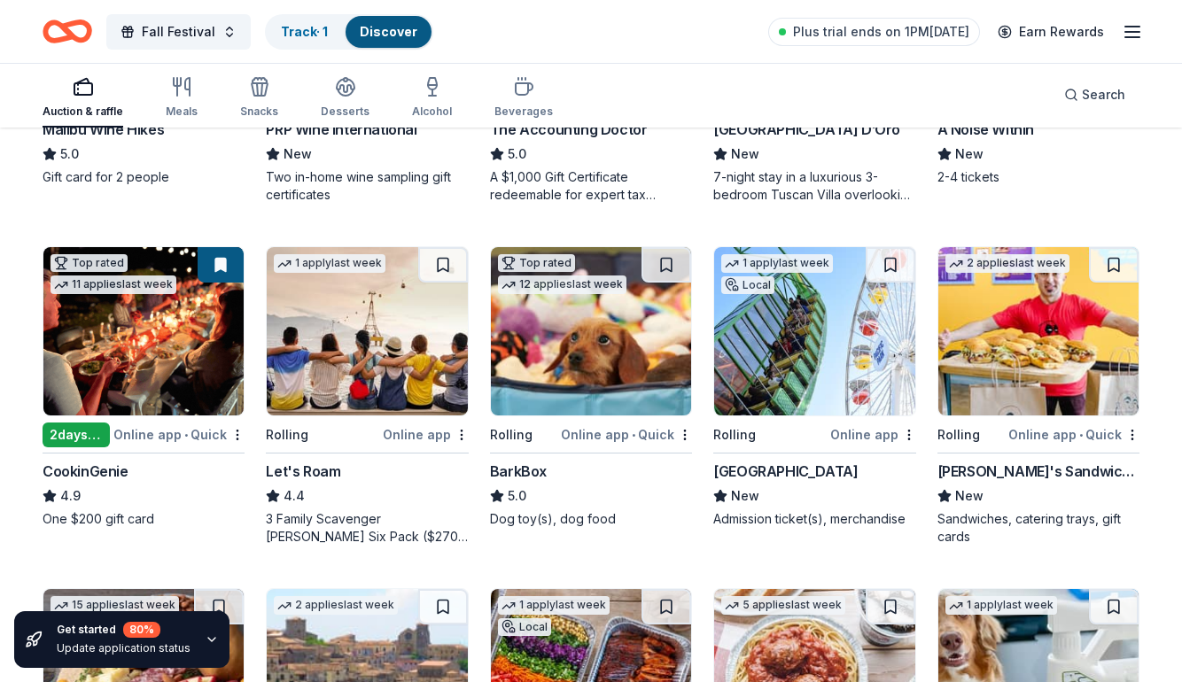
scroll to position [445, 0]
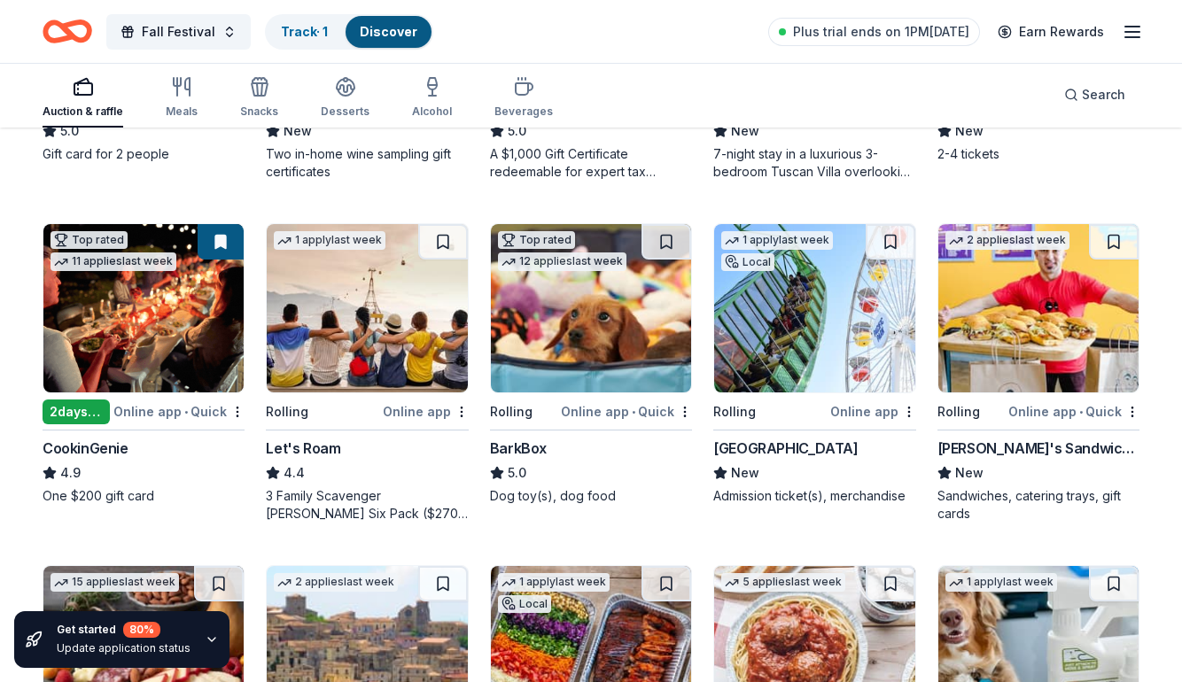
click at [564, 353] on img at bounding box center [591, 308] width 200 height 168
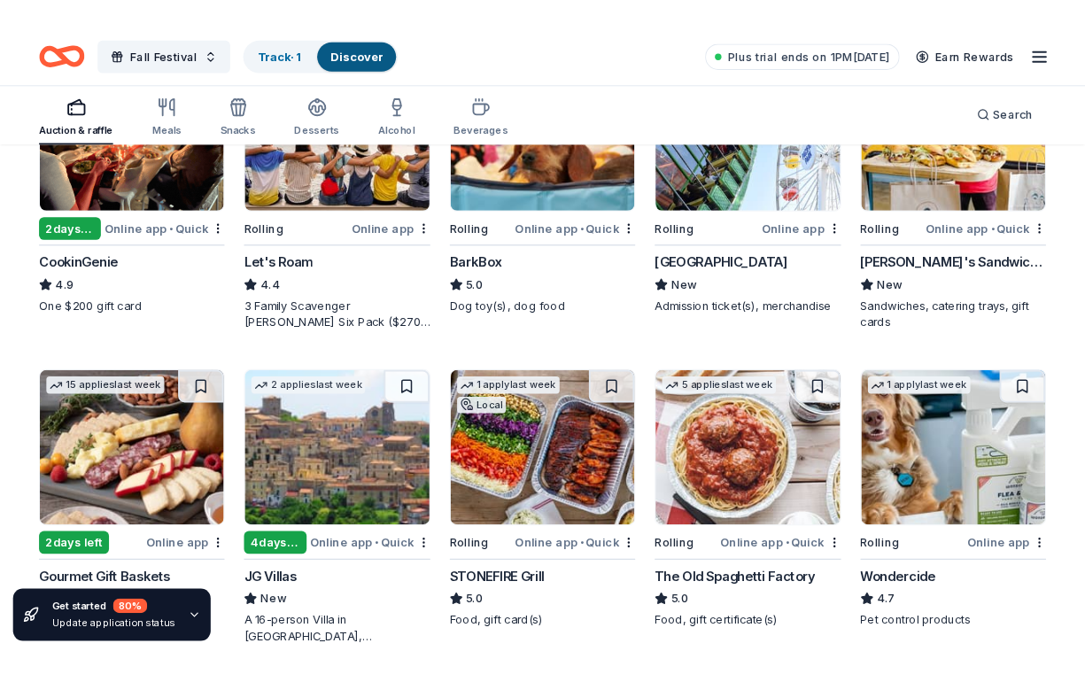
scroll to position [652, 0]
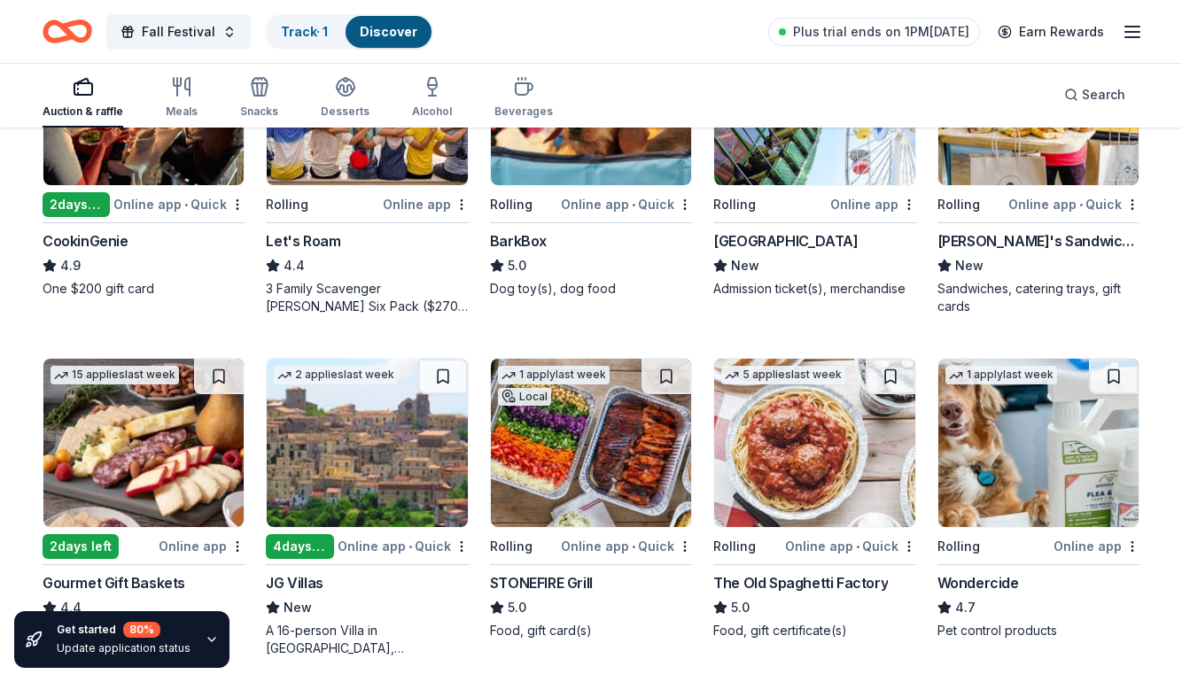
click at [590, 466] on img at bounding box center [591, 443] width 200 height 168
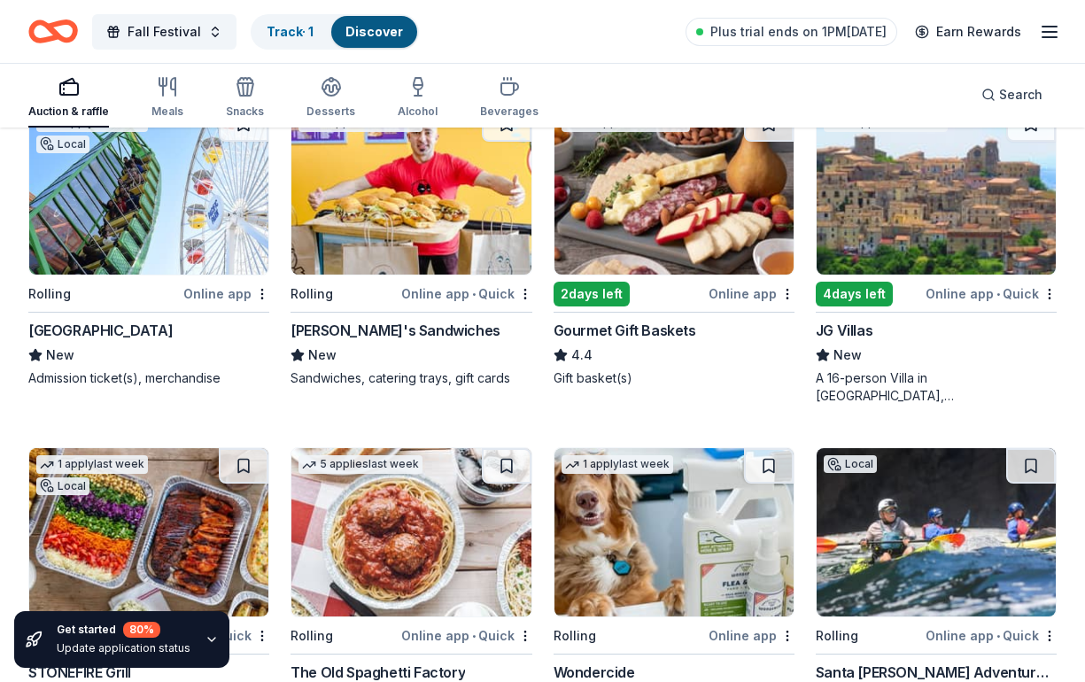
scroll to position [903, 0]
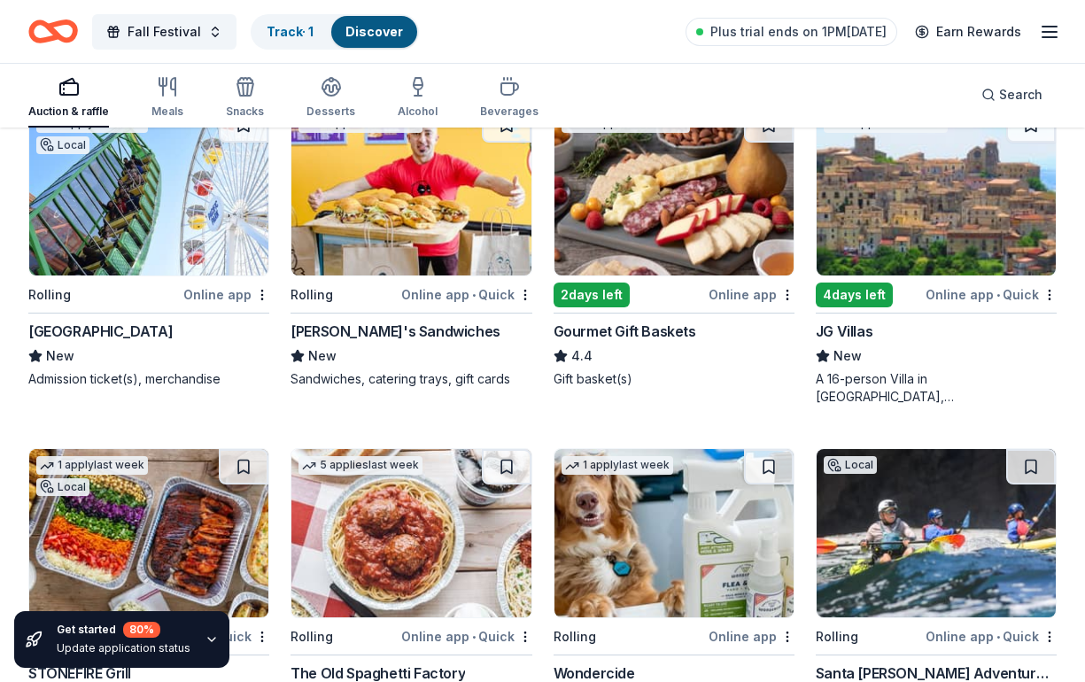
click at [593, 220] on img at bounding box center [673, 191] width 239 height 168
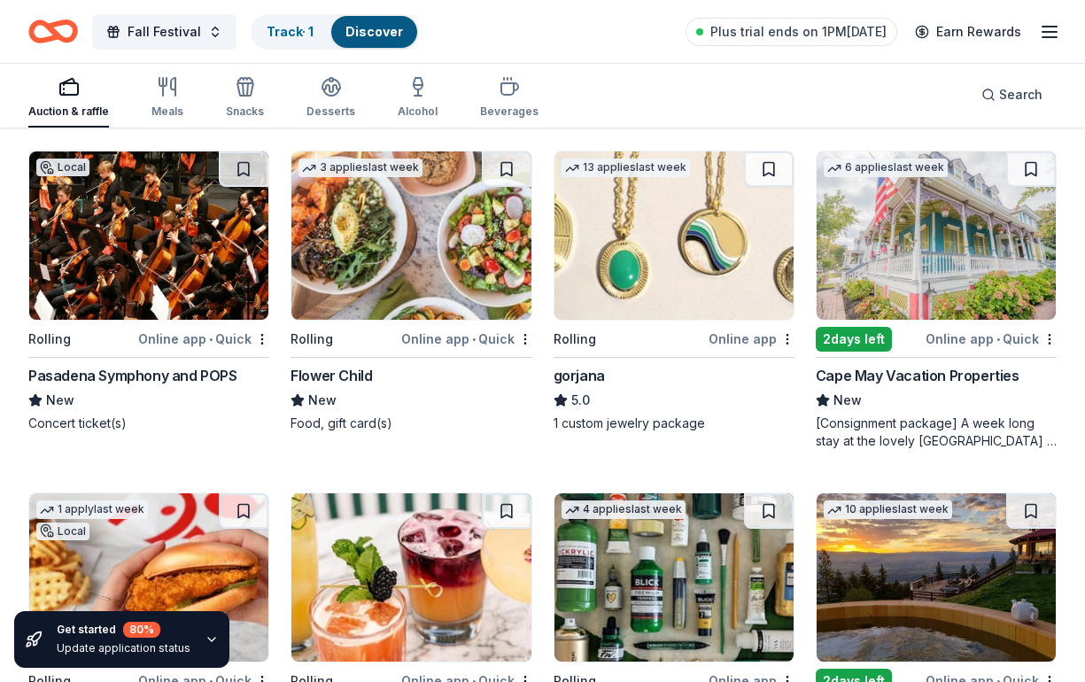
scroll to position [2903, 0]
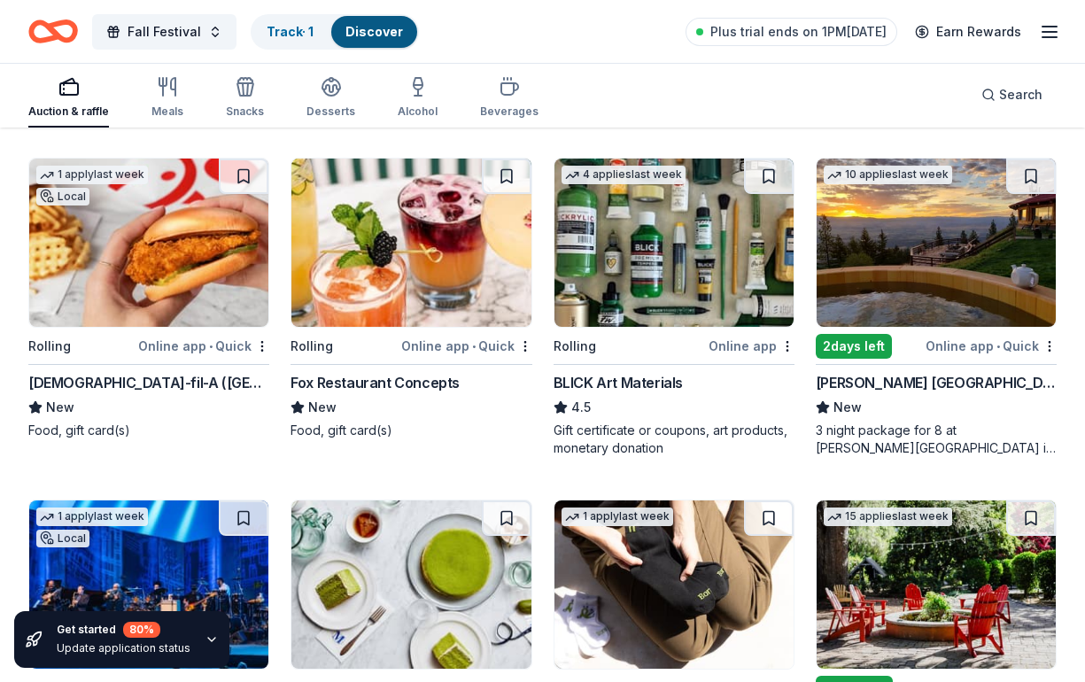
click at [157, 277] on img at bounding box center [148, 243] width 239 height 168
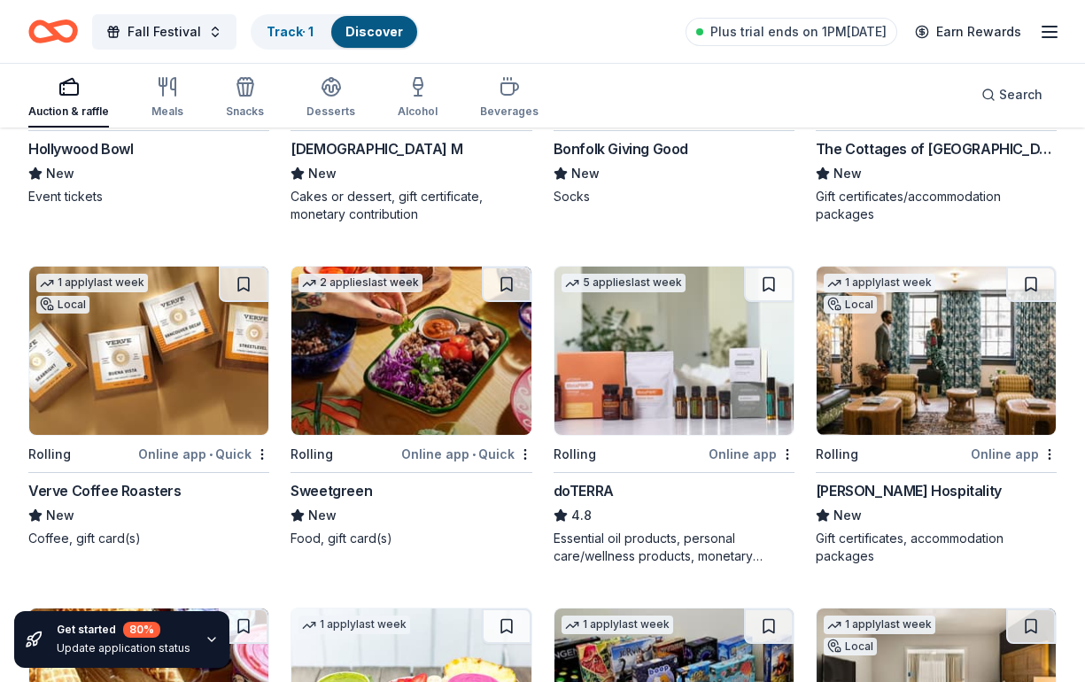
scroll to position [3267, 0]
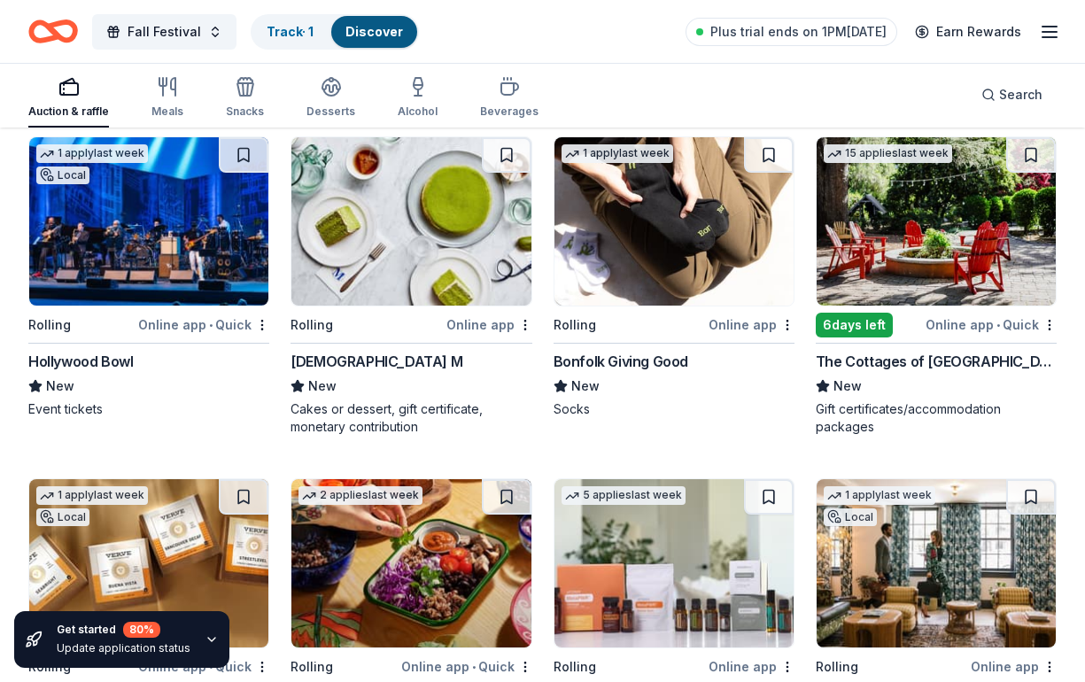
click at [205, 242] on img at bounding box center [148, 221] width 239 height 168
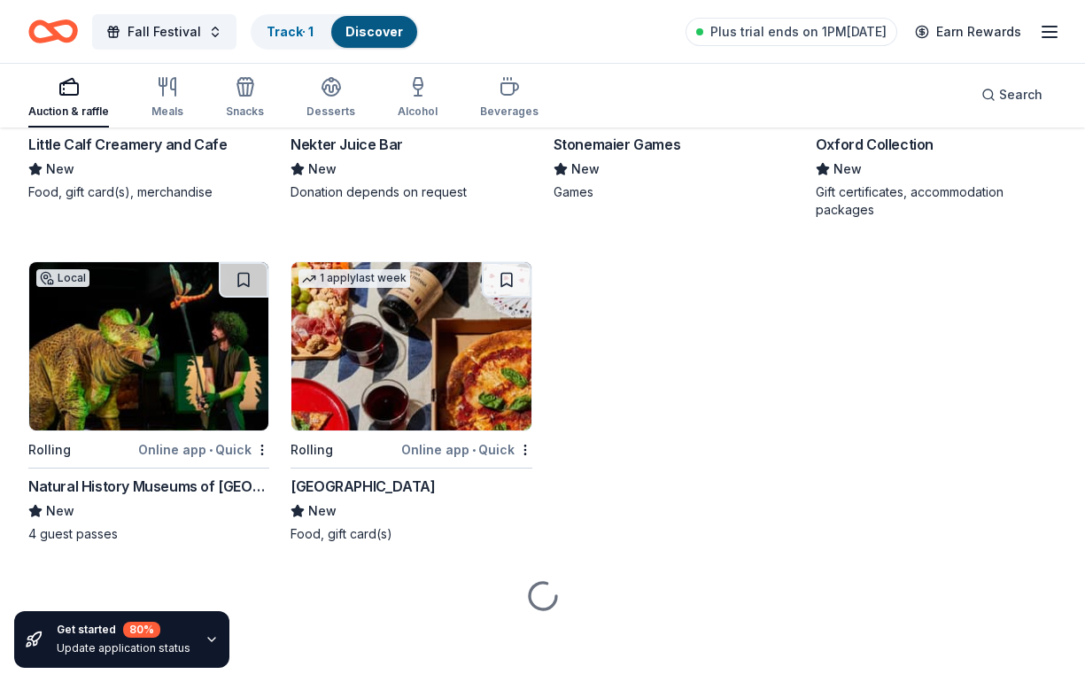
scroll to position [4170, 0]
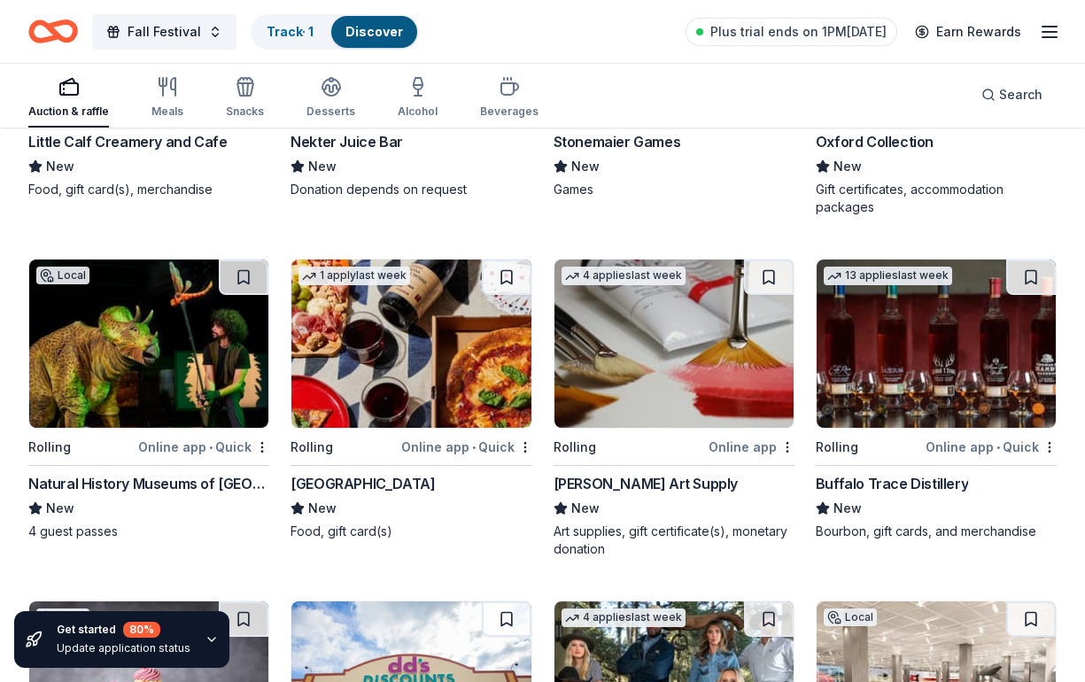
click at [53, 413] on img at bounding box center [148, 344] width 239 height 168
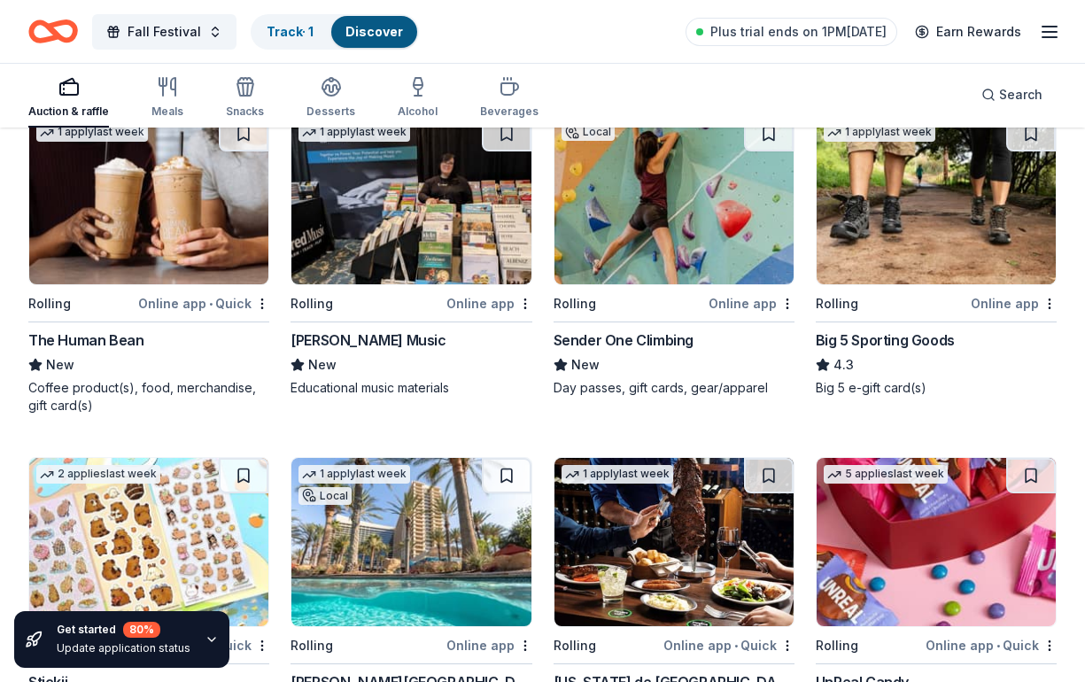
scroll to position [5051, 0]
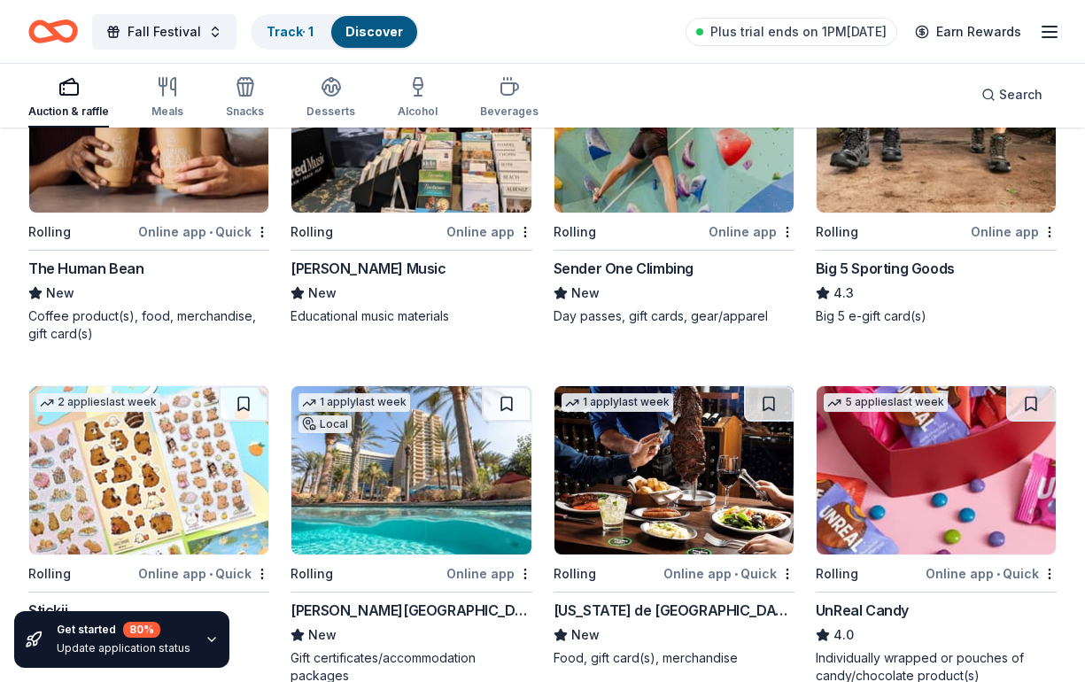
click at [891, 198] on img at bounding box center [936, 128] width 239 height 168
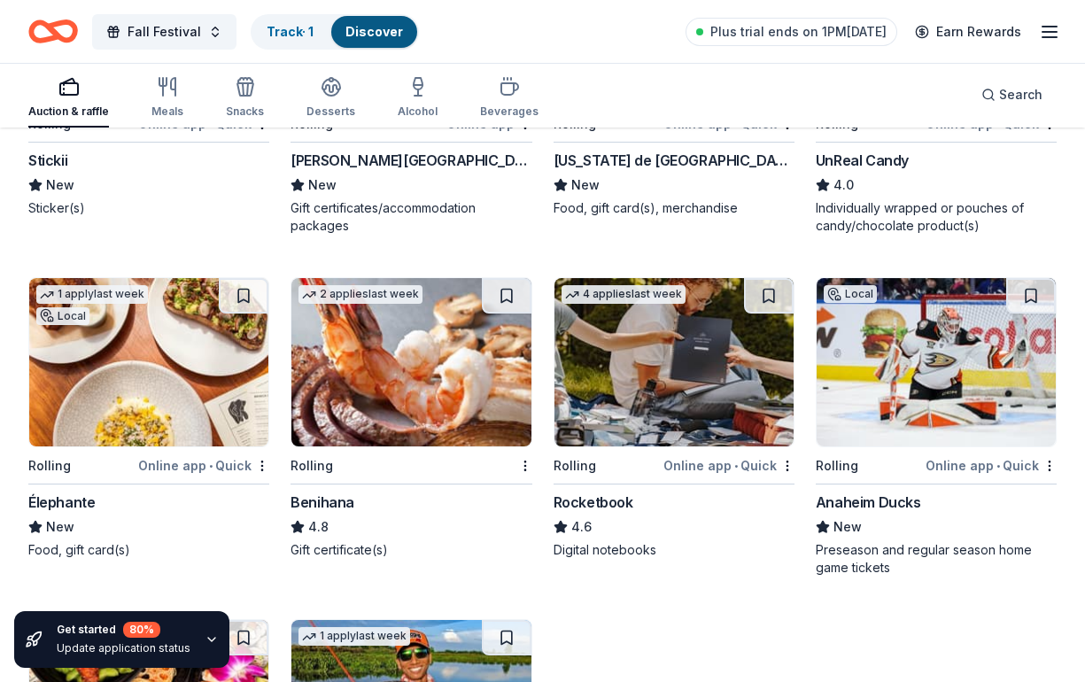
scroll to position [5587, 0]
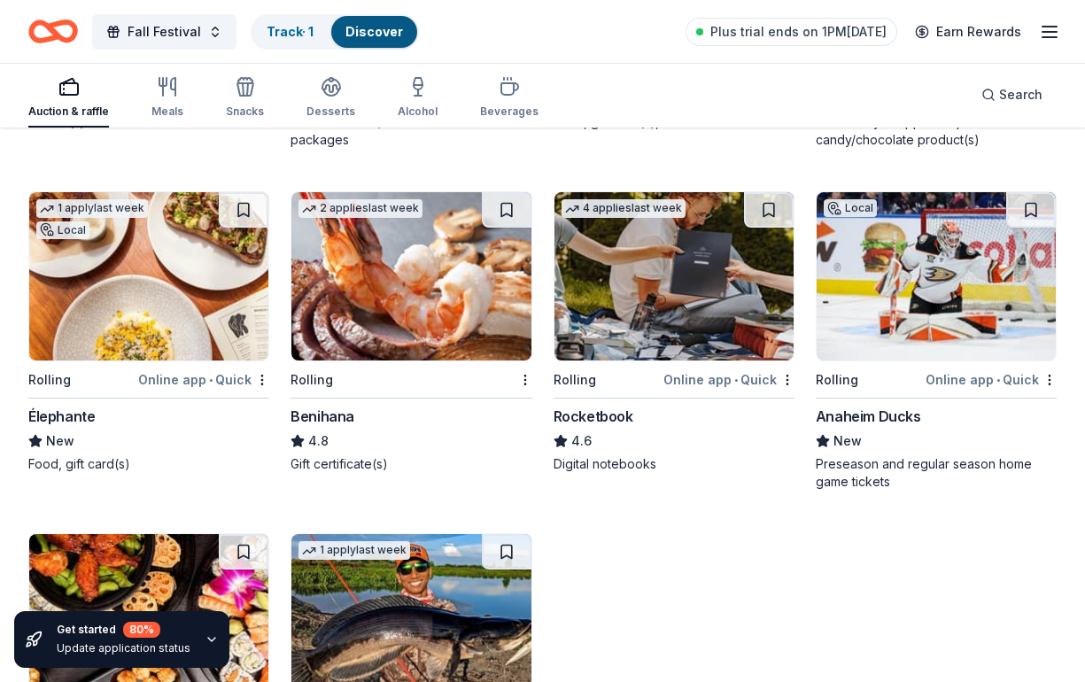
click at [425, 274] on img at bounding box center [410, 276] width 239 height 168
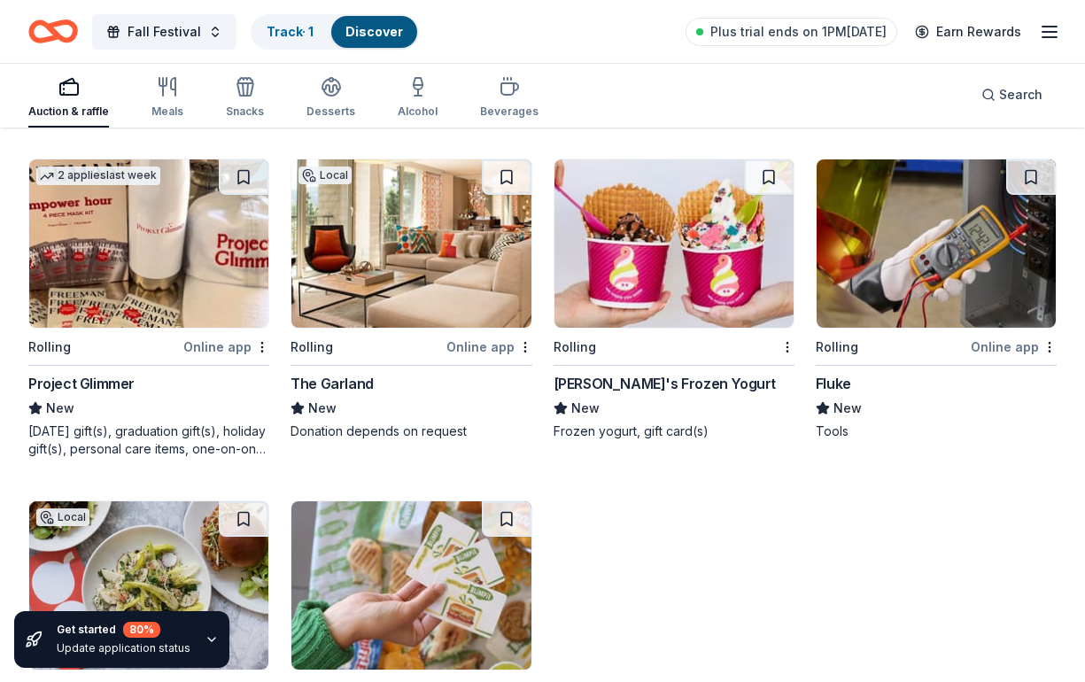
scroll to position [7297, 0]
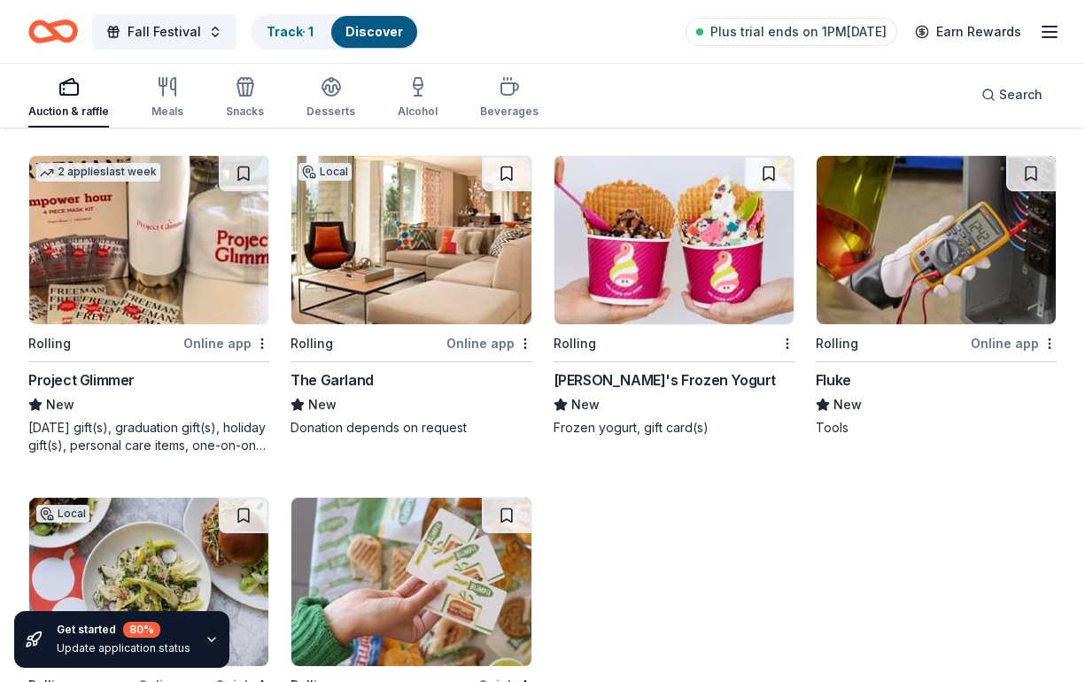
click at [650, 264] on img at bounding box center [673, 240] width 239 height 168
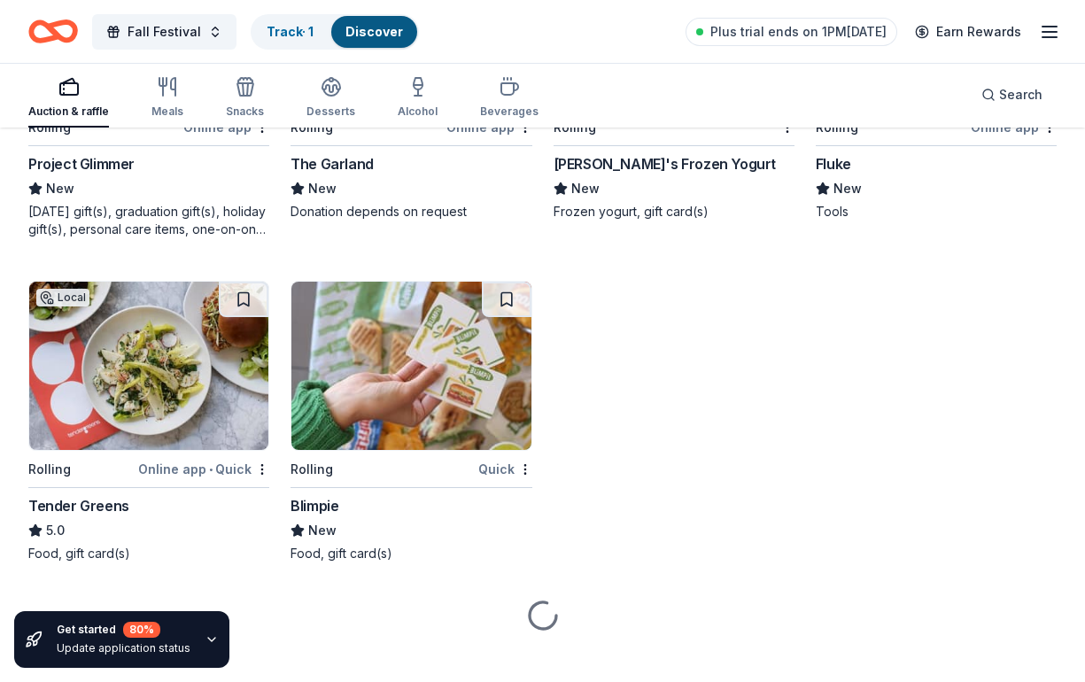
scroll to position [7536, 0]
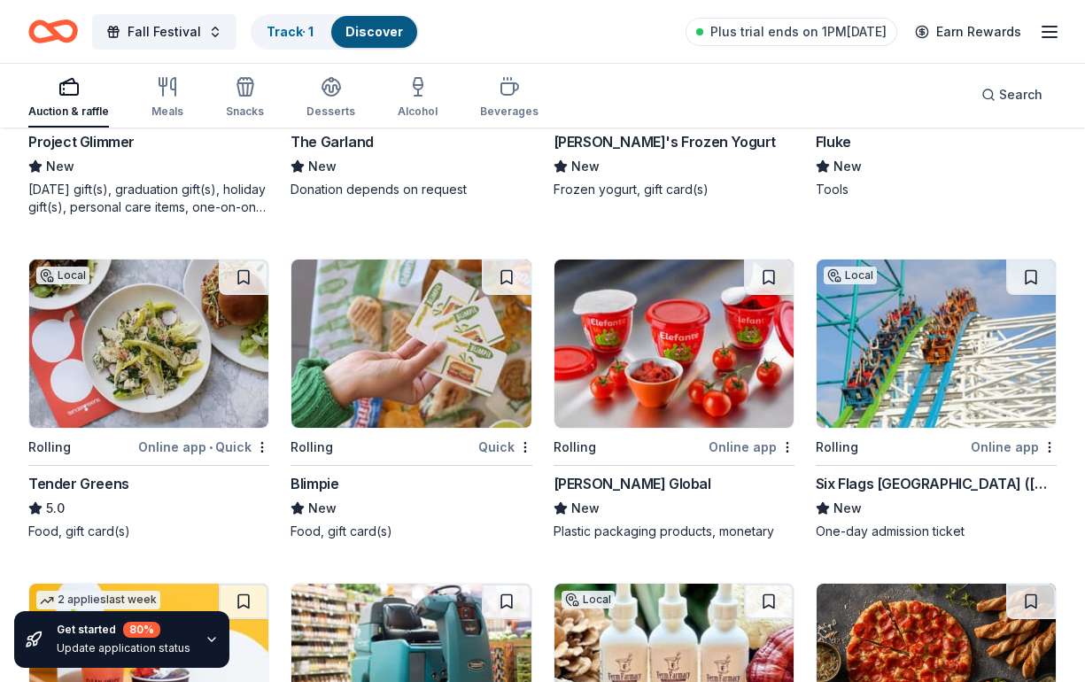
click at [1009, 359] on img at bounding box center [936, 344] width 239 height 168
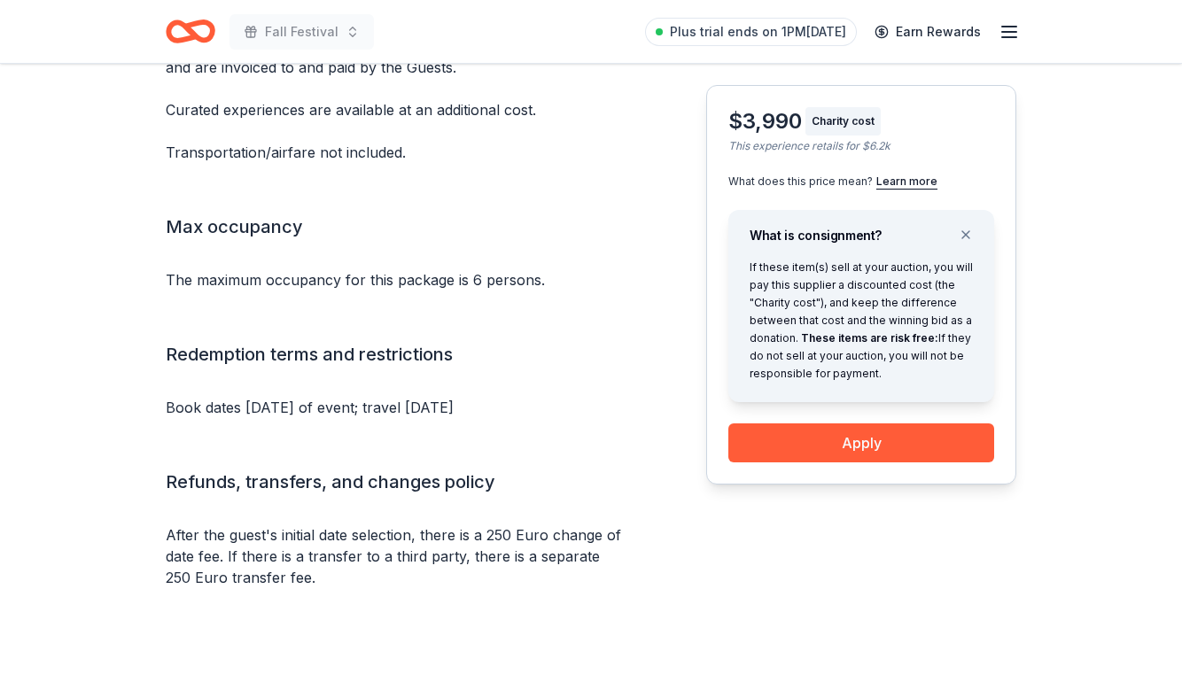
scroll to position [1729, 0]
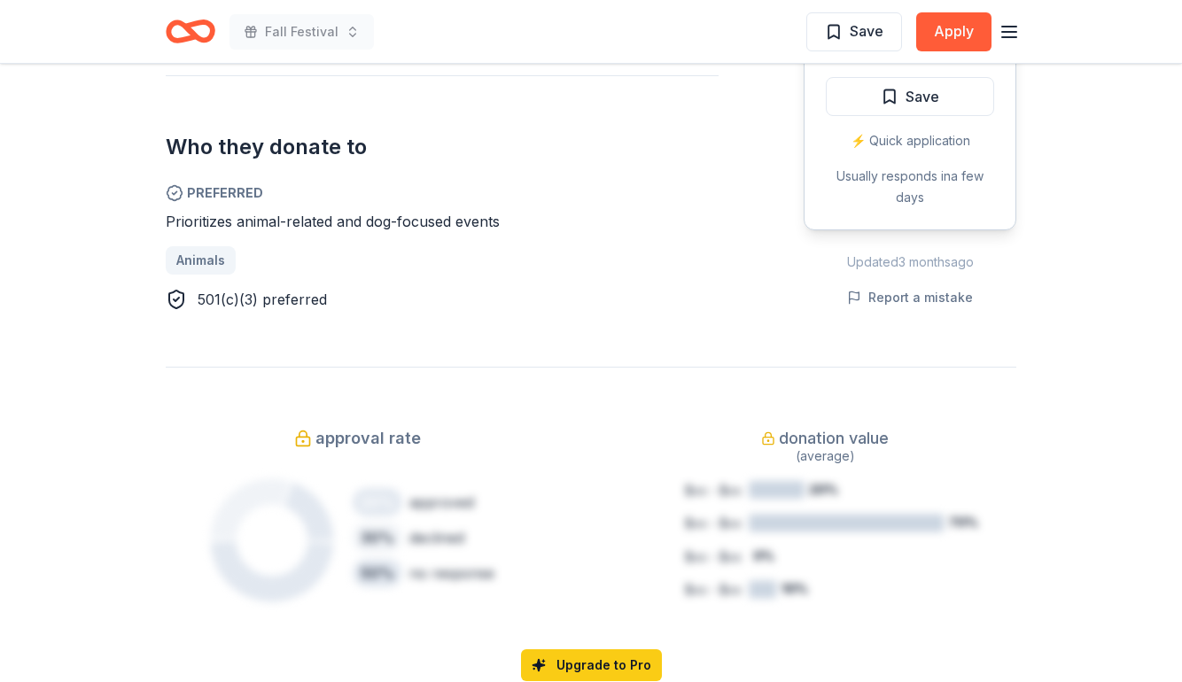
scroll to position [1011, 0]
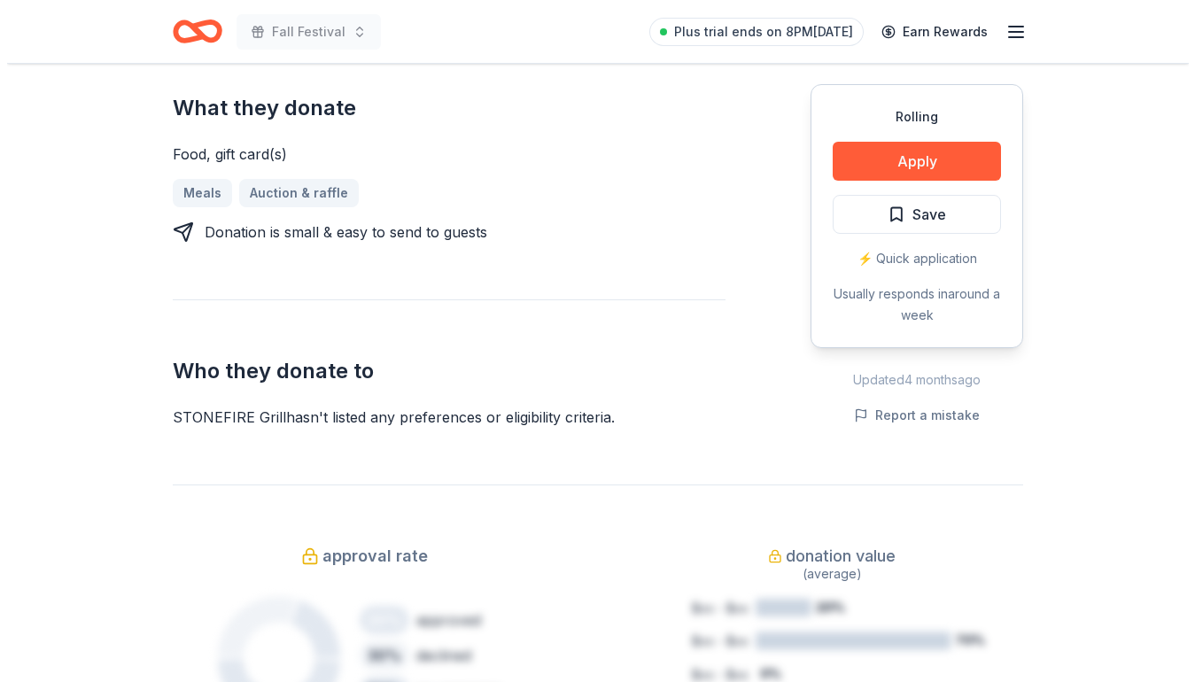
scroll to position [724, 0]
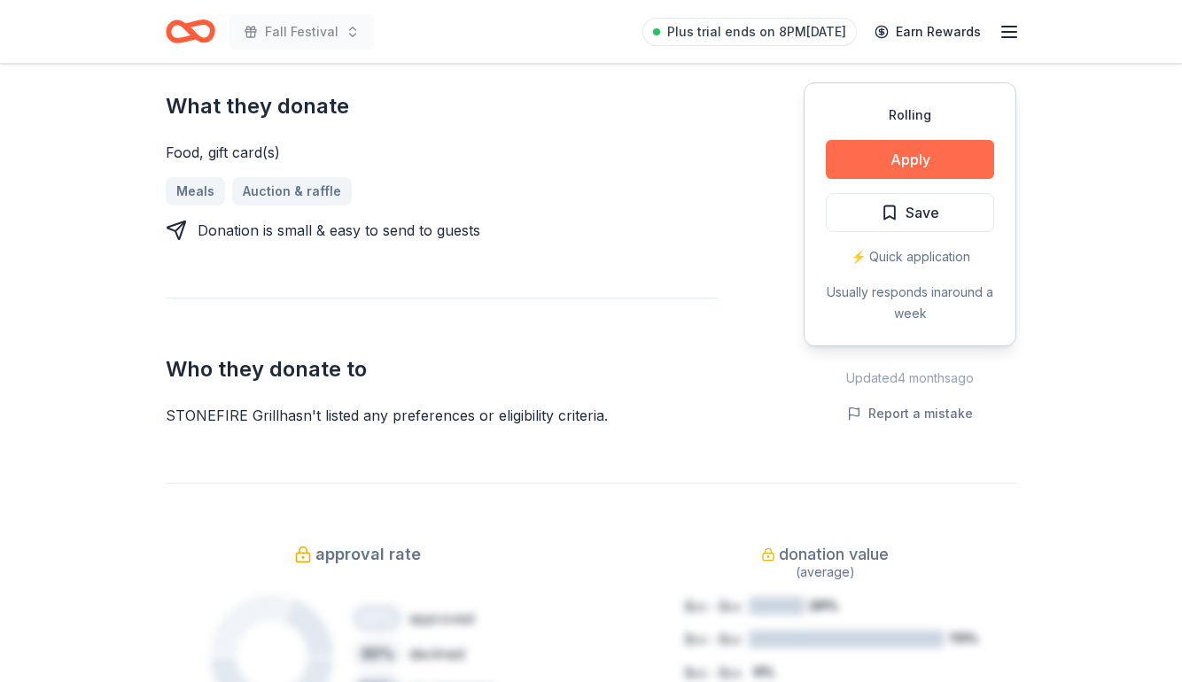
click at [928, 167] on button "Apply" at bounding box center [909, 159] width 168 height 39
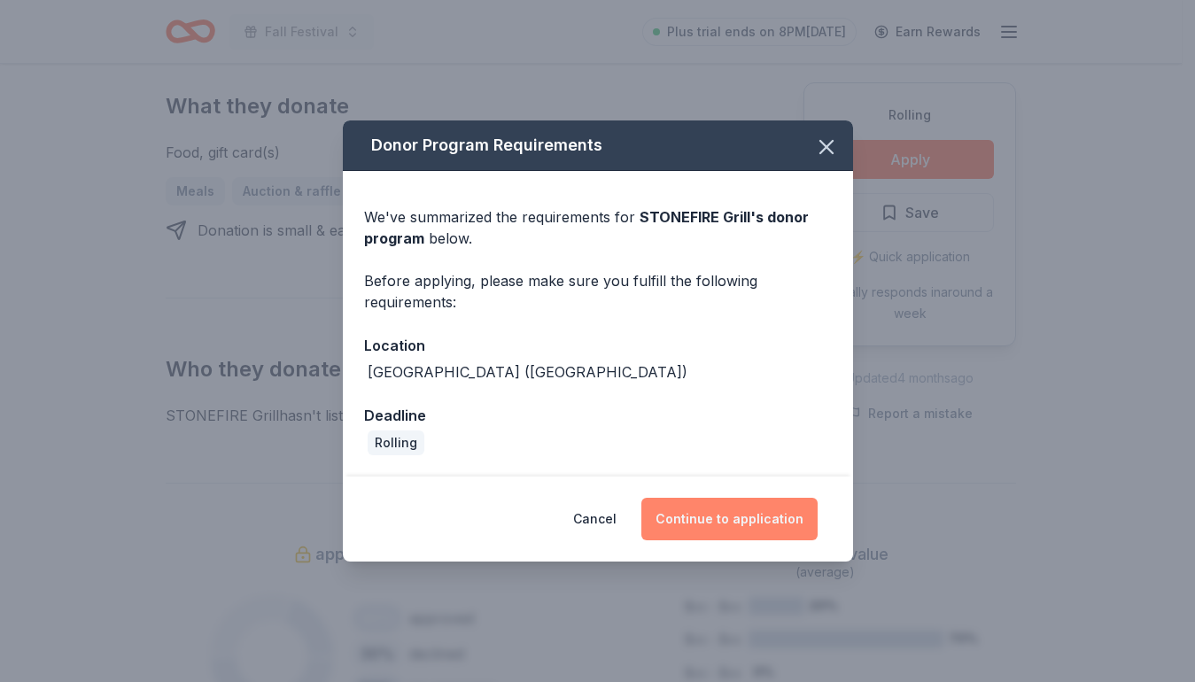
drag, startPoint x: 659, startPoint y: 506, endPoint x: 670, endPoint y: 493, distance: 16.3
click at [660, 505] on button "Continue to application" at bounding box center [729, 519] width 176 height 43
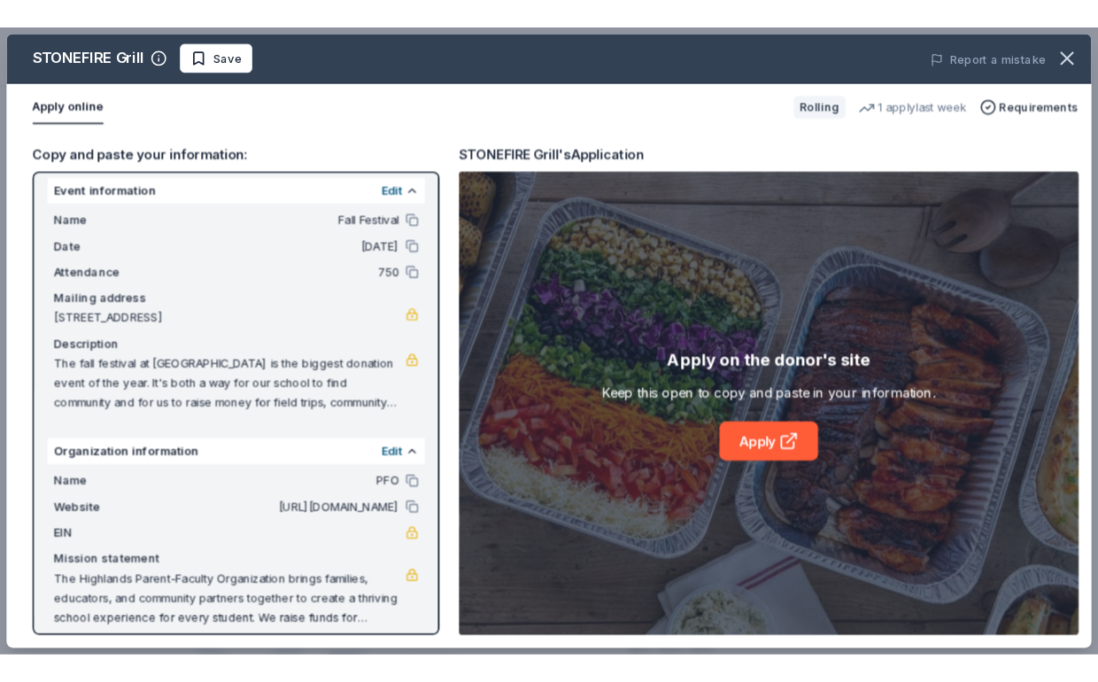
scroll to position [24, 0]
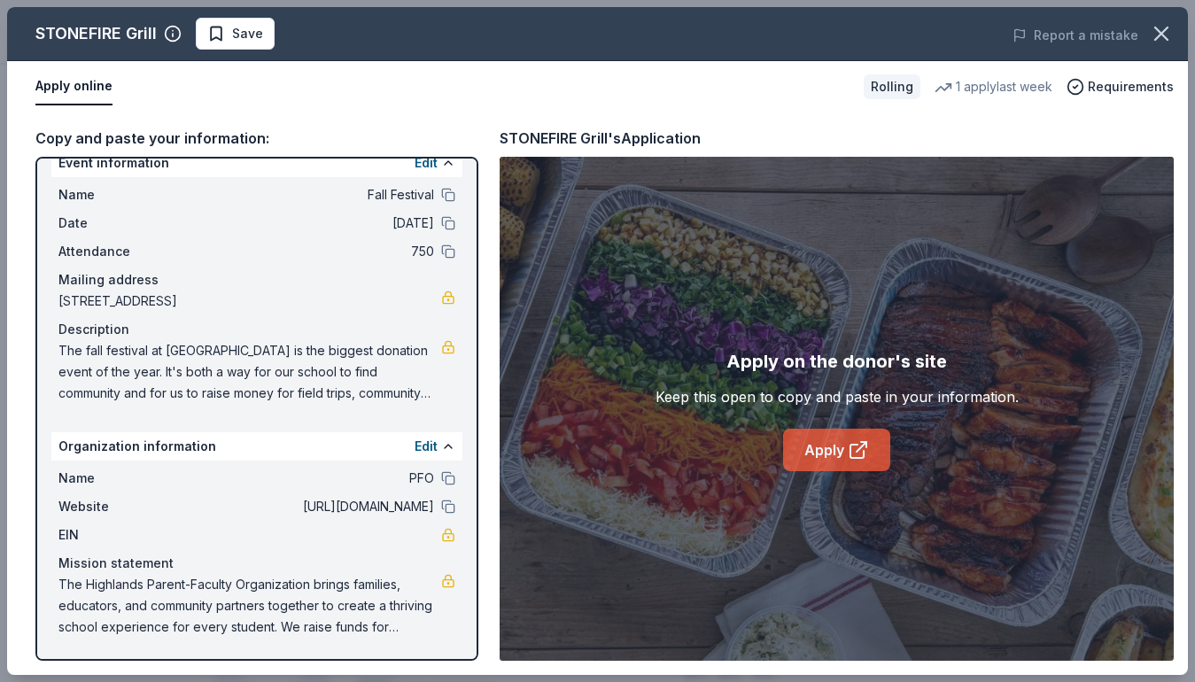
click at [805, 452] on link "Apply" at bounding box center [836, 450] width 107 height 43
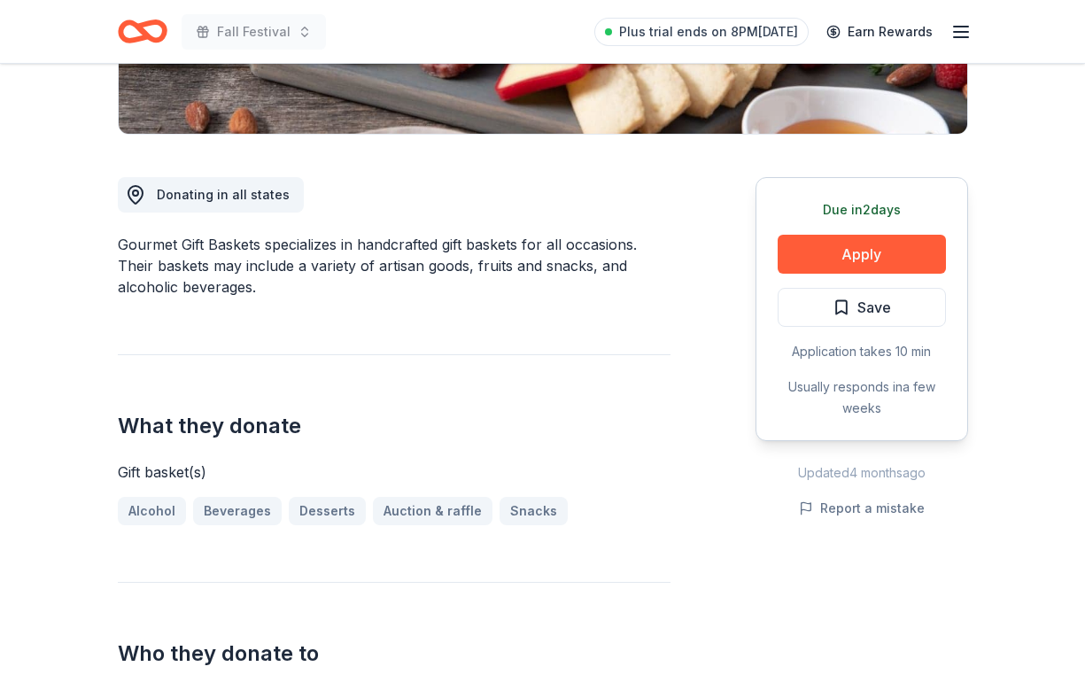
scroll to position [405, 0]
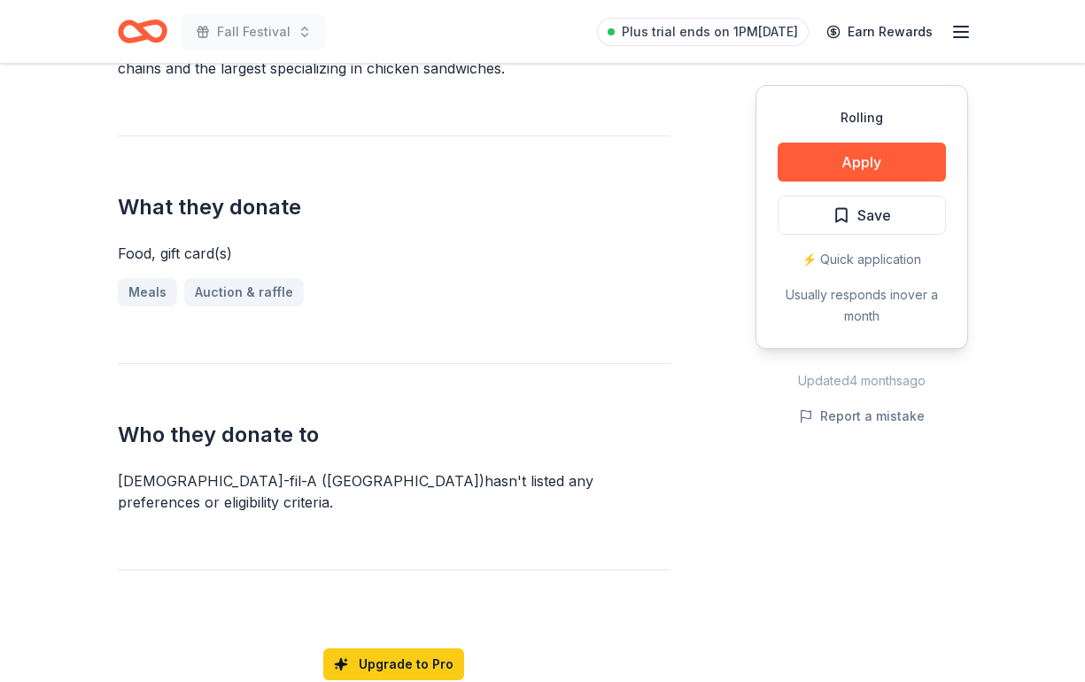
scroll to position [669, 0]
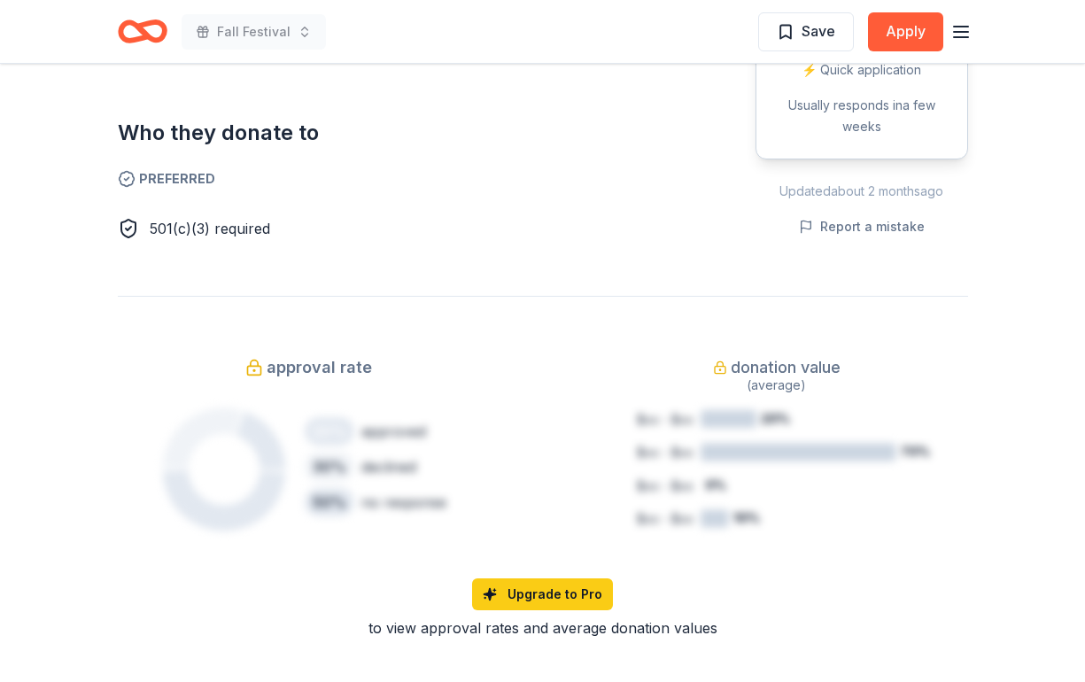
scroll to position [1010, 0]
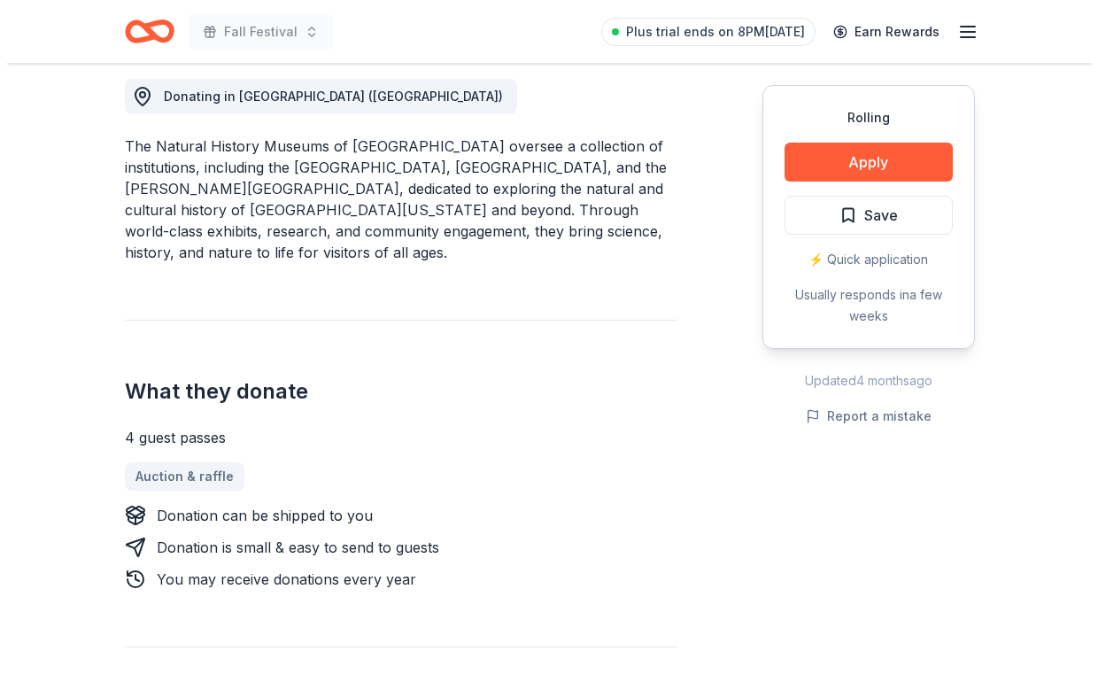
scroll to position [634, 0]
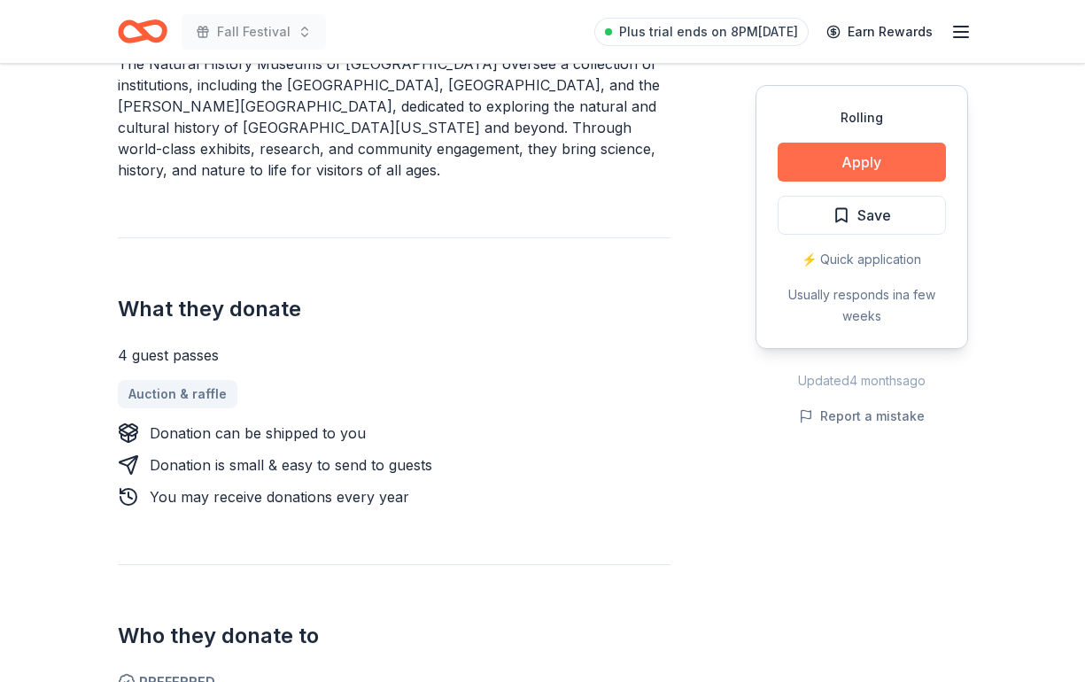
click at [903, 156] on button "Apply" at bounding box center [862, 162] width 168 height 39
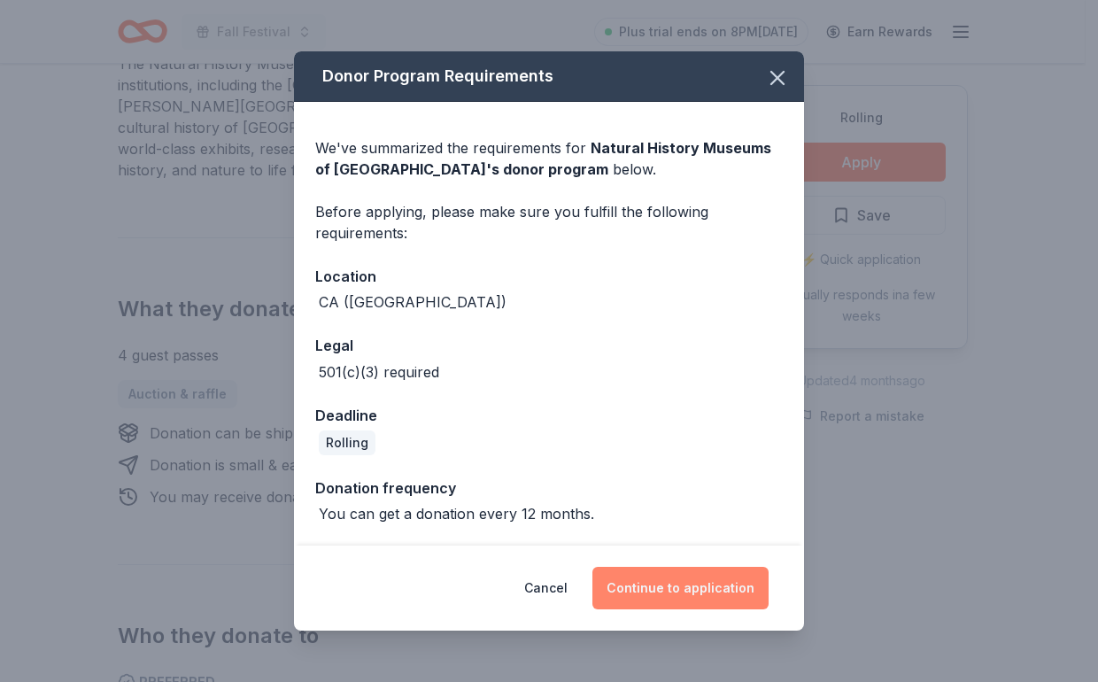
click at [676, 580] on button "Continue to application" at bounding box center [681, 588] width 176 height 43
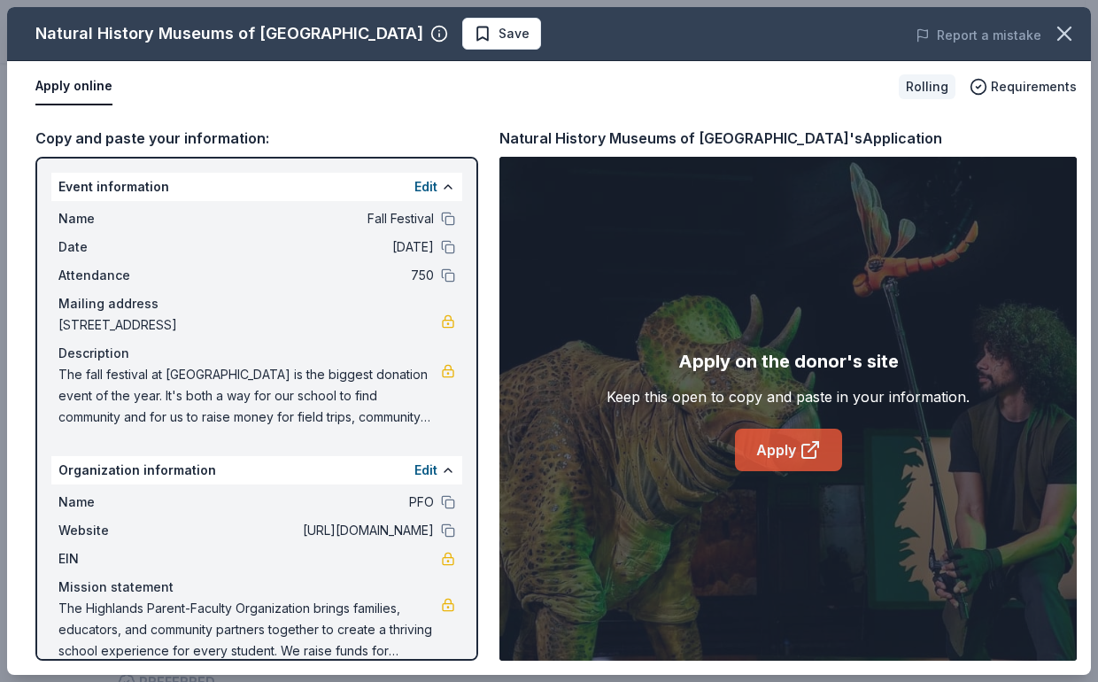
click at [801, 443] on icon at bounding box center [810, 449] width 21 height 21
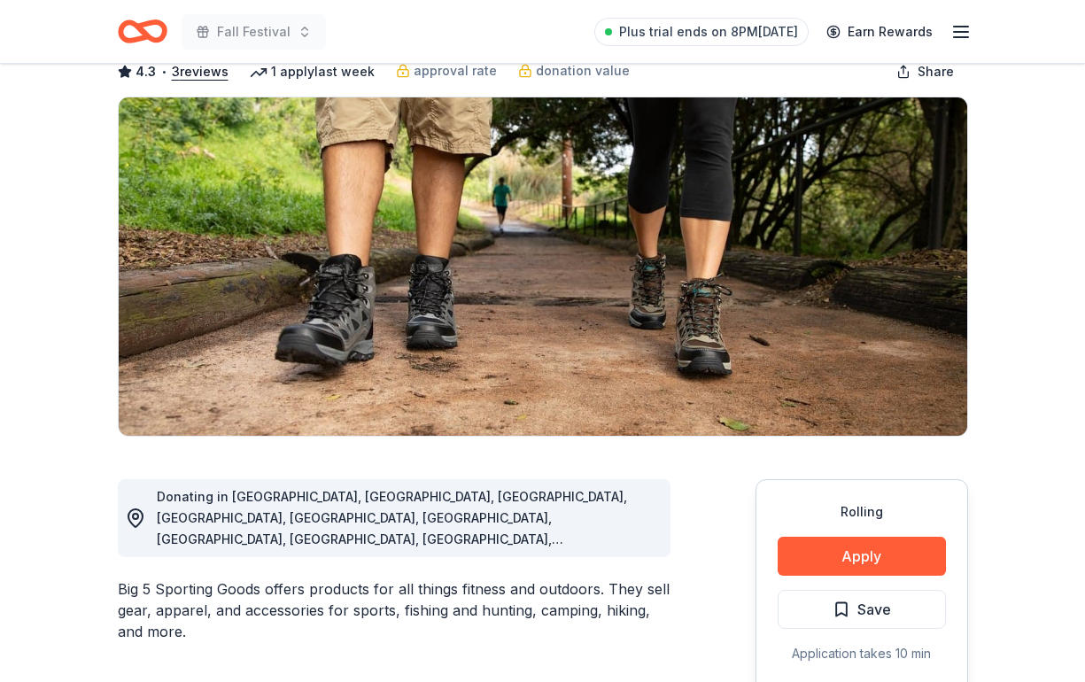
scroll to position [384, 0]
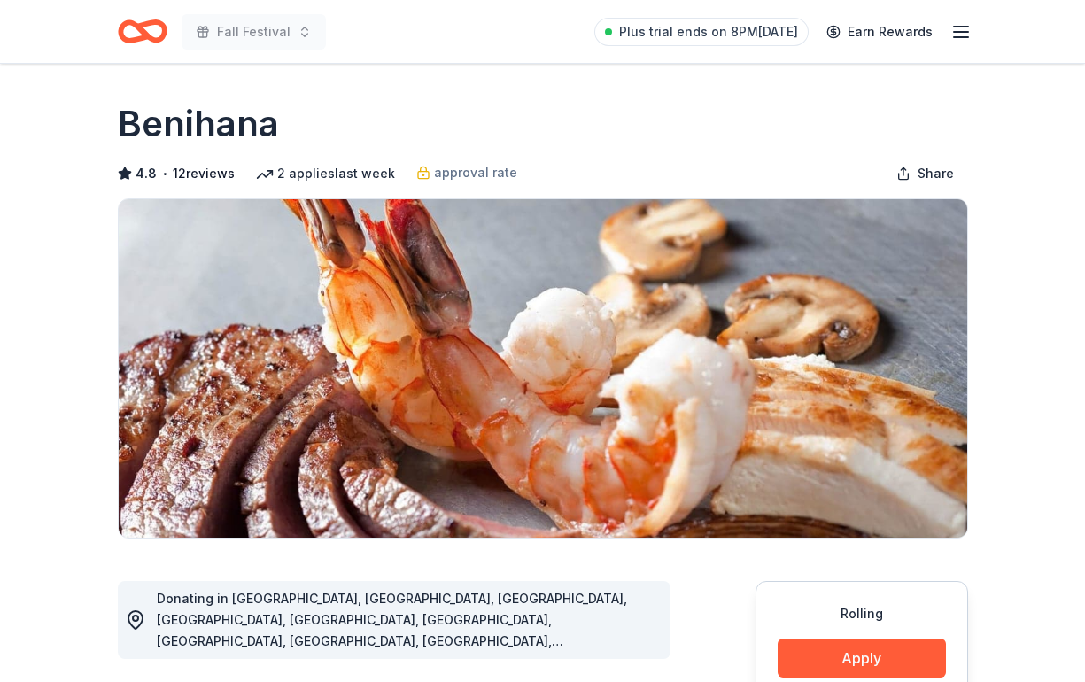
scroll to position [412, 0]
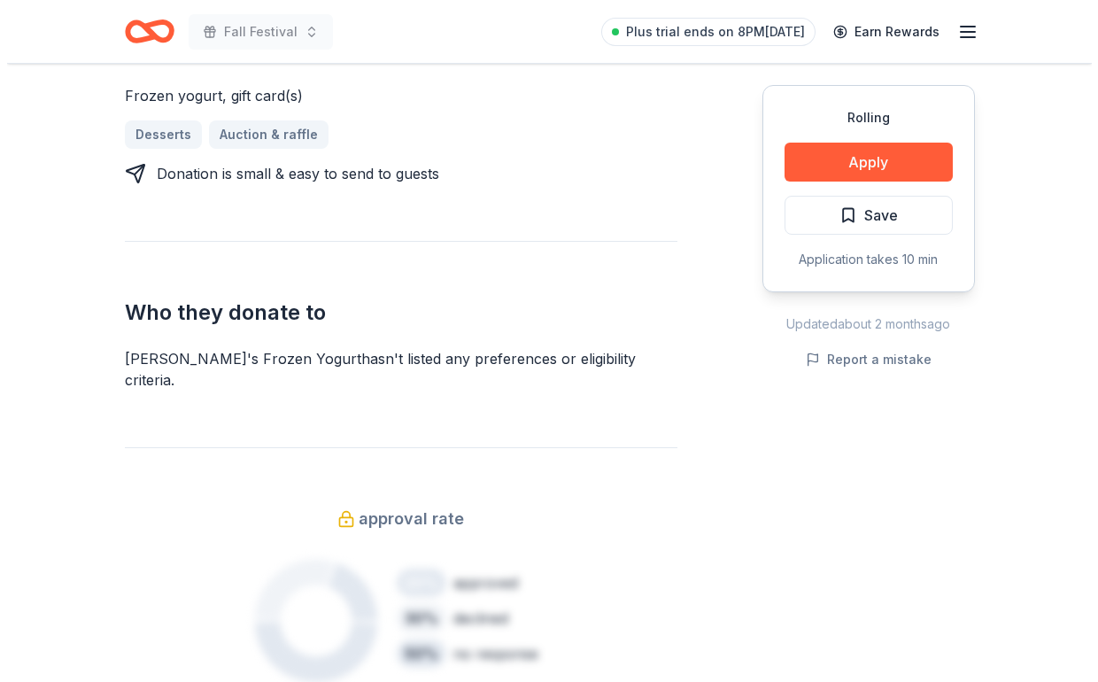
scroll to position [858, 0]
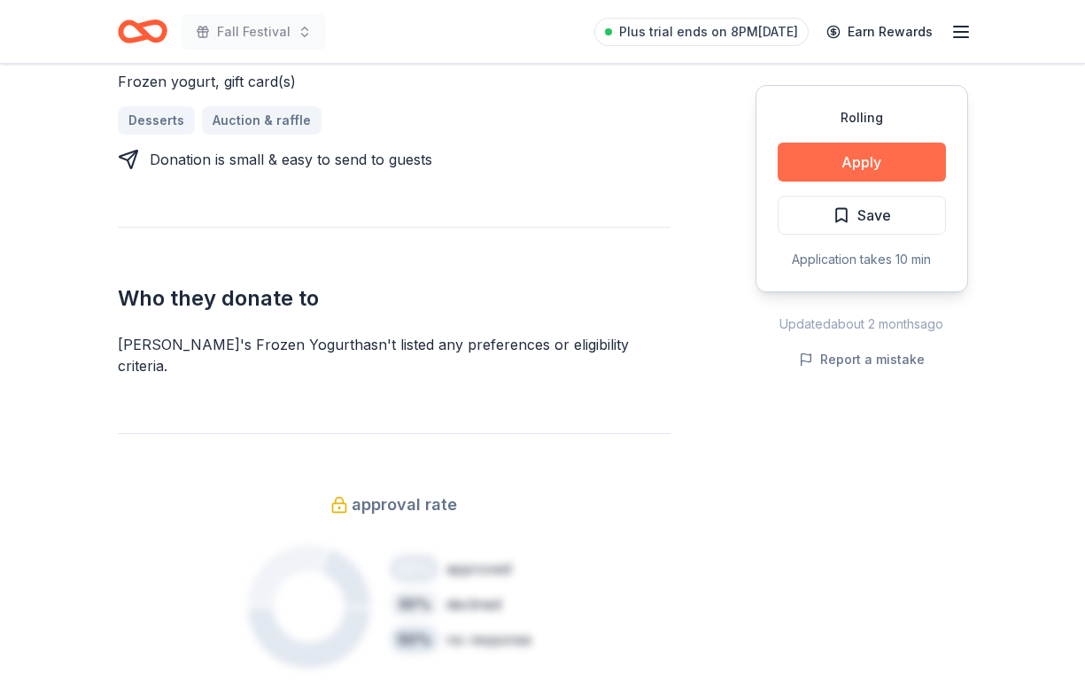
click at [843, 149] on button "Apply" at bounding box center [862, 162] width 168 height 39
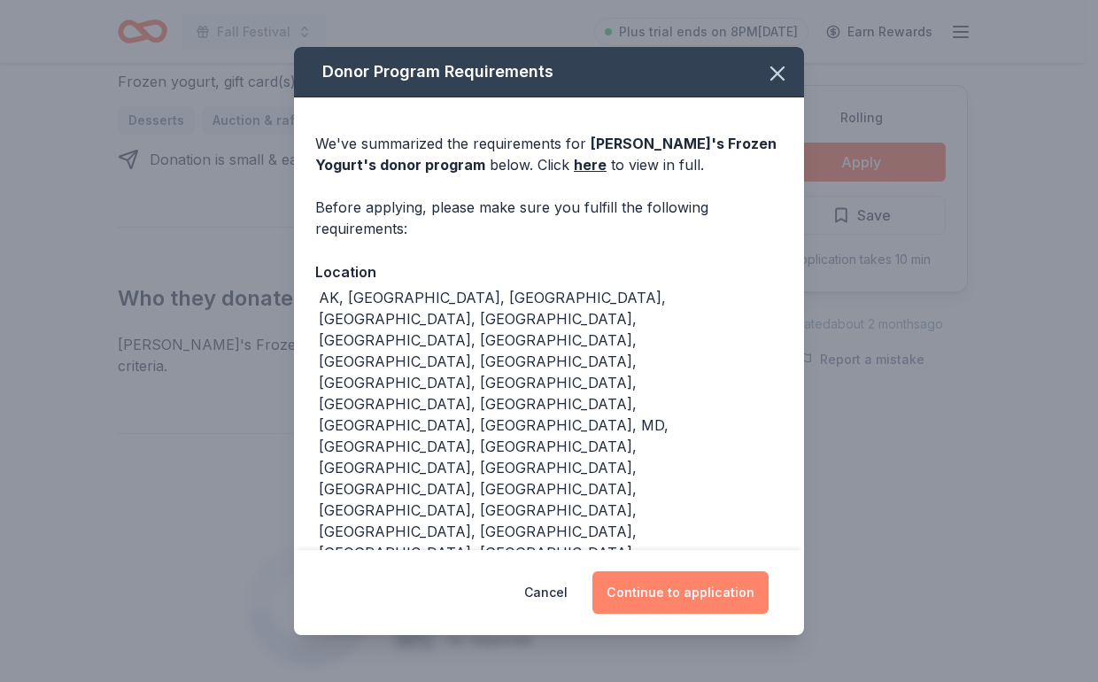
click at [688, 571] on button "Continue to application" at bounding box center [681, 592] width 176 height 43
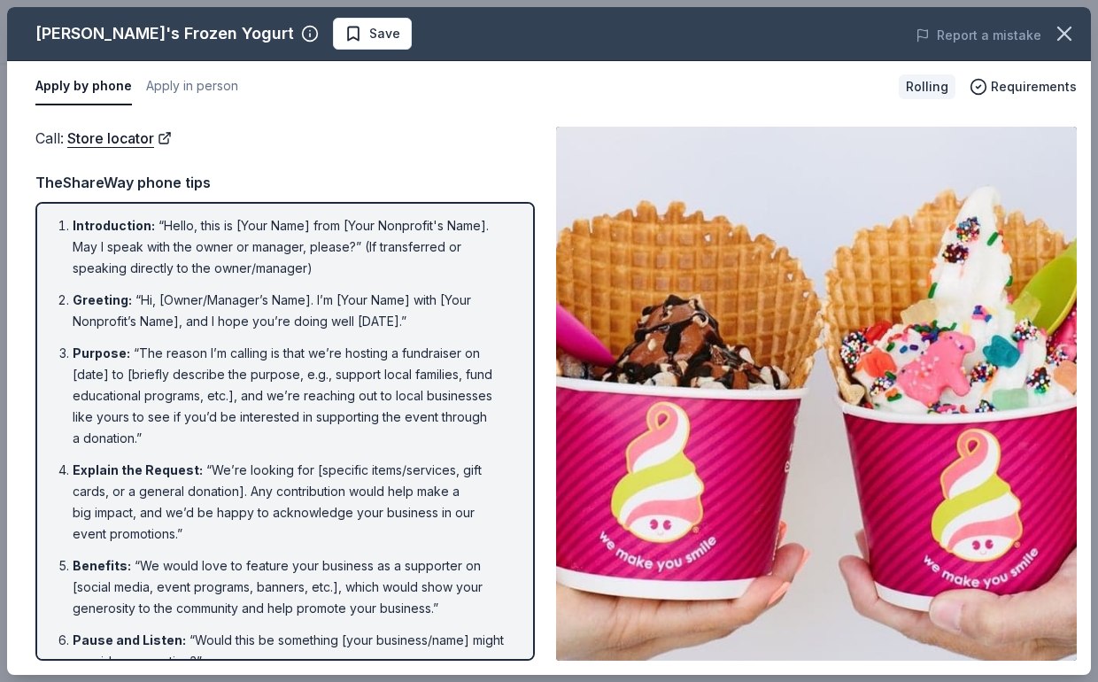
scroll to position [0, 0]
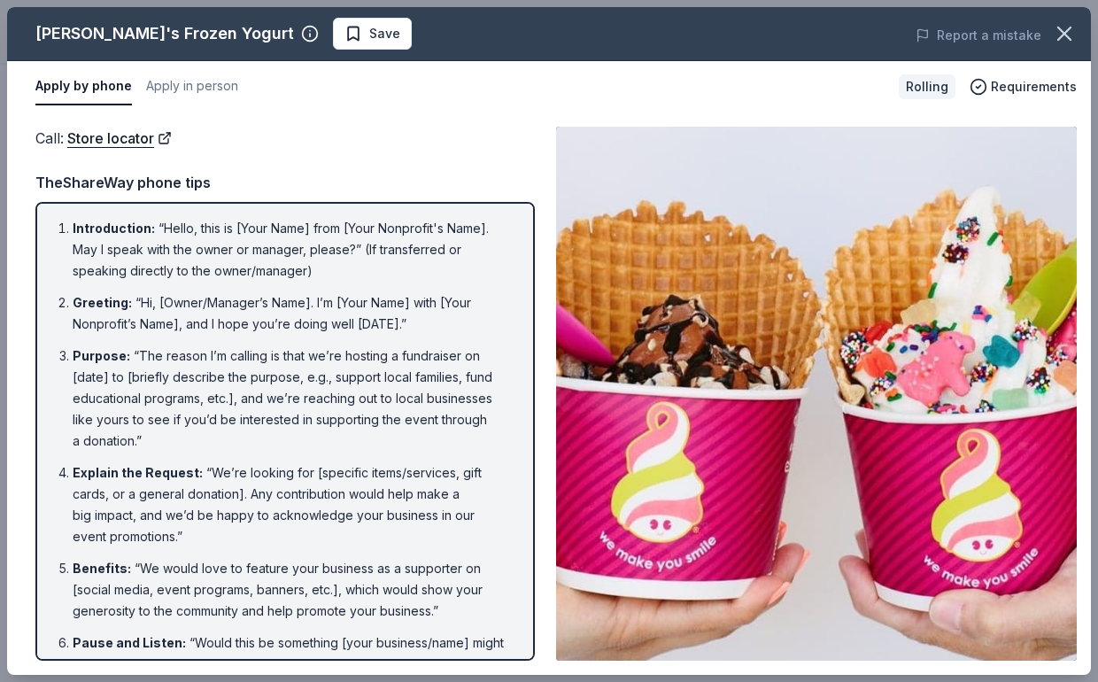
click at [63, 85] on button "Apply by phone" at bounding box center [83, 86] width 97 height 37
click at [208, 89] on button "Apply in person" at bounding box center [192, 86] width 92 height 37
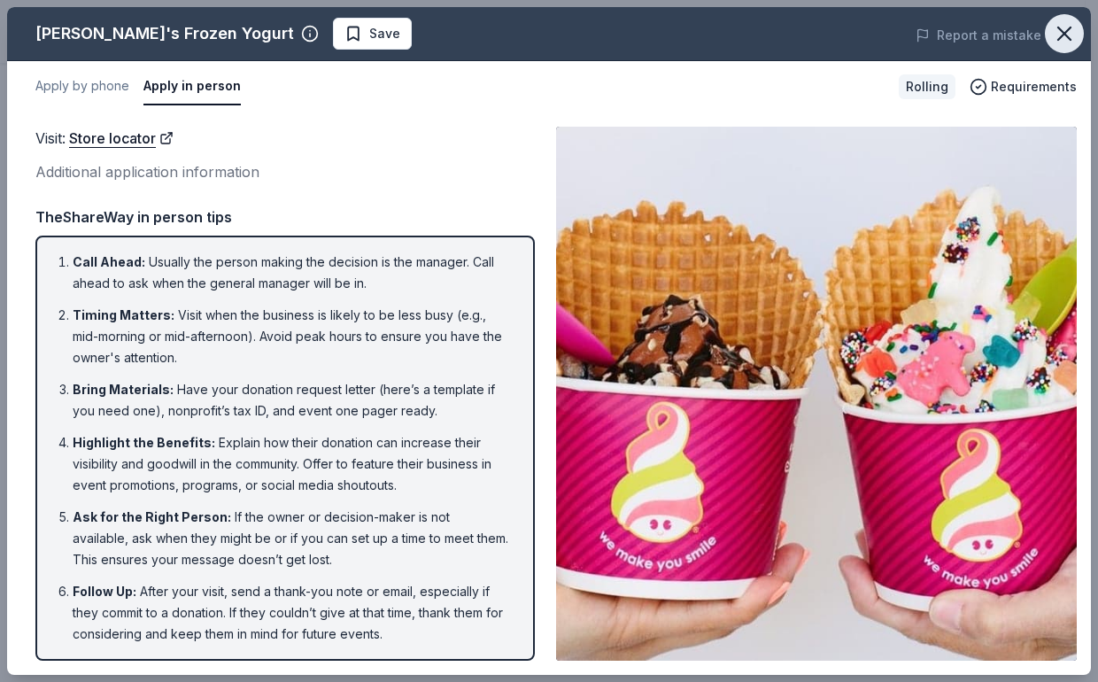
click at [1054, 29] on icon "button" at bounding box center [1064, 33] width 25 height 25
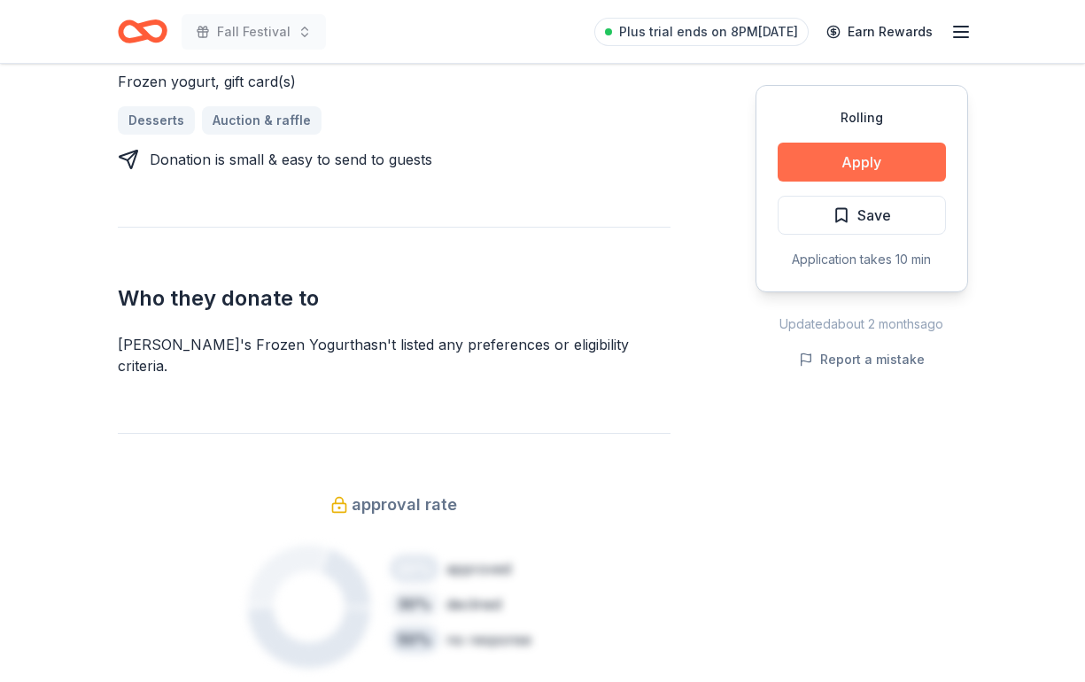
click at [867, 168] on button "Apply" at bounding box center [862, 162] width 168 height 39
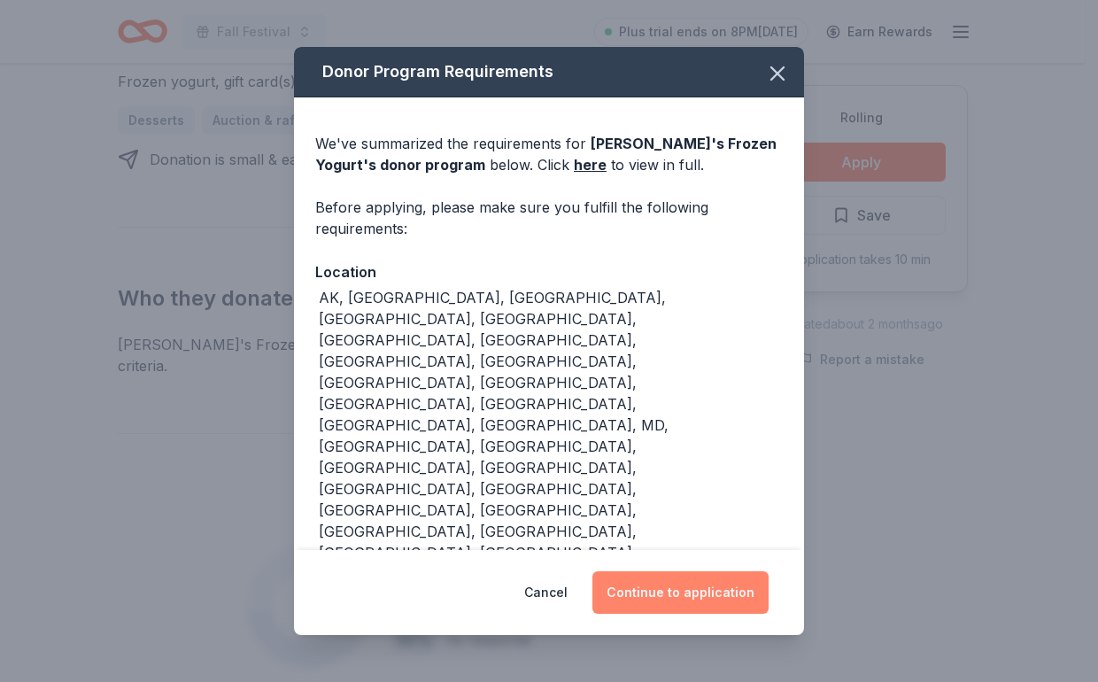
click at [646, 571] on button "Continue to application" at bounding box center [681, 592] width 176 height 43
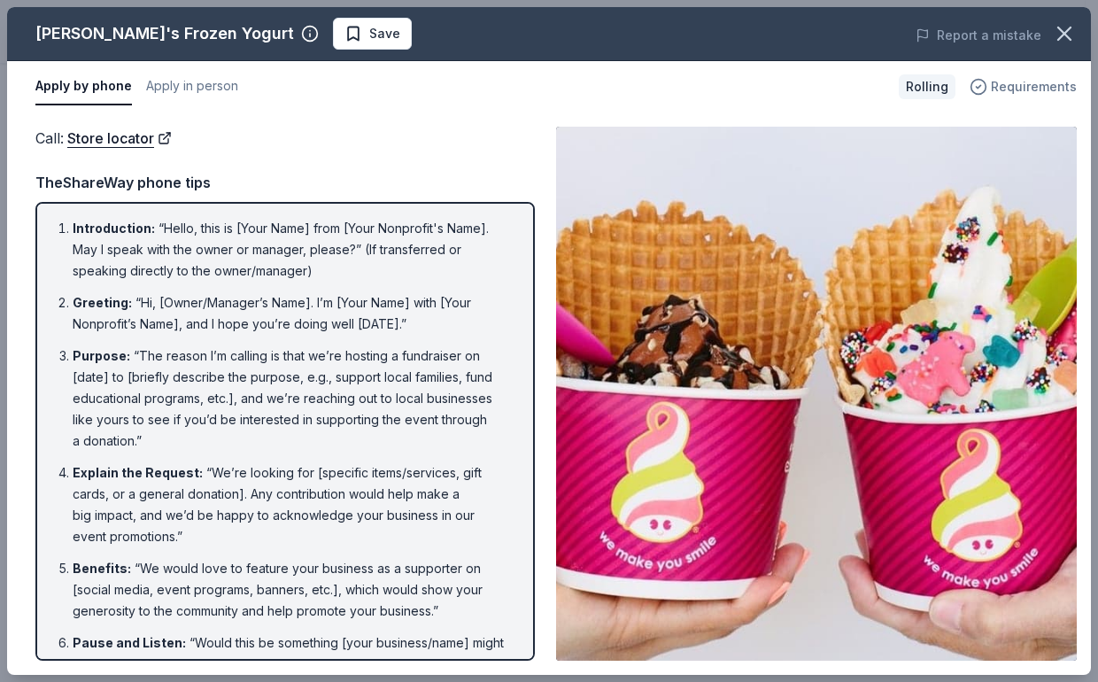
click at [1062, 88] on span "Requirements" at bounding box center [1034, 86] width 86 height 21
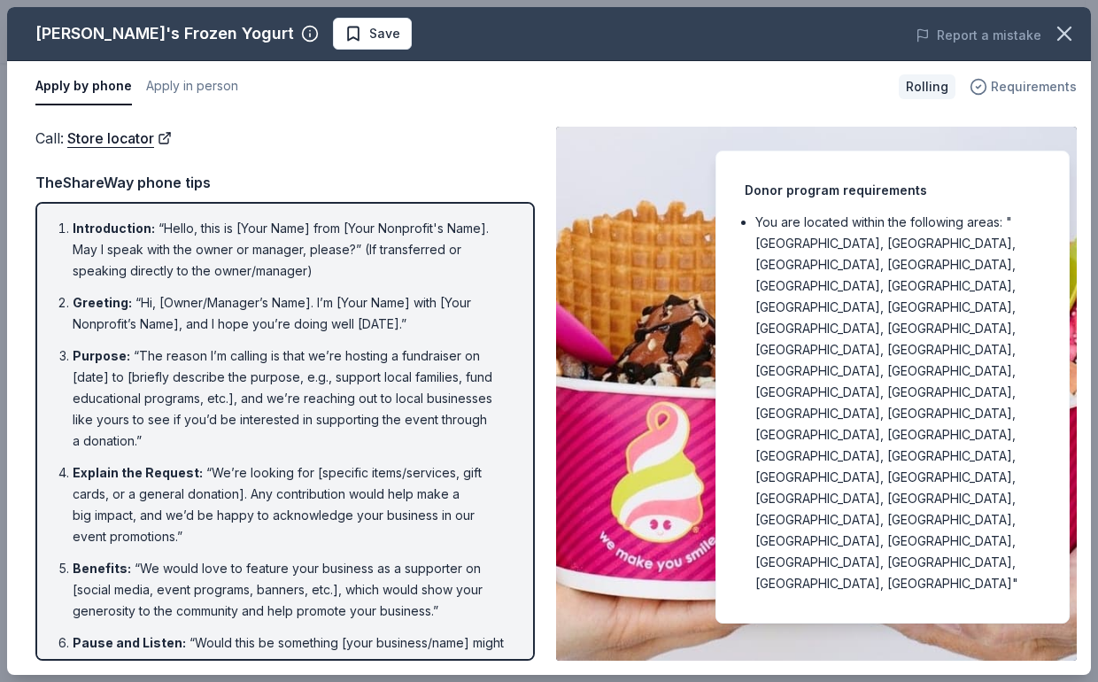
click at [1062, 88] on span "Requirements" at bounding box center [1034, 86] width 86 height 21
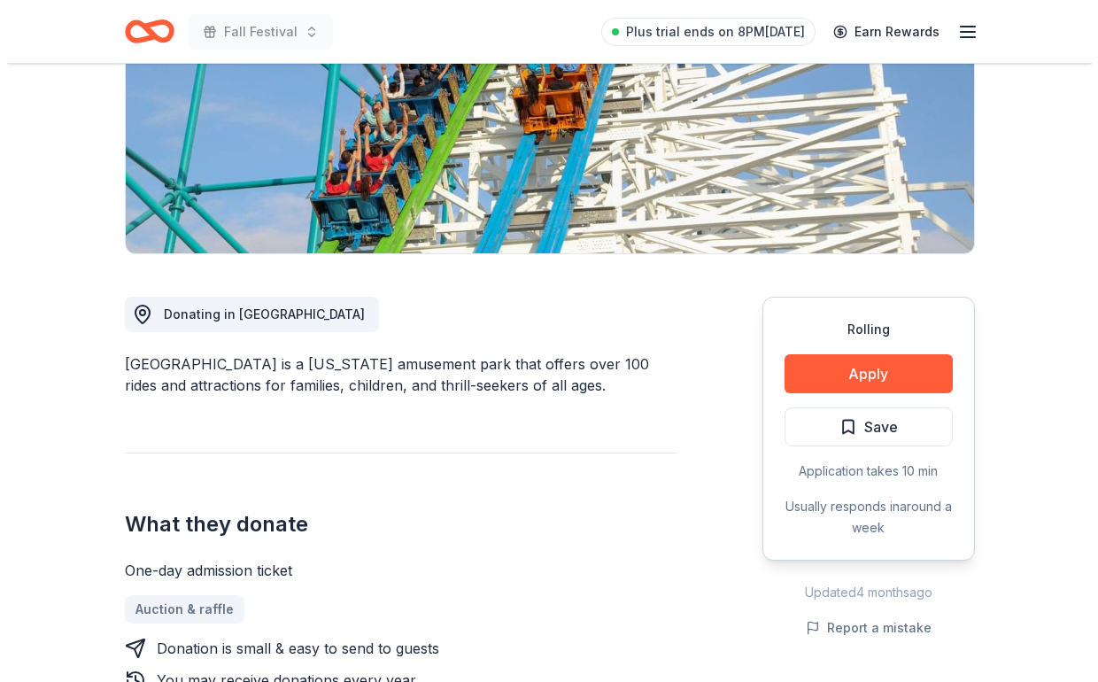
scroll to position [336, 0]
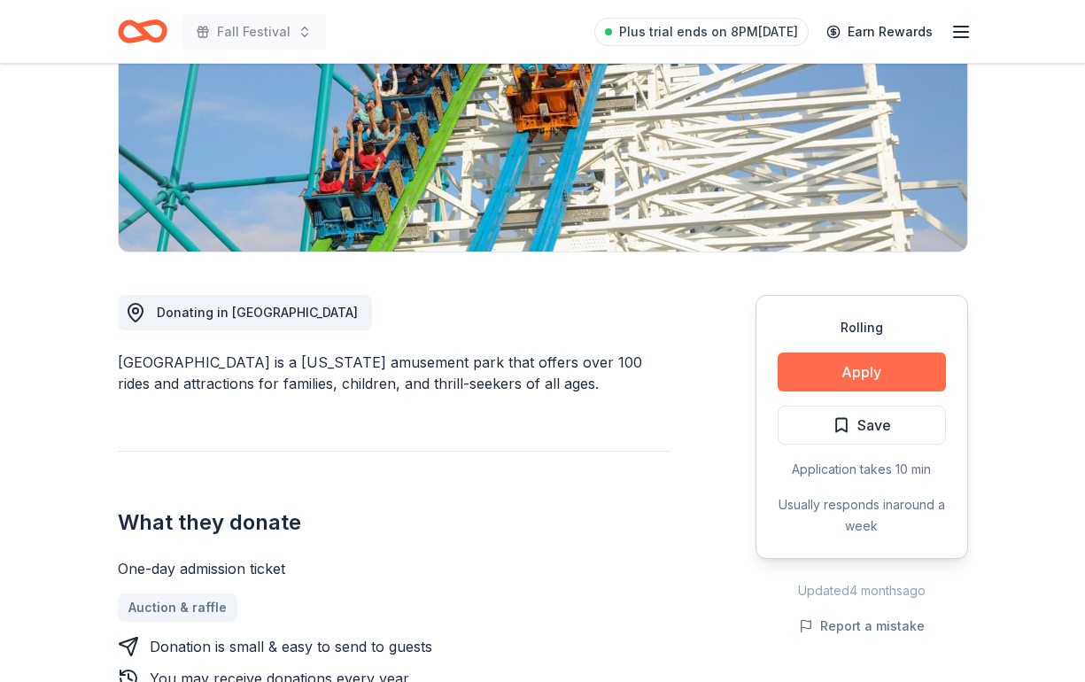
click at [906, 353] on button "Apply" at bounding box center [862, 372] width 168 height 39
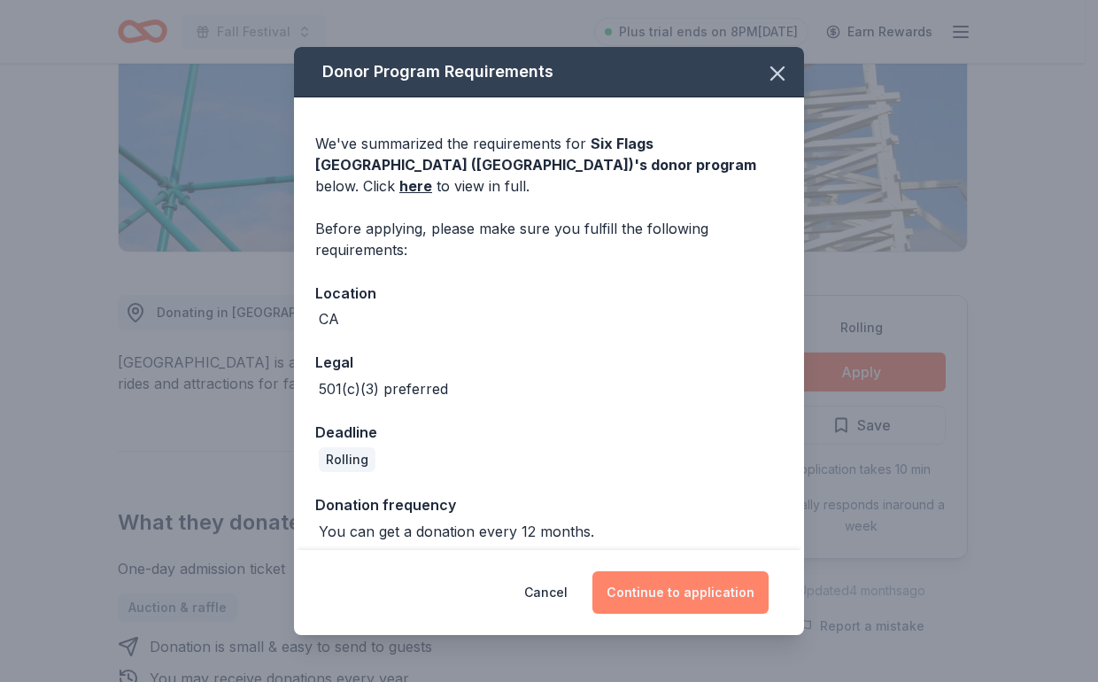
click at [675, 582] on button "Continue to application" at bounding box center [681, 592] width 176 height 43
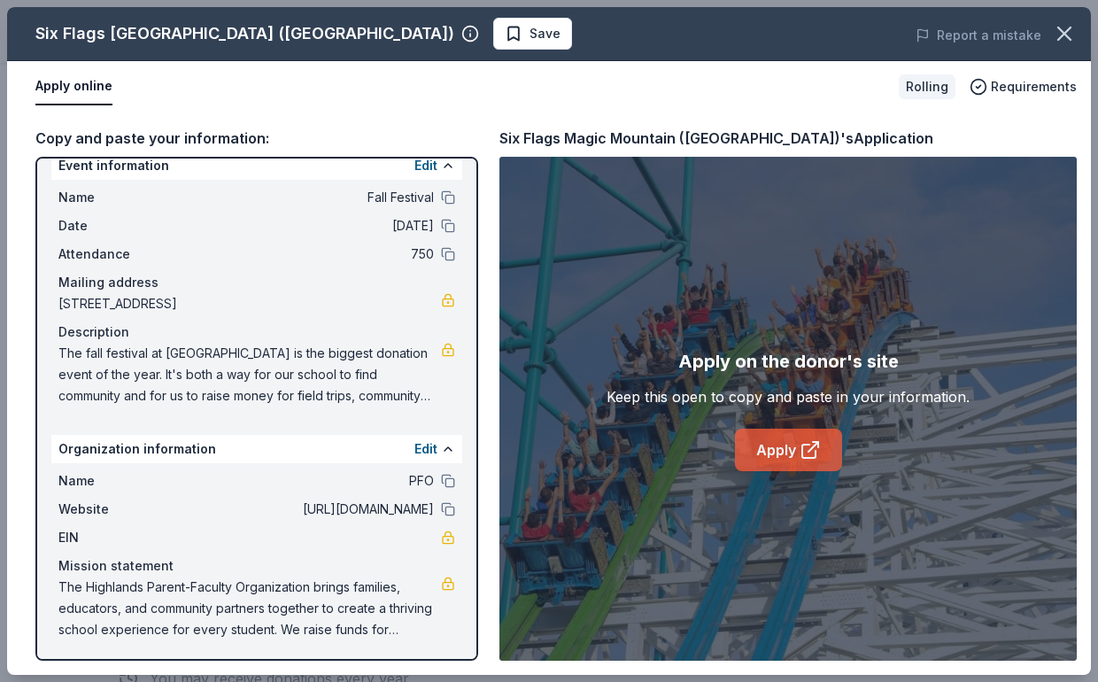
scroll to position [22, 0]
click at [826, 446] on link "Apply" at bounding box center [788, 450] width 107 height 43
click at [802, 435] on link "Apply" at bounding box center [788, 450] width 107 height 43
click at [770, 446] on link "Apply" at bounding box center [788, 450] width 107 height 43
